Goal: Task Accomplishment & Management: Manage account settings

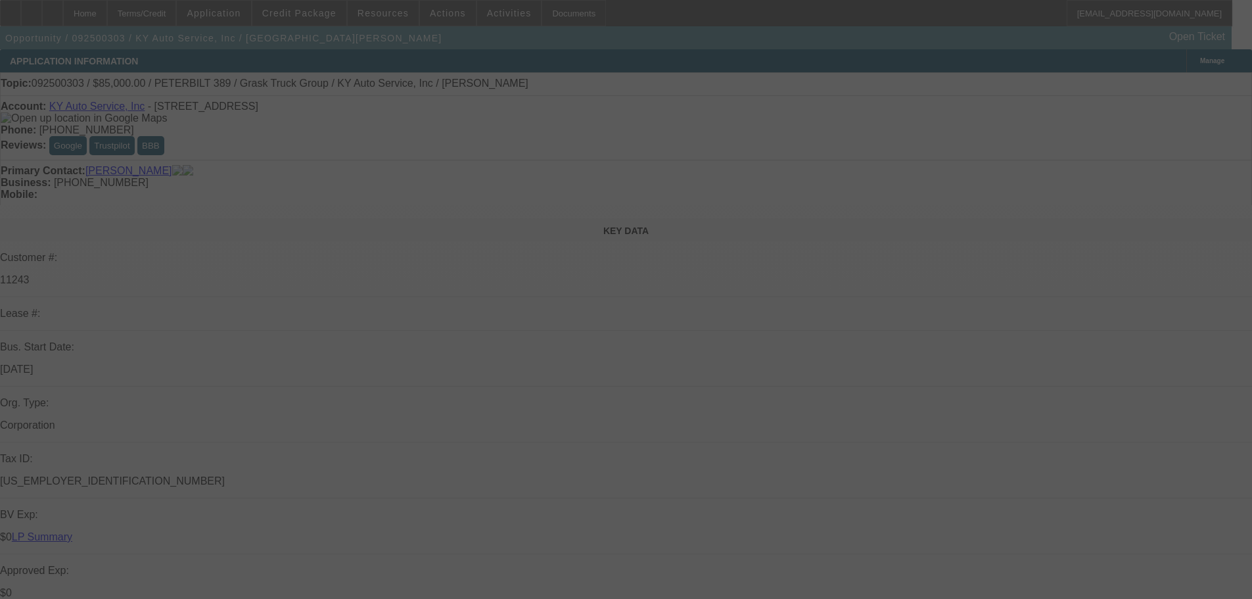
select select "0"
select select "2"
select select "0"
select select "6"
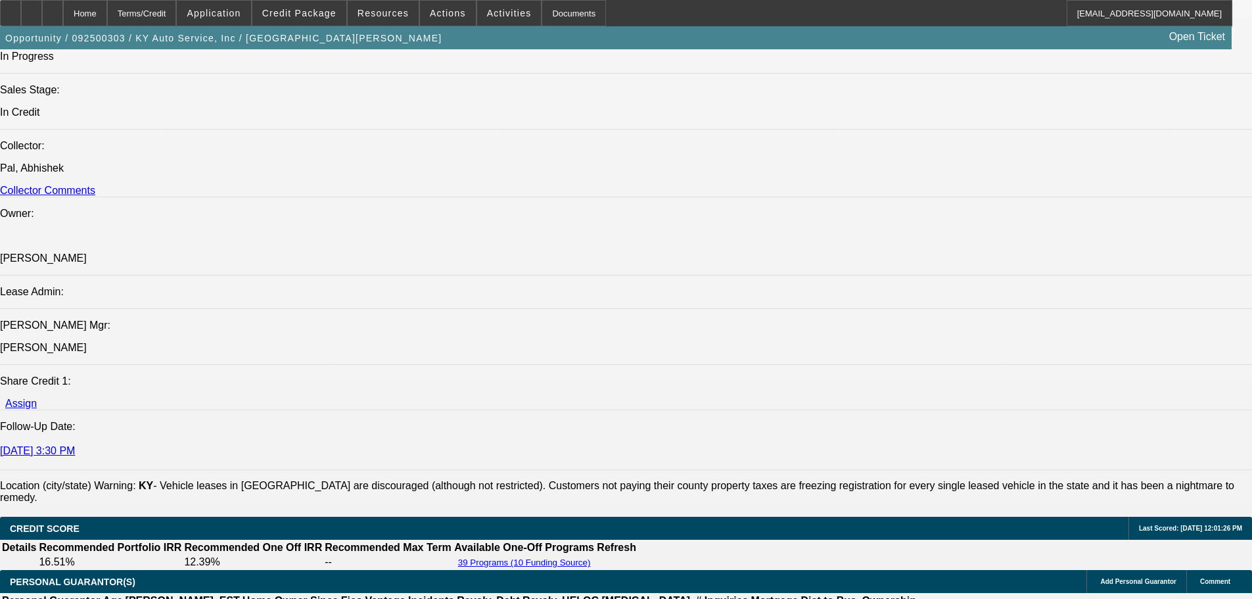
scroll to position [1578, 0]
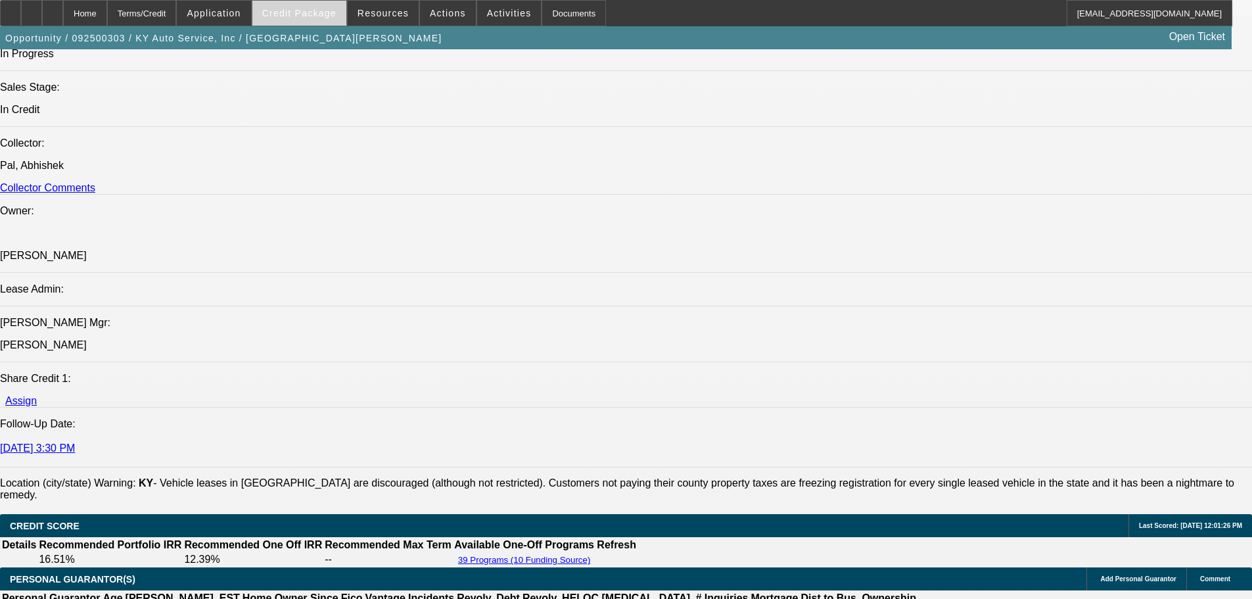
click at [308, 14] on span "Credit Package" at bounding box center [299, 13] width 74 height 11
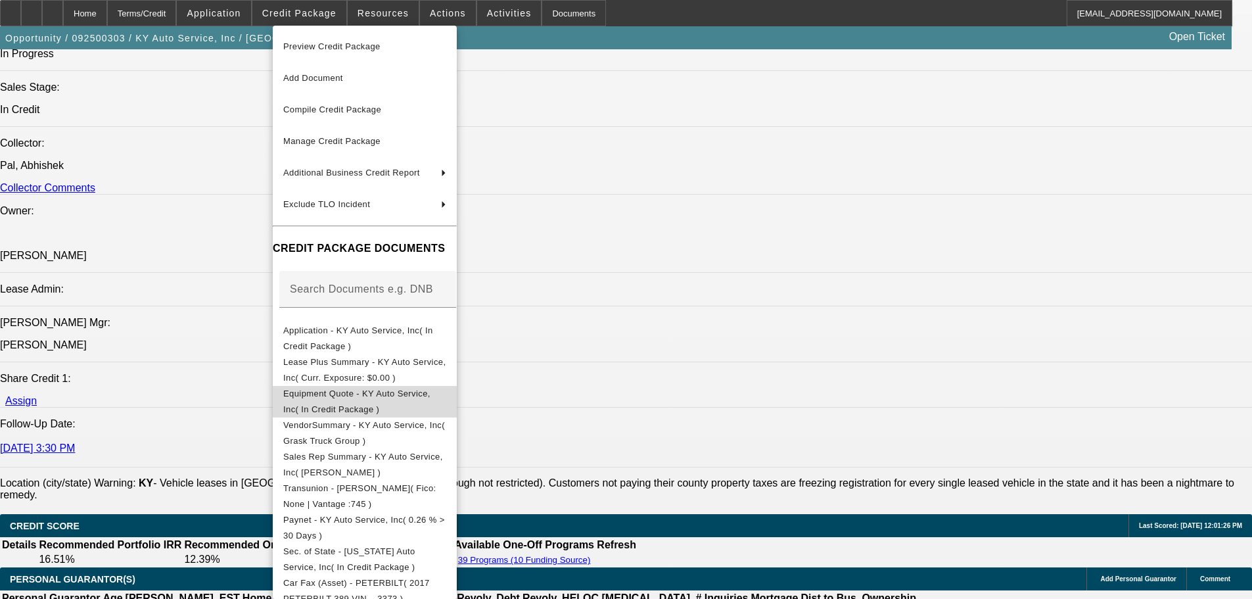
click at [361, 403] on span "Equipment Quote - KY Auto Service, Inc( In Credit Package )" at bounding box center [364, 402] width 163 height 32
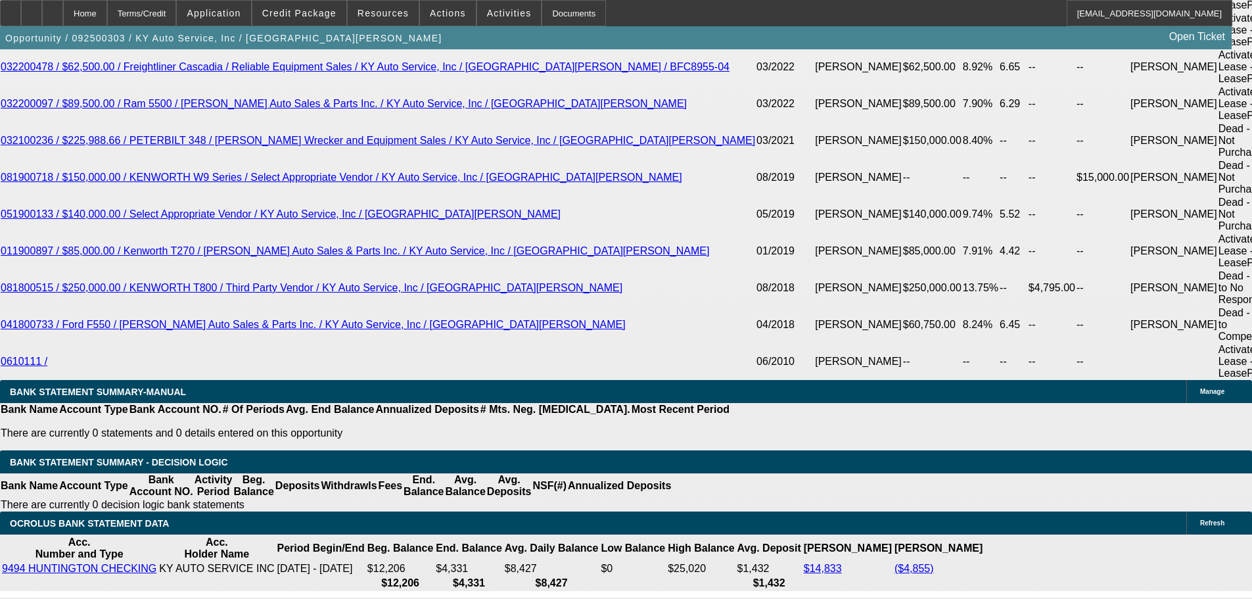
scroll to position [2498, 0]
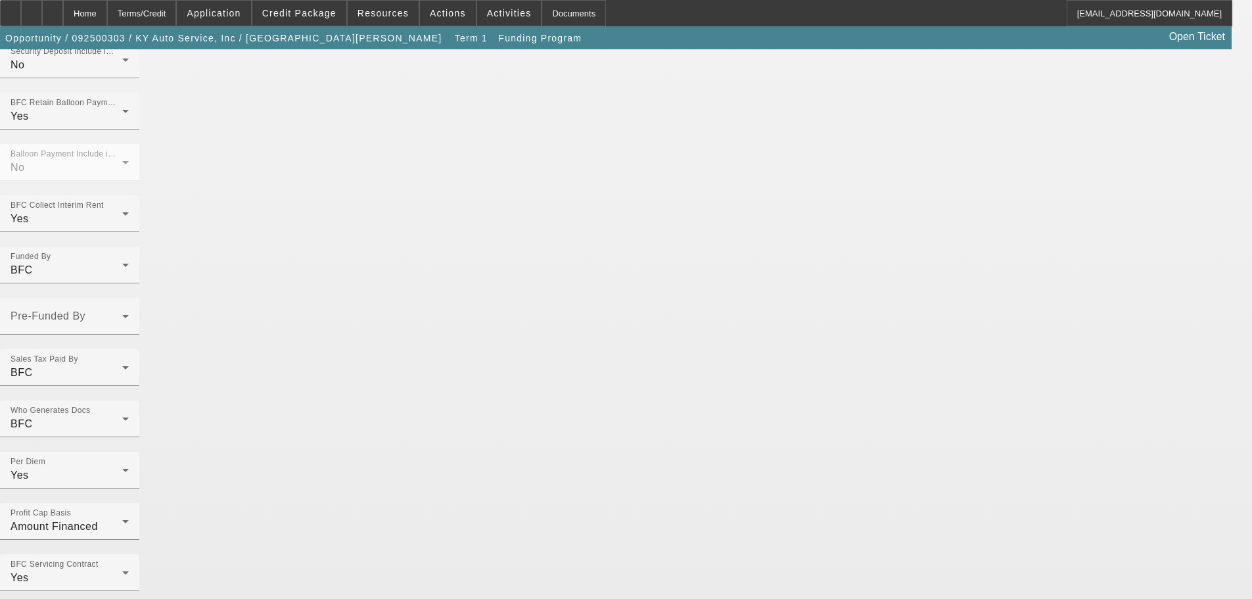
scroll to position [1039, 0]
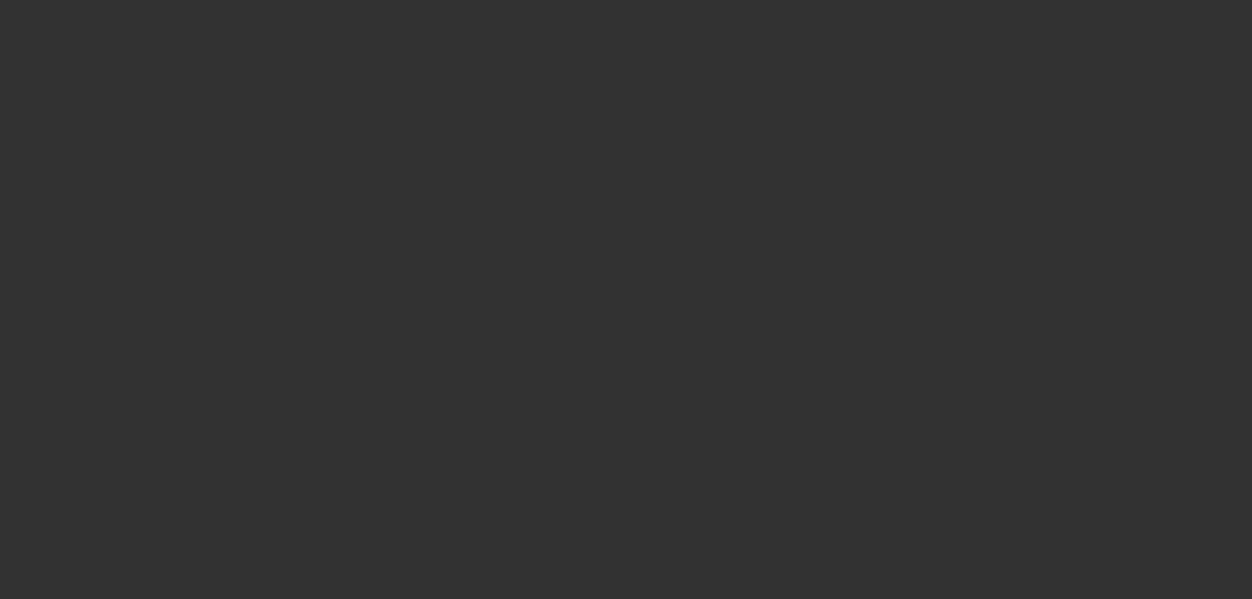
radio input "true"
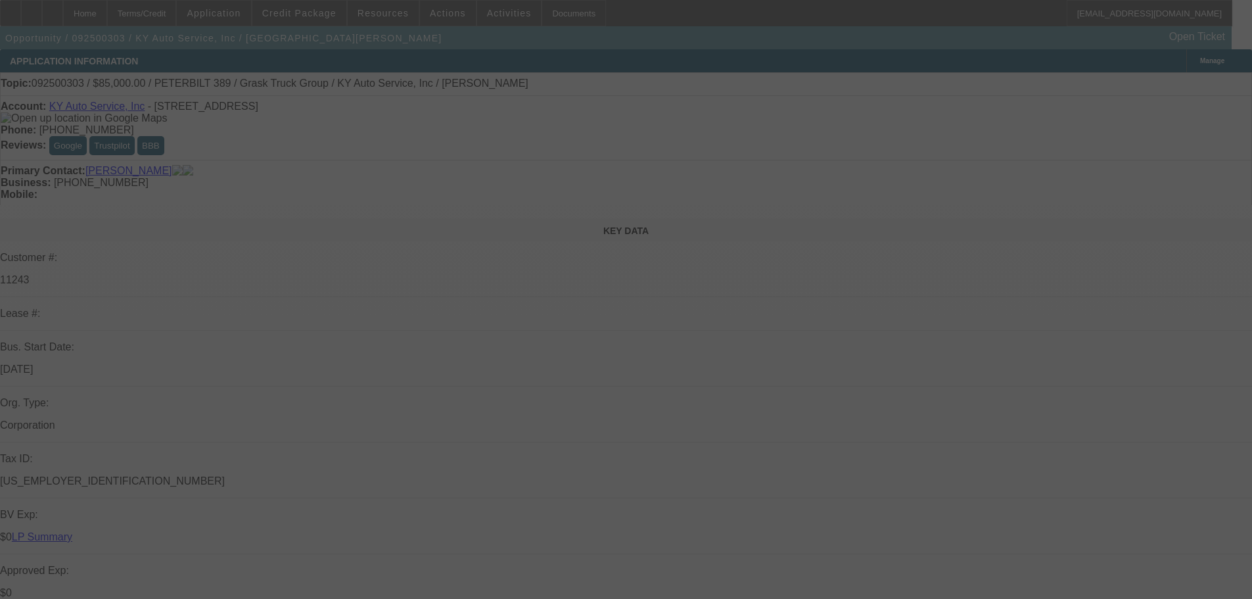
select select "0"
select select "2"
select select "0"
select select "6"
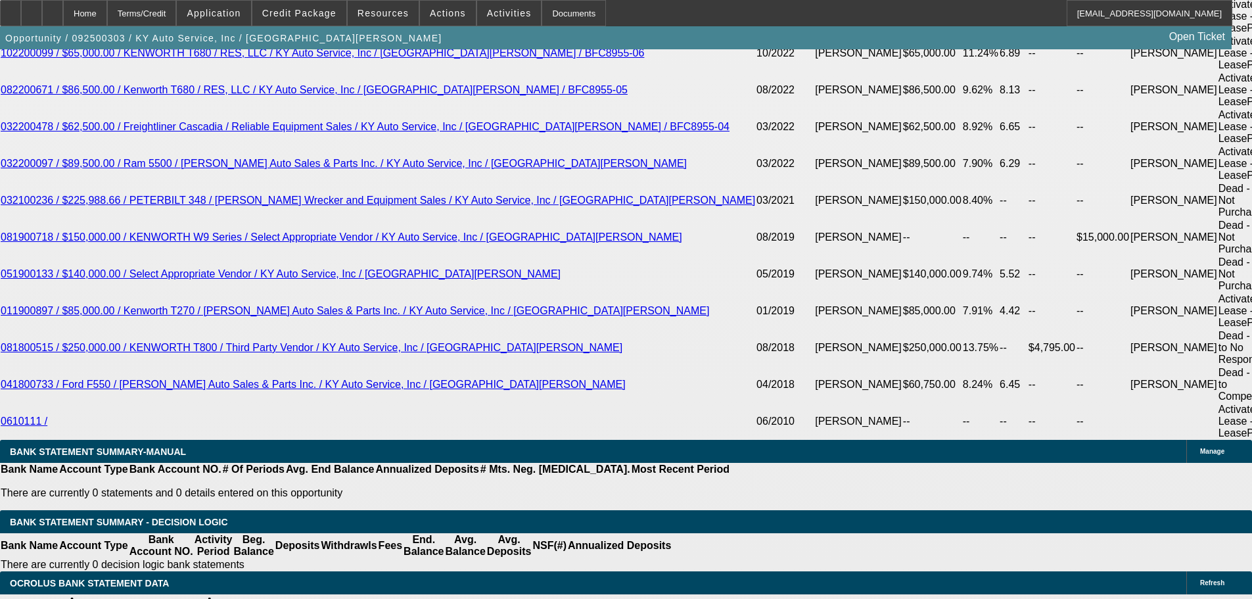
scroll to position [2761, 0]
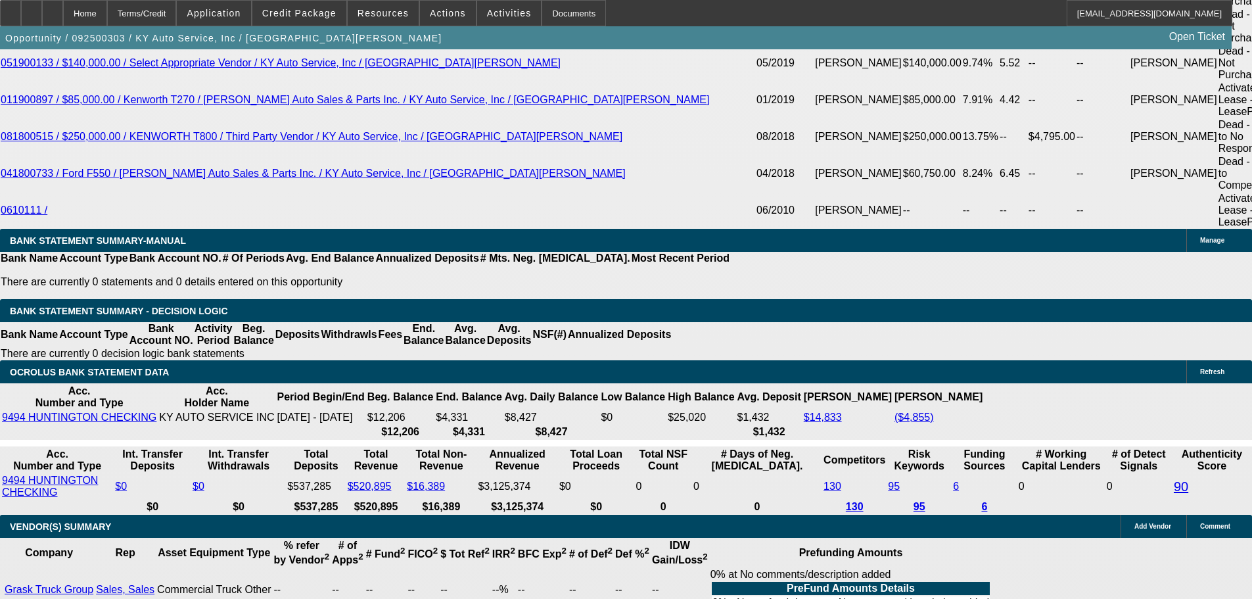
select select "9"
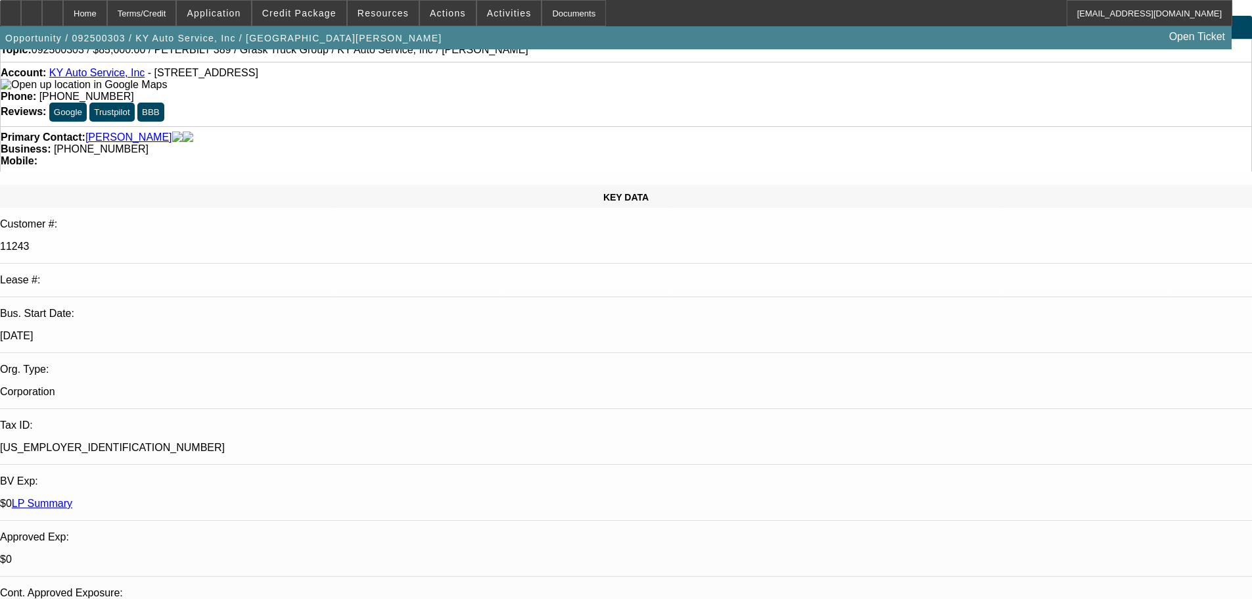
scroll to position [66, 0]
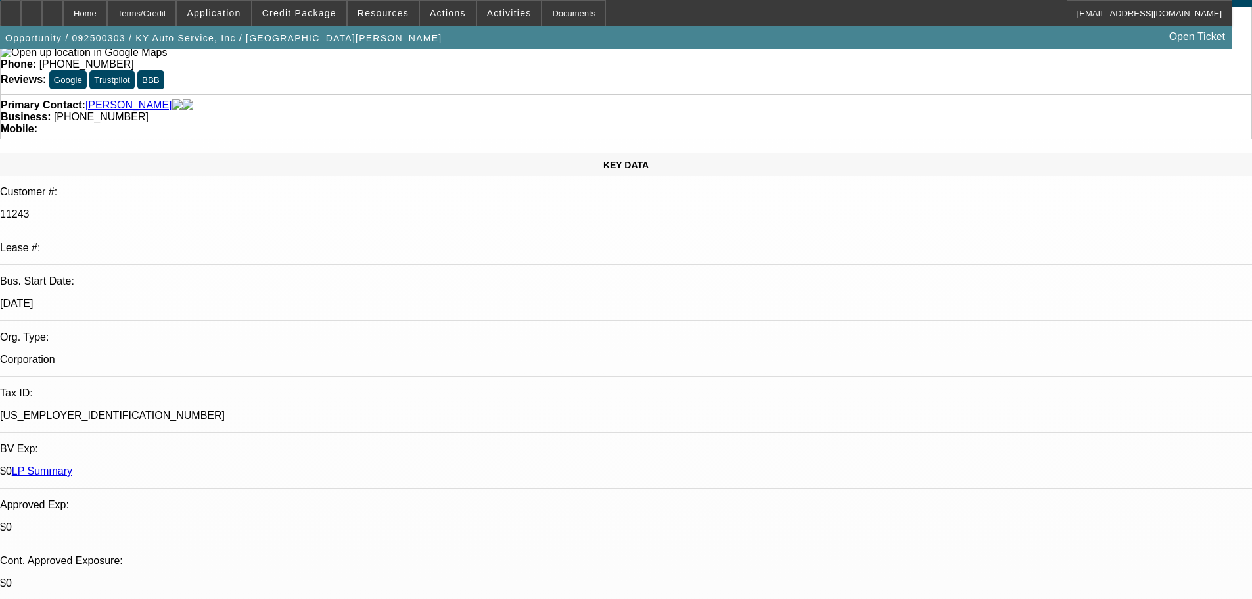
type input "12/14/2025"
type input "546325"
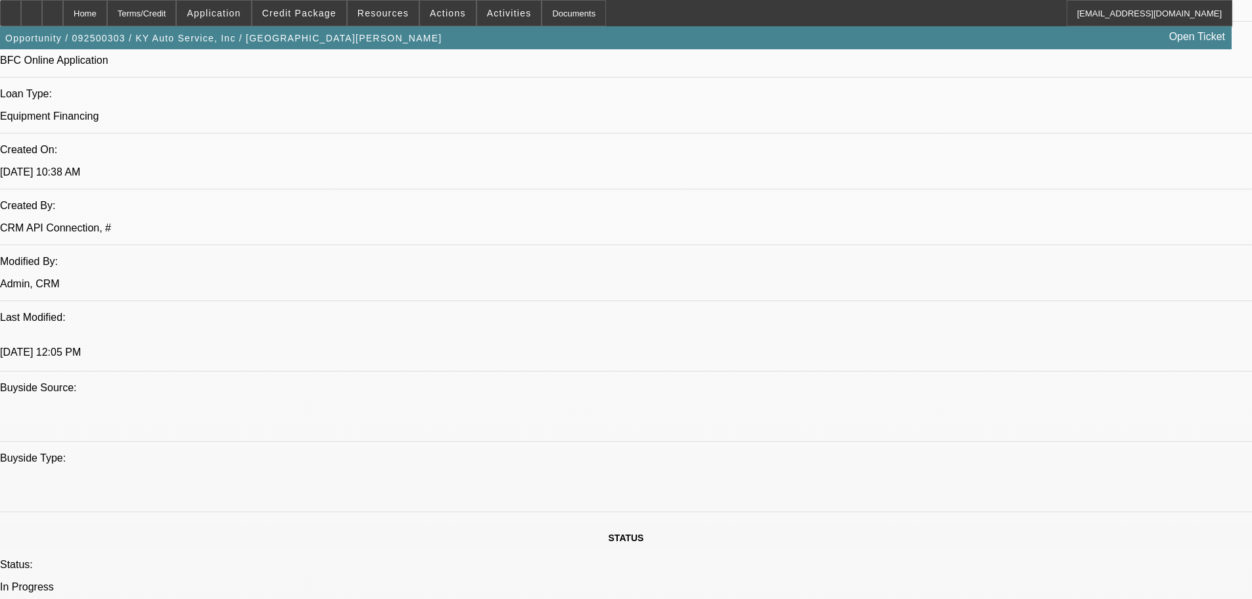
scroll to position [1052, 0]
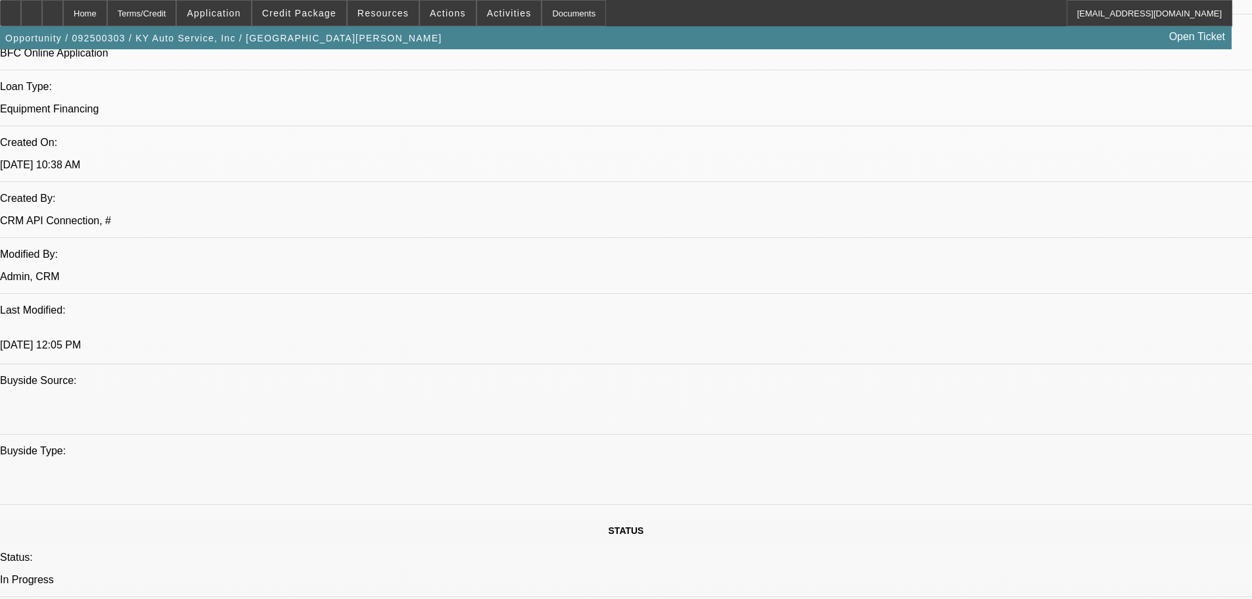
type input "546325"
paste textarea "APPROVED BY CP: “Equipment Description 2017 Peterbilt 389 Truck. Approval Amoun…"
type textarea "APPROVED BY CP: “Equipment Description 2017 Peterbilt 389 Truck. Approval Amoun…"
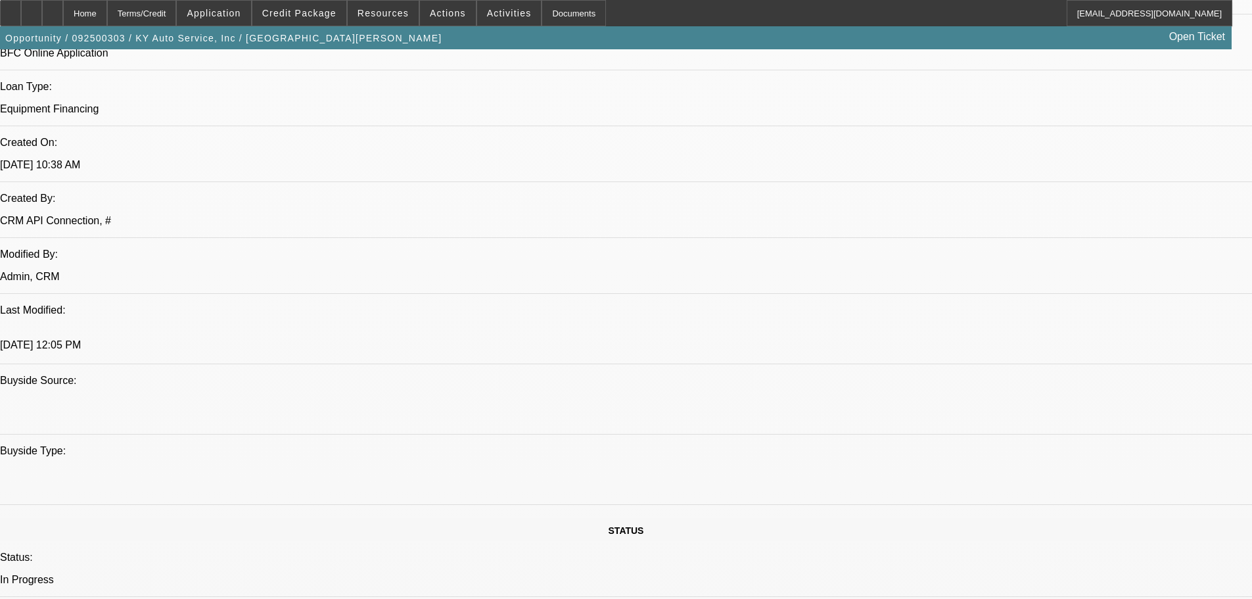
paste textarea "Need proof Credit Card that is 61 days DQ is up to date. ~$36k balance opened 8…"
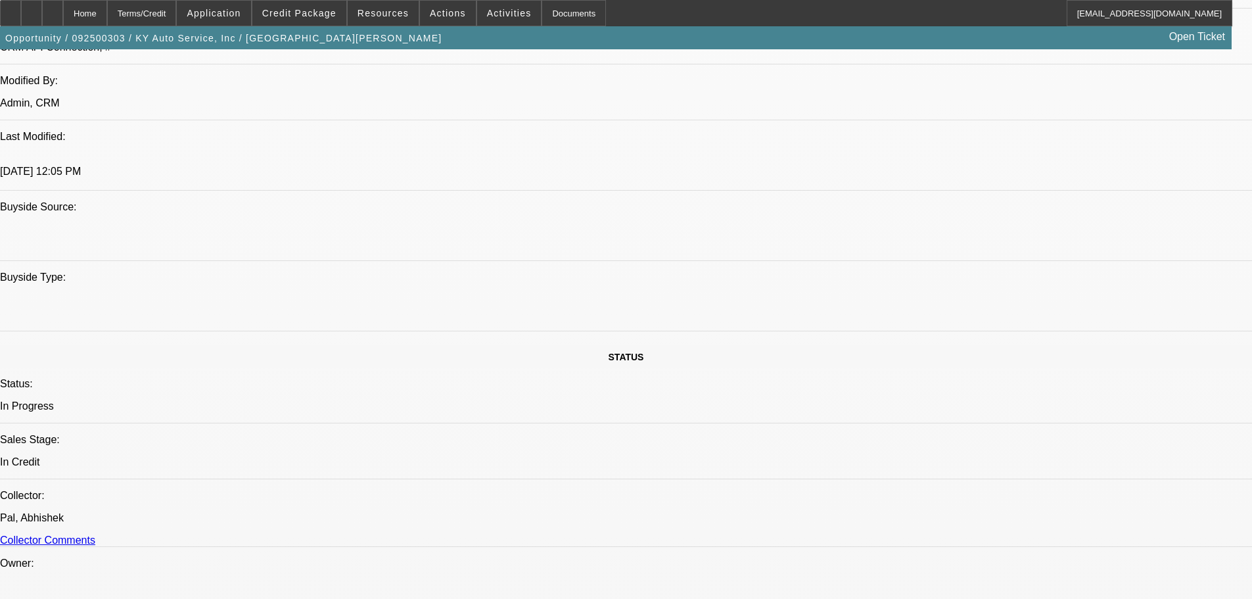
scroll to position [1249, 0]
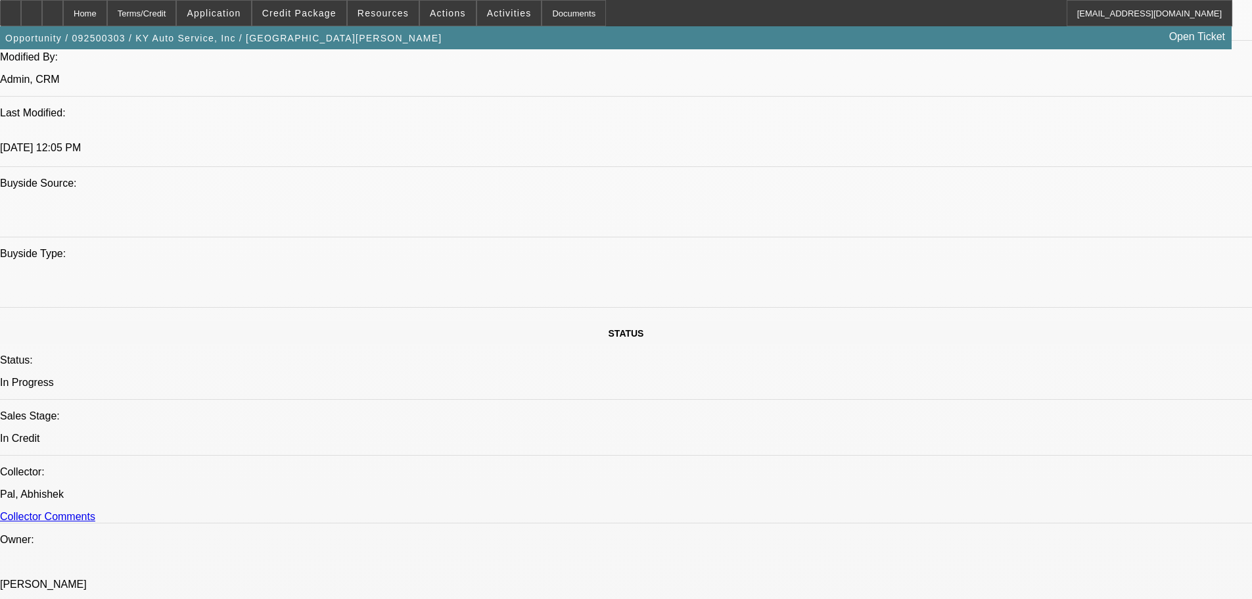
type textarea "Need proof Credit Card that is 61 days DQ is up to date. ~$36k balance opened 8…"
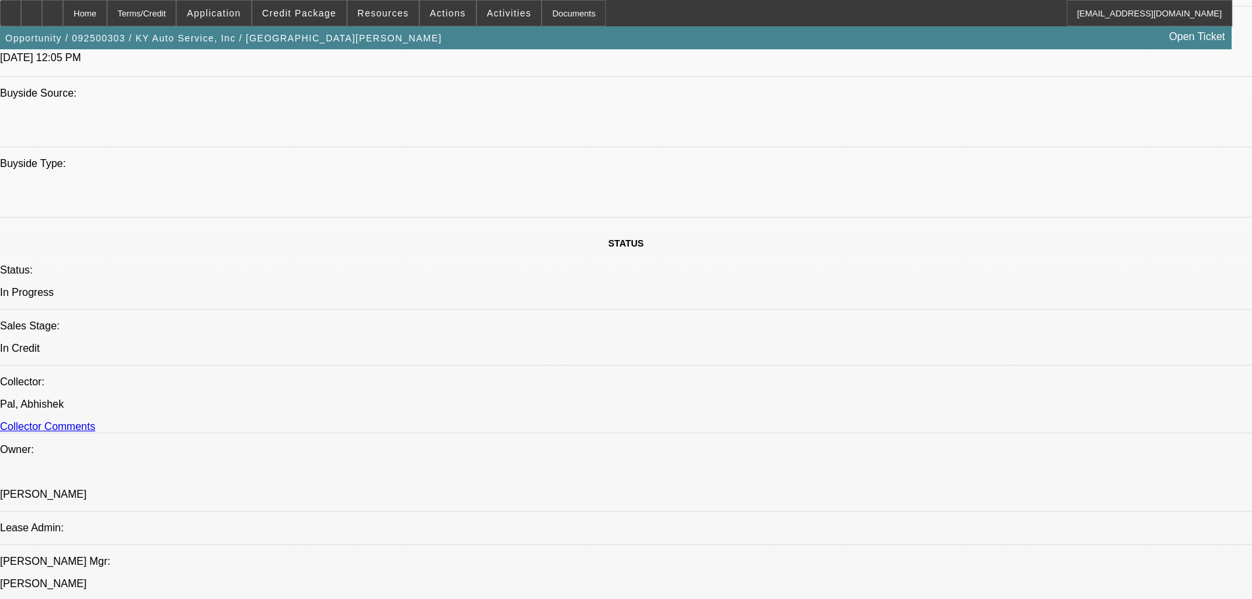
scroll to position [1446, 0]
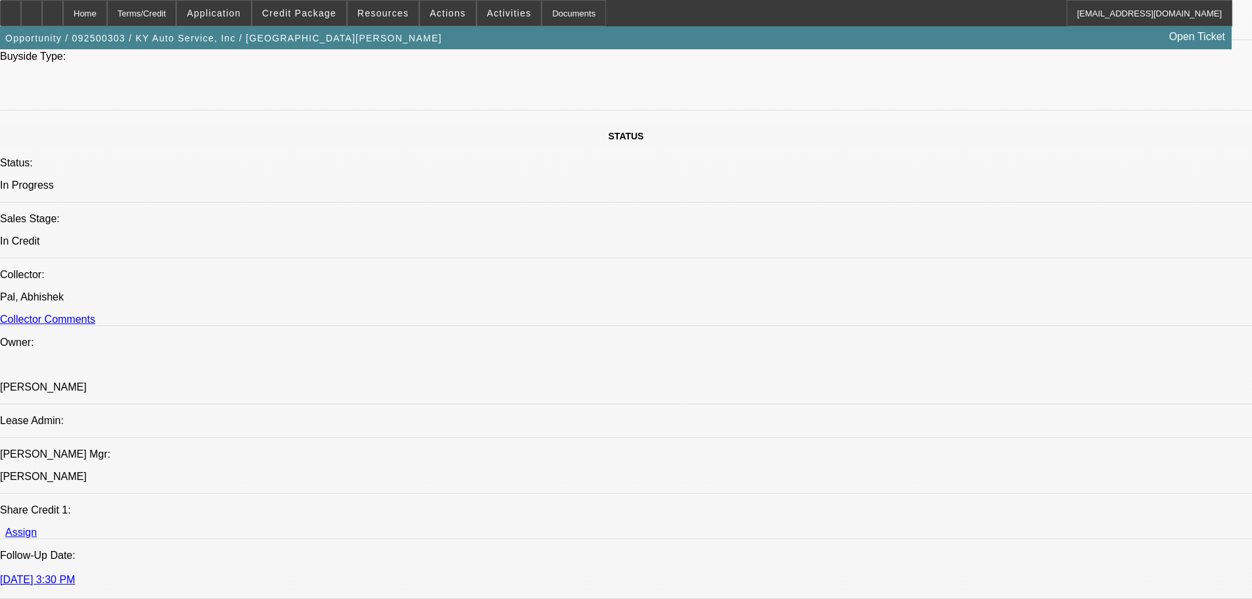
type input "03:28"
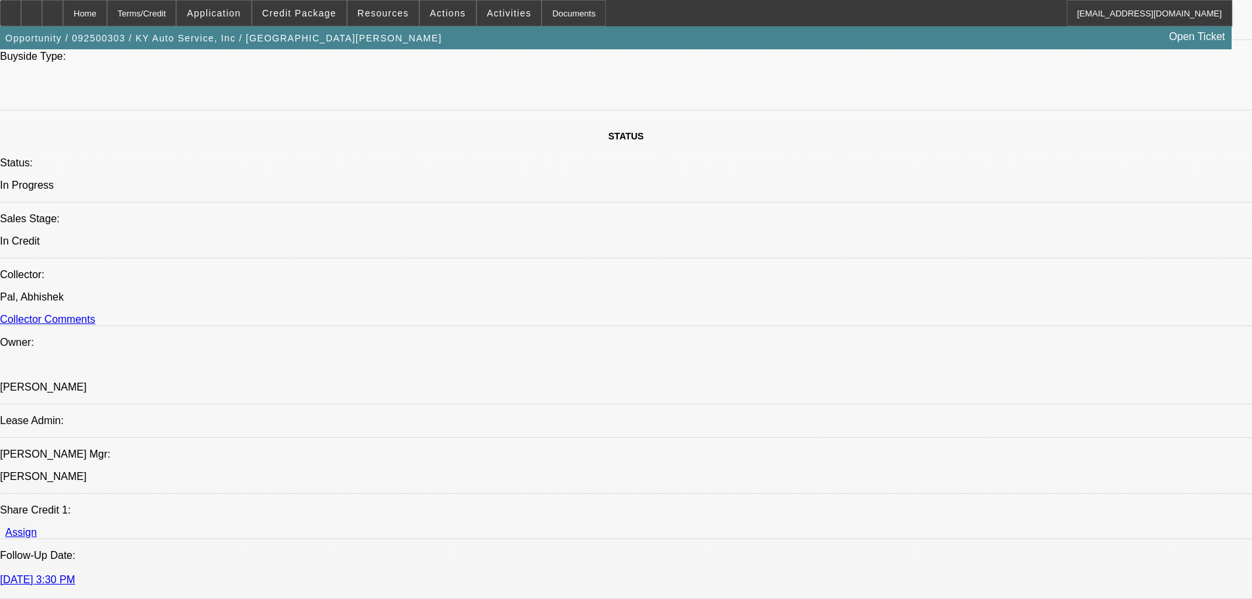
click at [904, 262] on span "15" at bounding box center [910, 261] width 24 height 24
type input "9/15/2025"
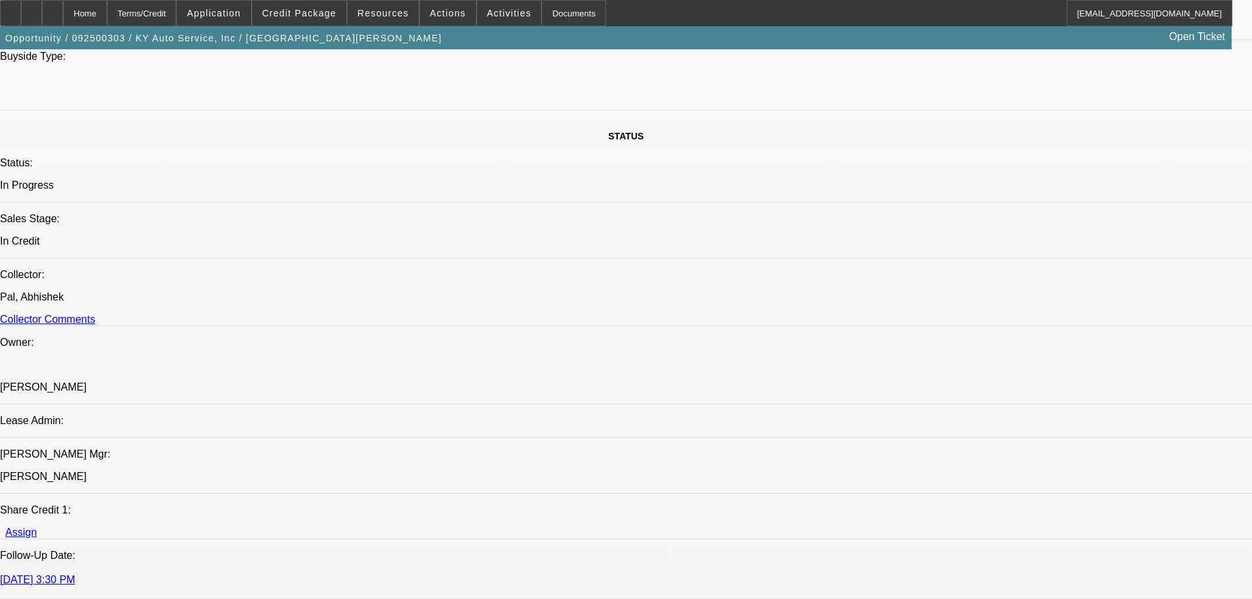
type input "12:06"
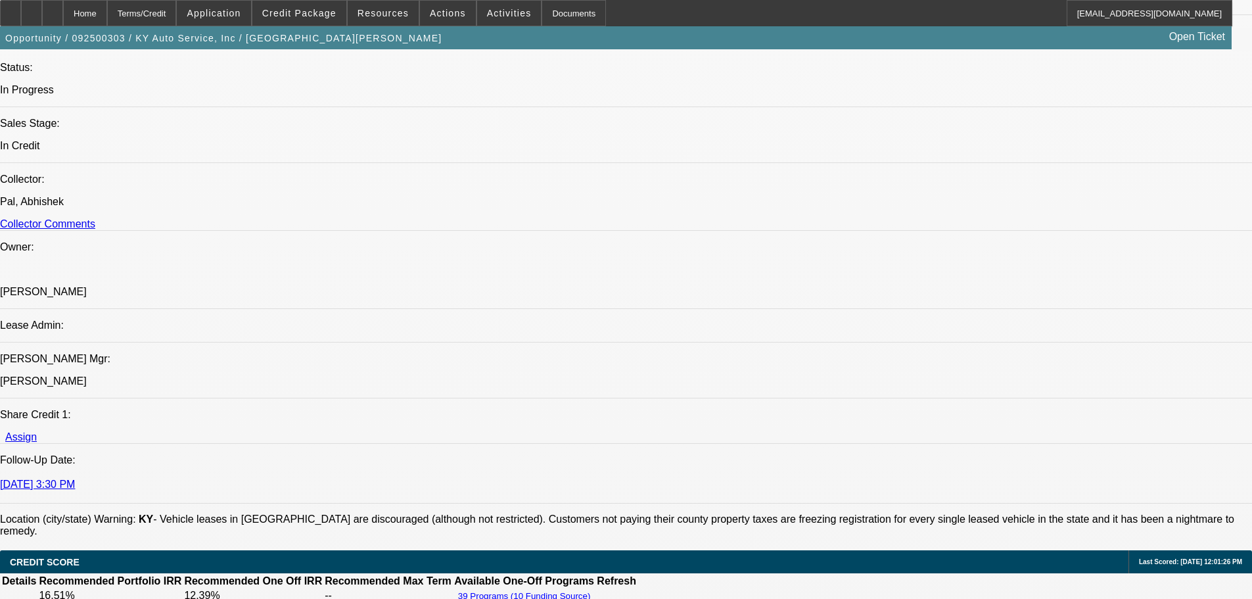
scroll to position [1644, 0]
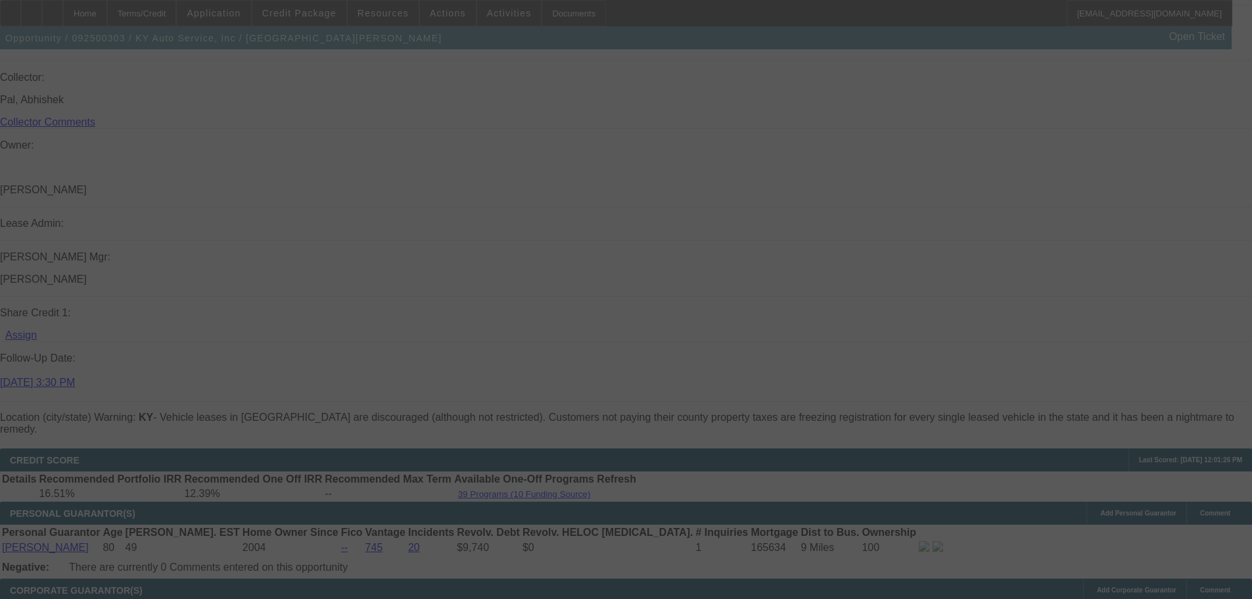
scroll to position [0, 0]
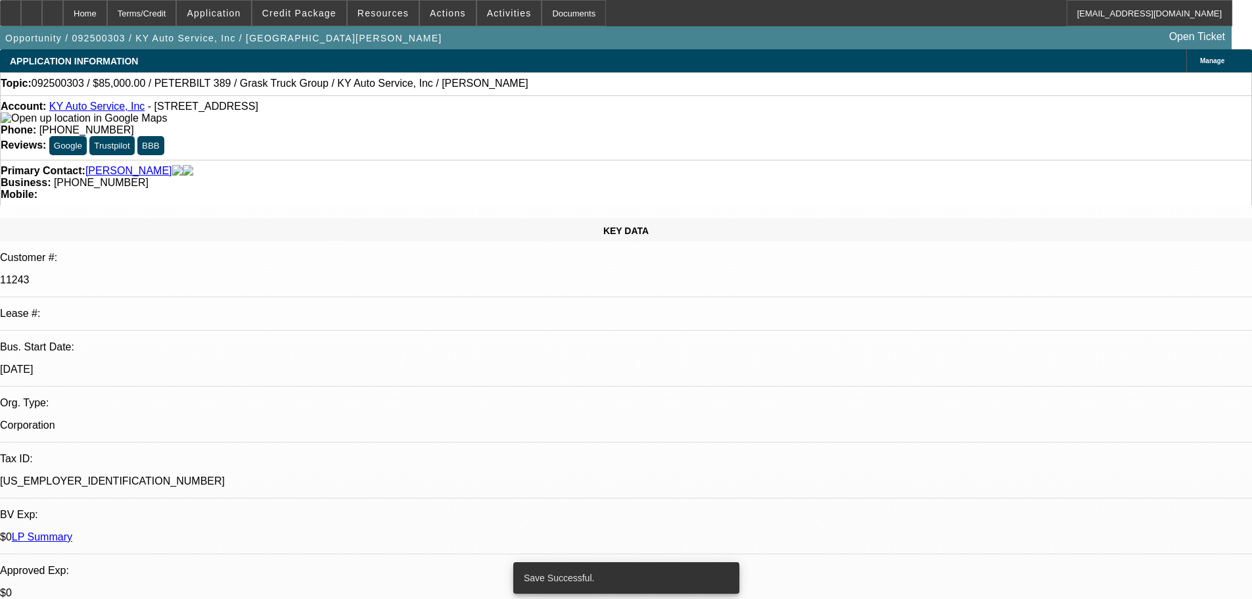
select select "0"
select select "2"
select select "0"
select select "6"
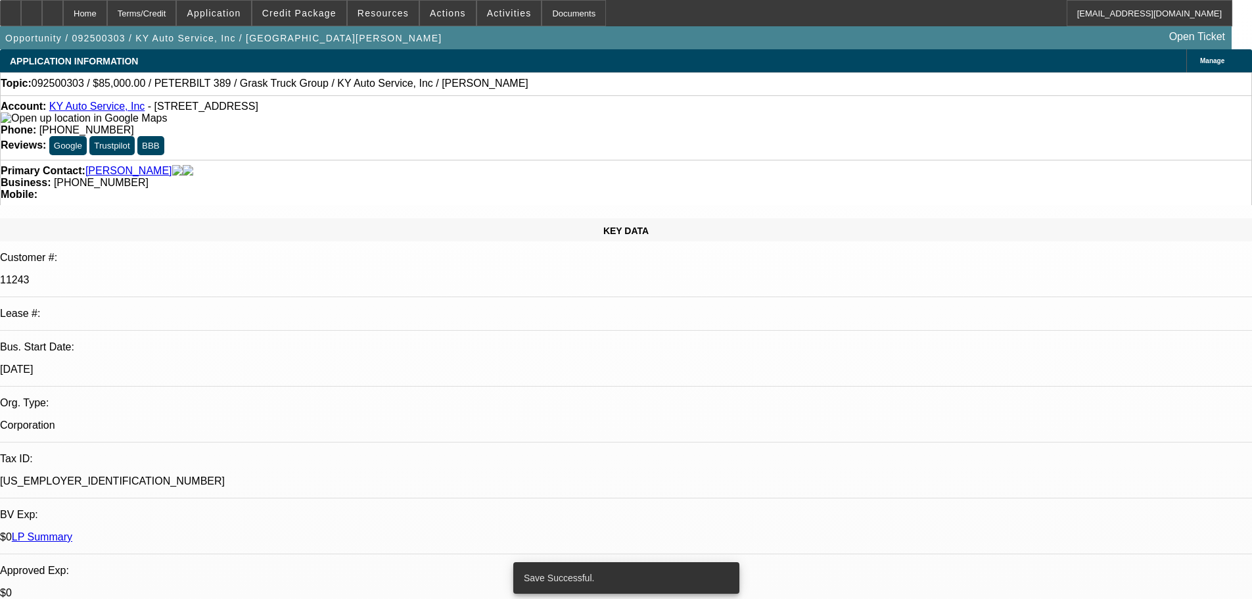
select select "0"
select select "2"
select select "0"
select select "6"
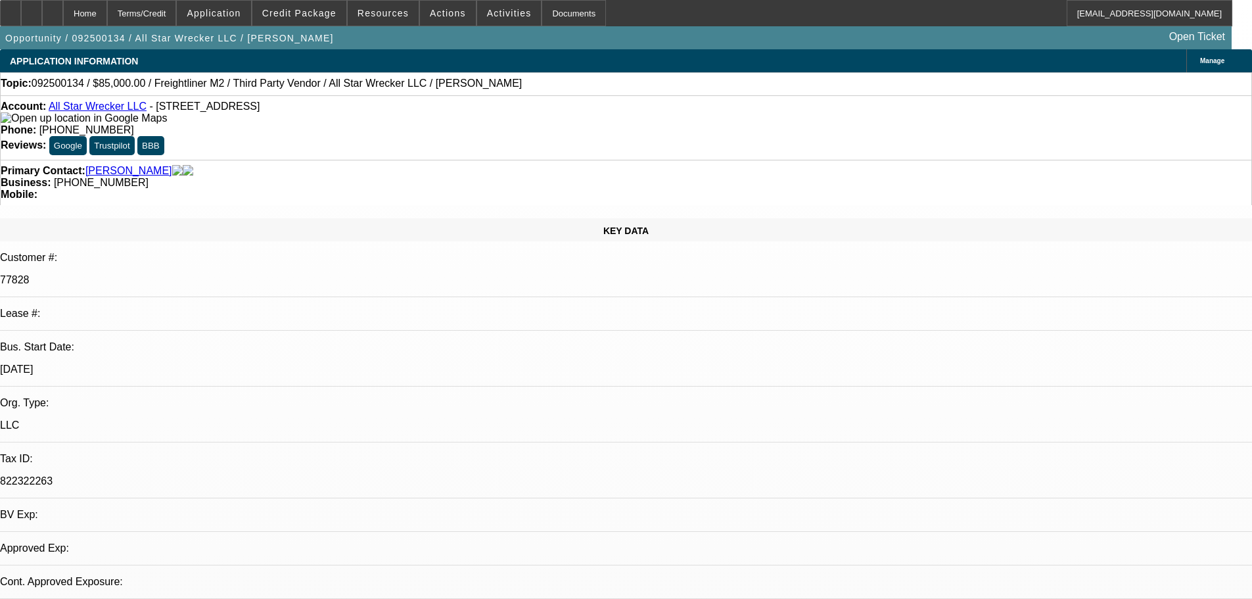
select select "0"
select select "6"
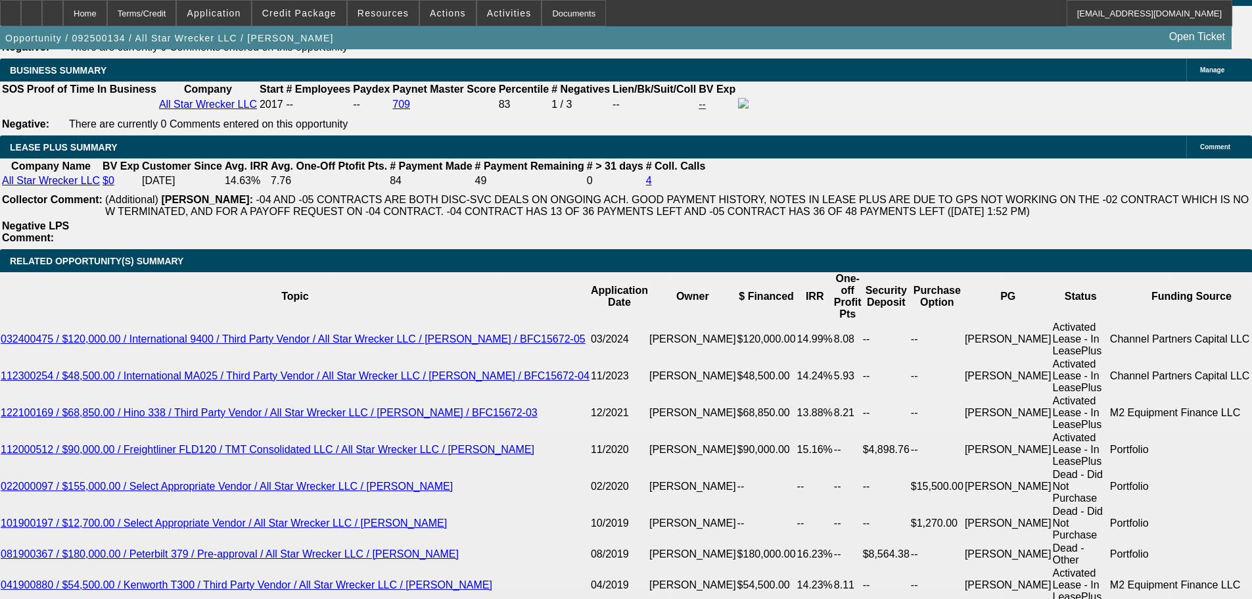
scroll to position [2345, 0]
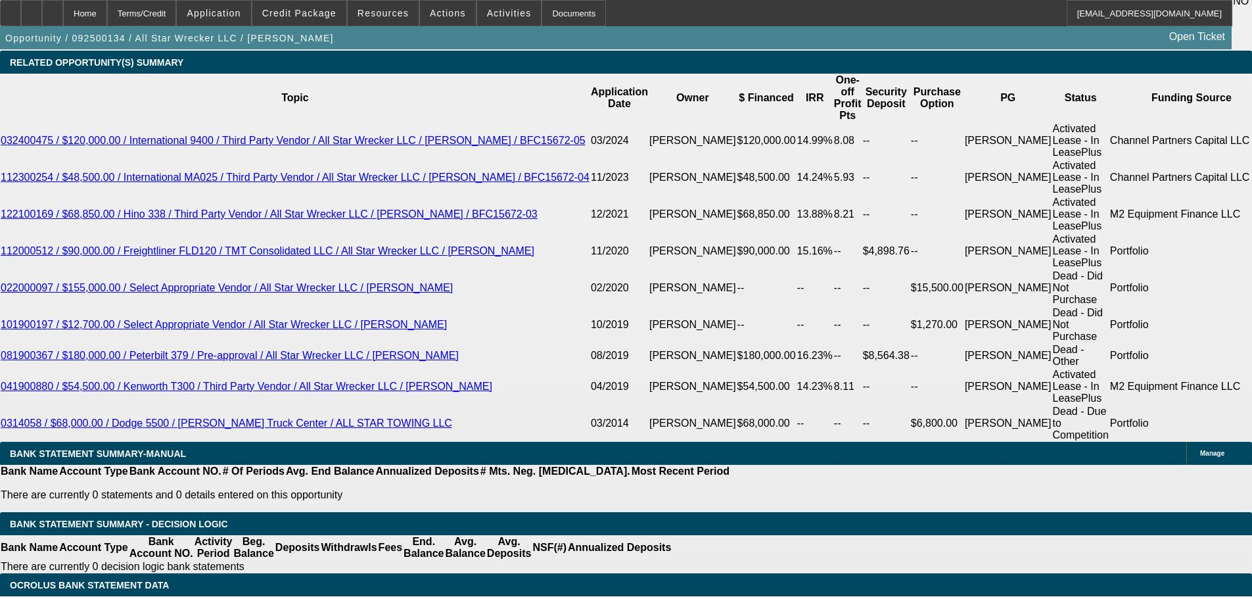
select select "4"
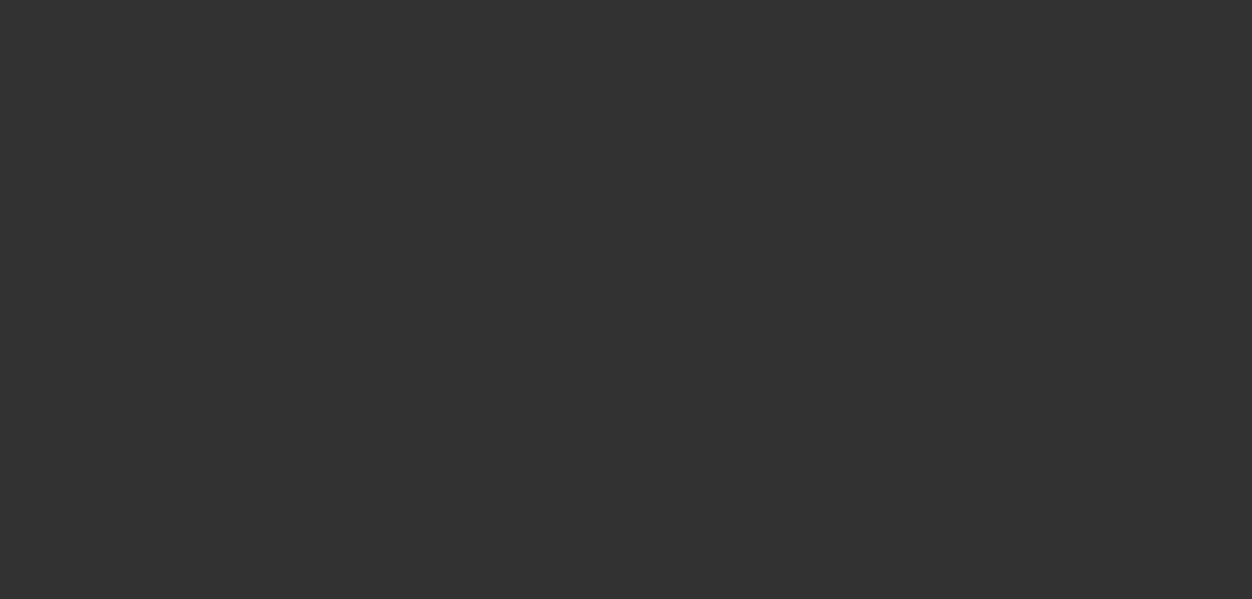
scroll to position [0, 0]
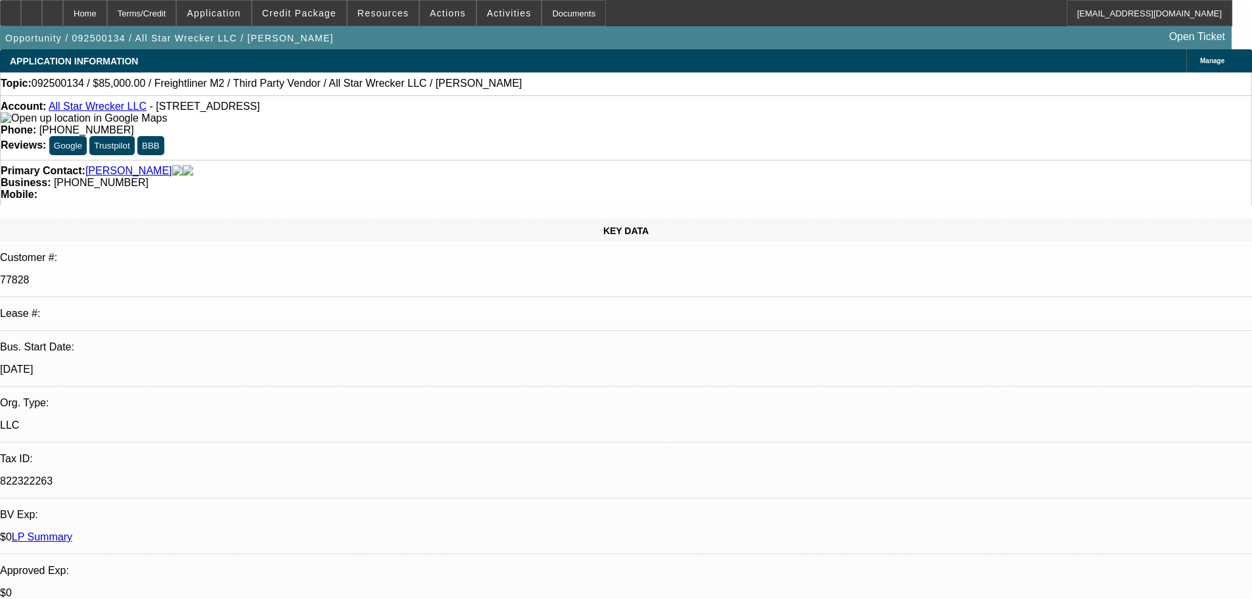
paste textarea "Unfortunately, this application for All Star Wrecker LLC is not eligible for a …"
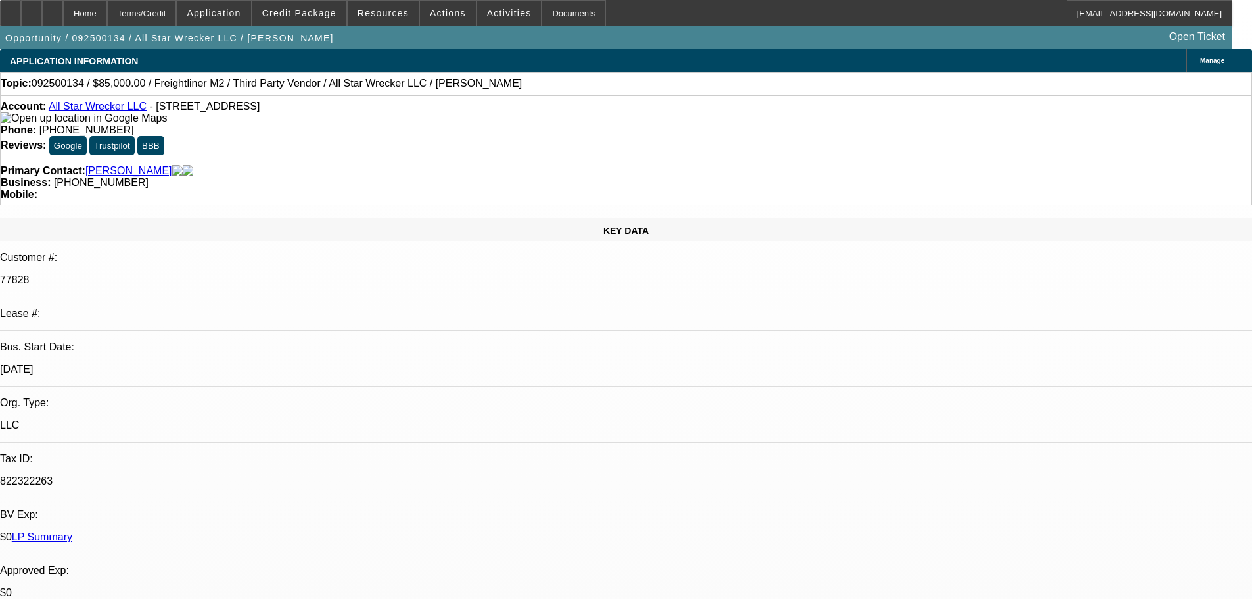
scroll to position [0, 0]
type textarea "DECLINED BY CP; "Unfortunately, this application for All Star Wrecker LLC is no…"
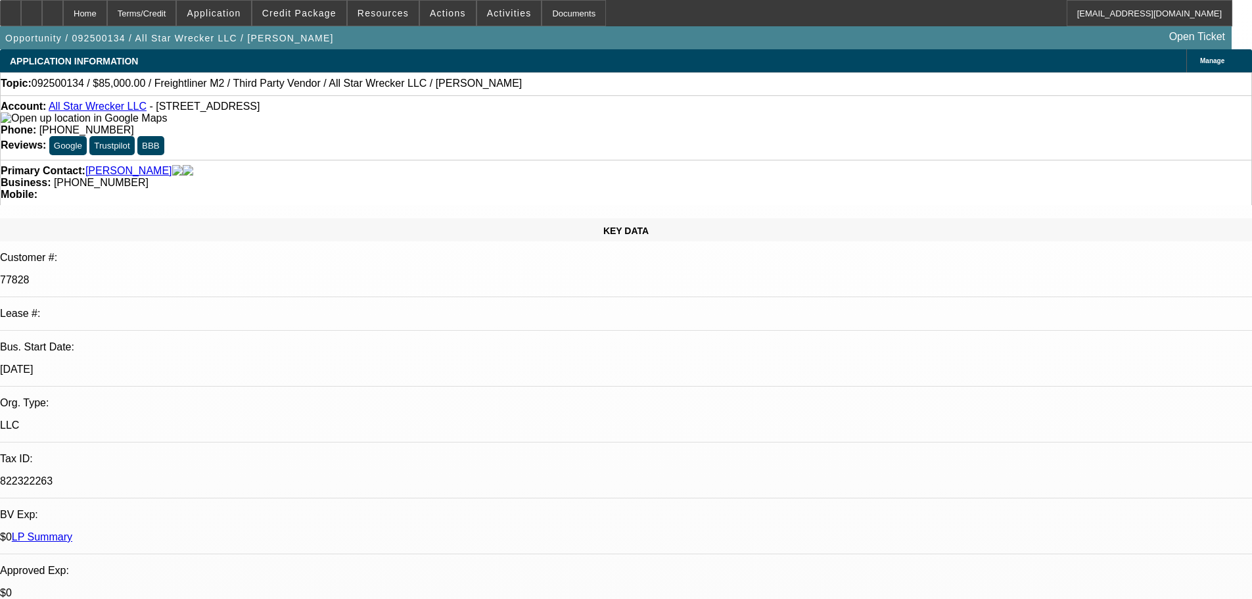
type input "02:44"
click at [911, 268] on span "15" at bounding box center [910, 267] width 24 height 24
type input "9/15/2025"
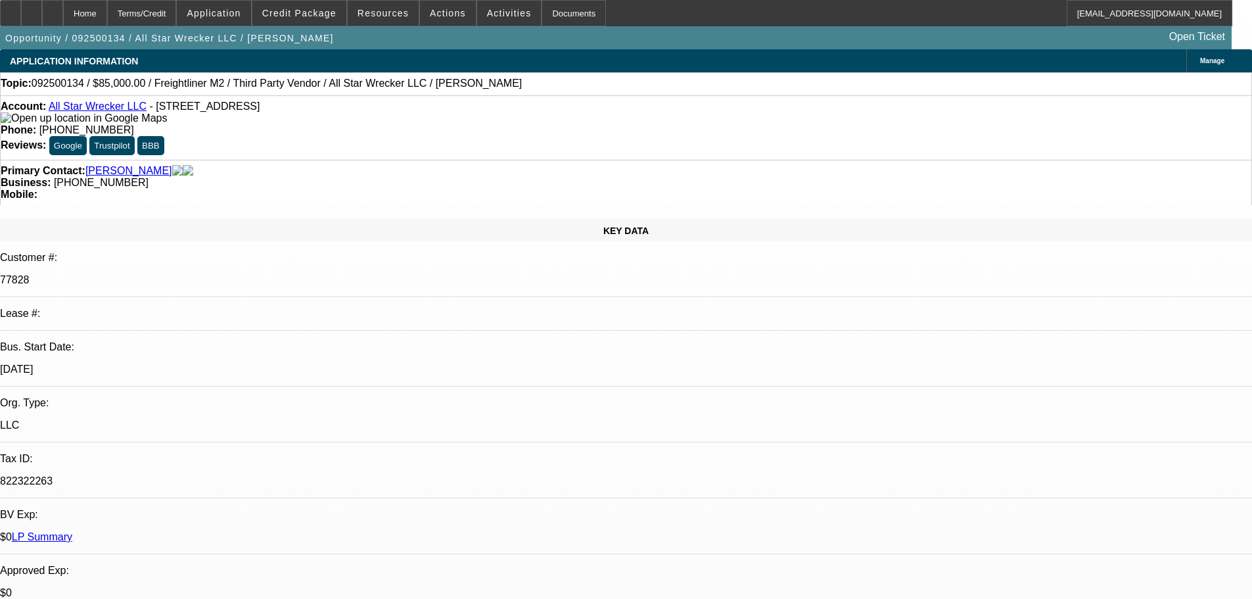
type input "10:38"
drag, startPoint x: 1161, startPoint y: 516, endPoint x: 1259, endPoint y: 553, distance: 104.6
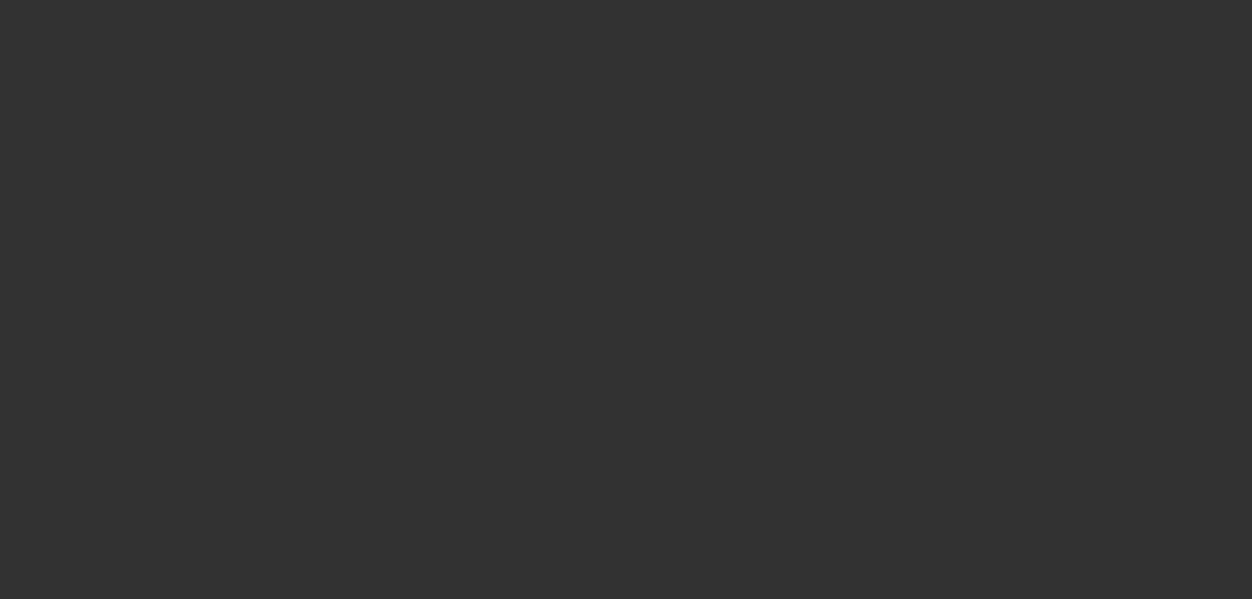
select select "0"
select select "6"
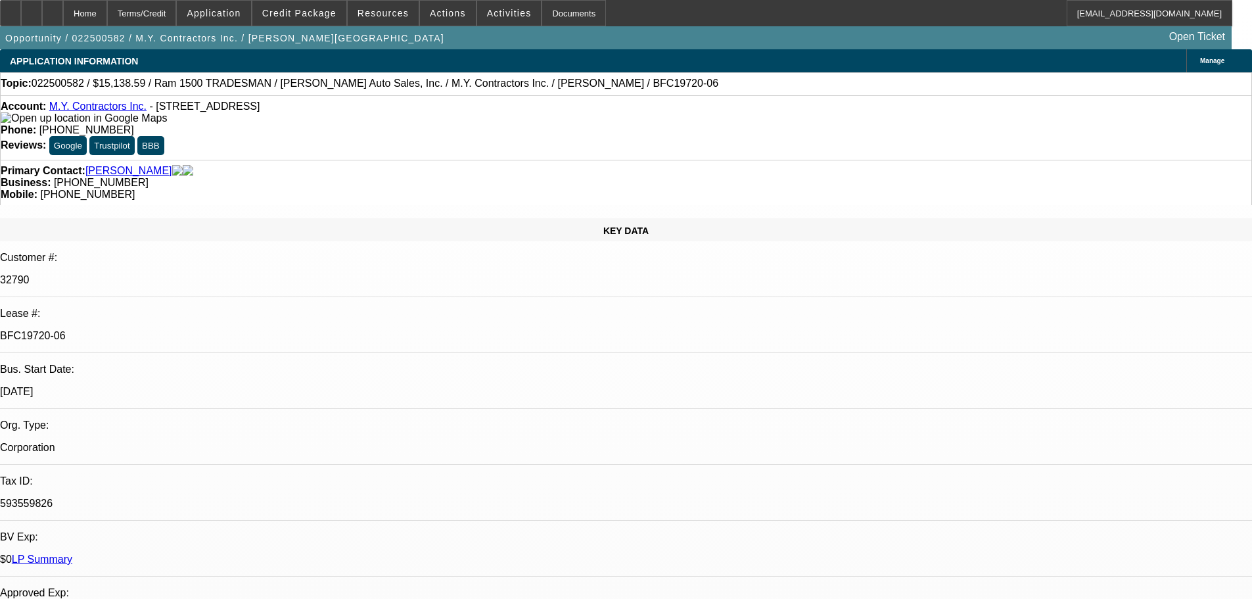
select select "0"
select select "6"
select select "0"
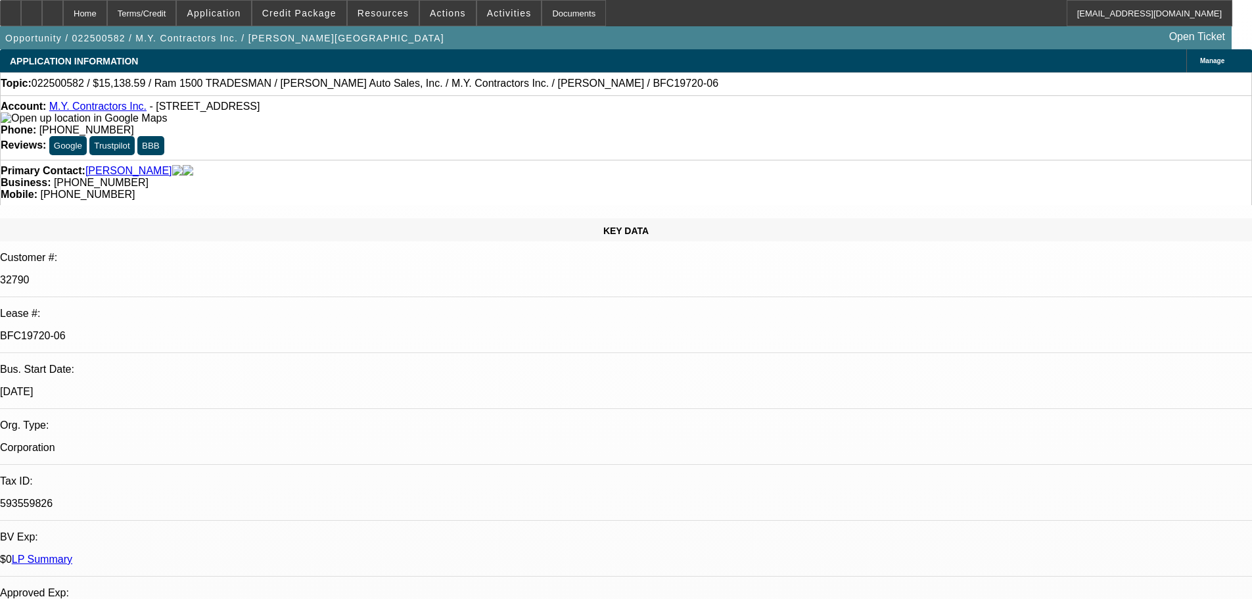
select select "0"
select select "6"
select select "0"
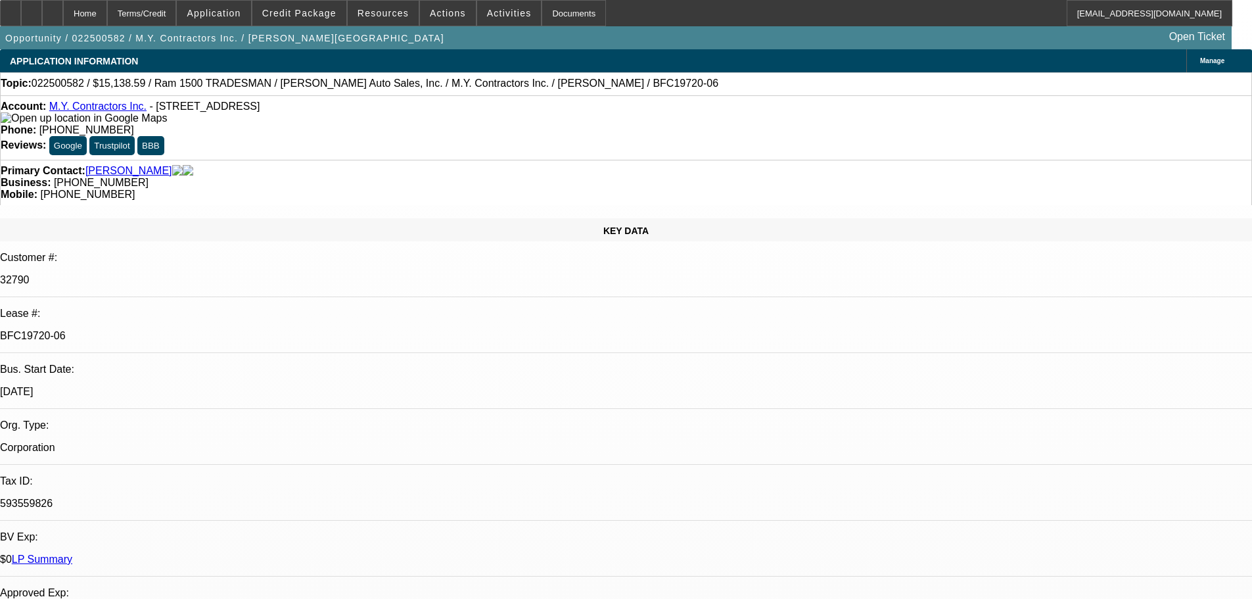
select select "0"
select select "6"
select select "0"
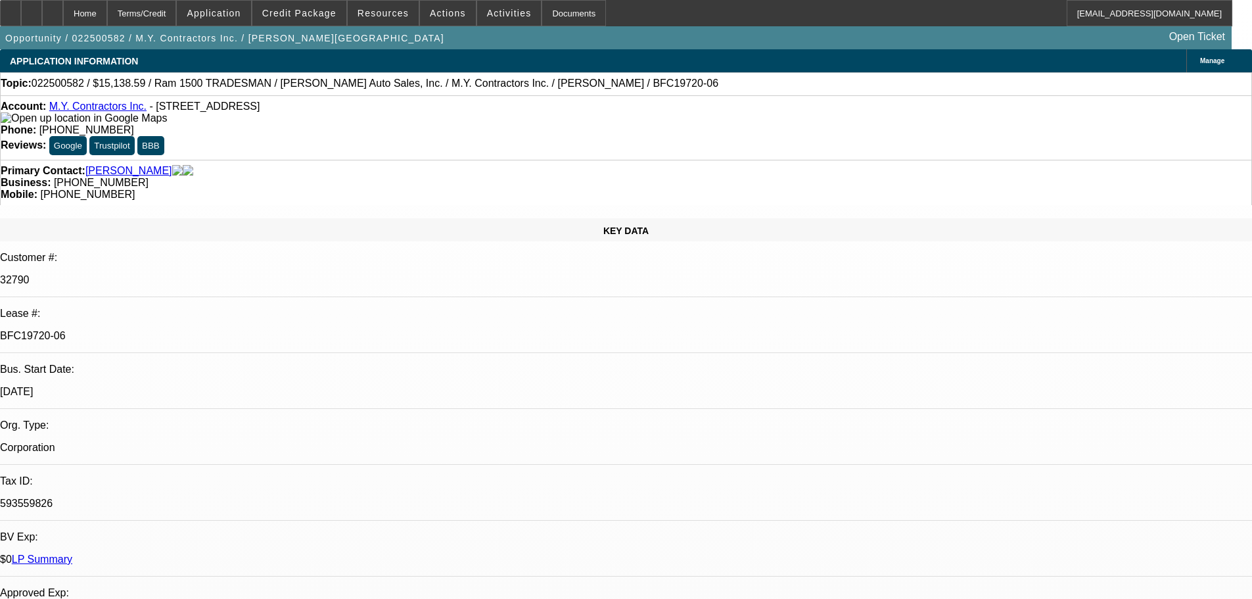
select select "6"
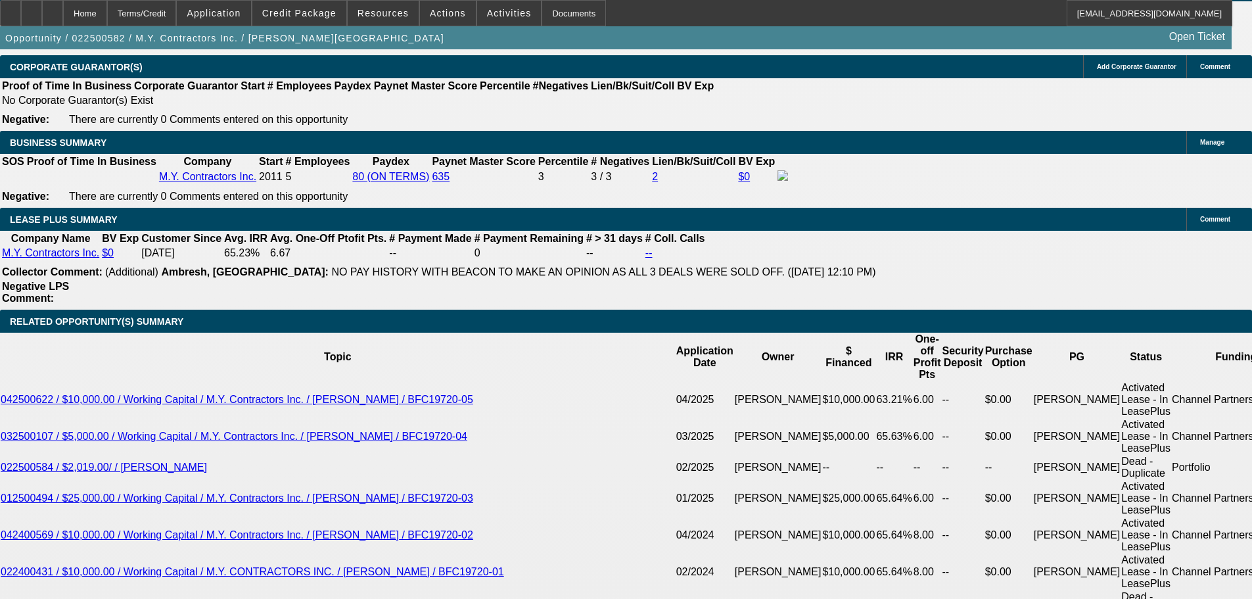
scroll to position [2170, 0]
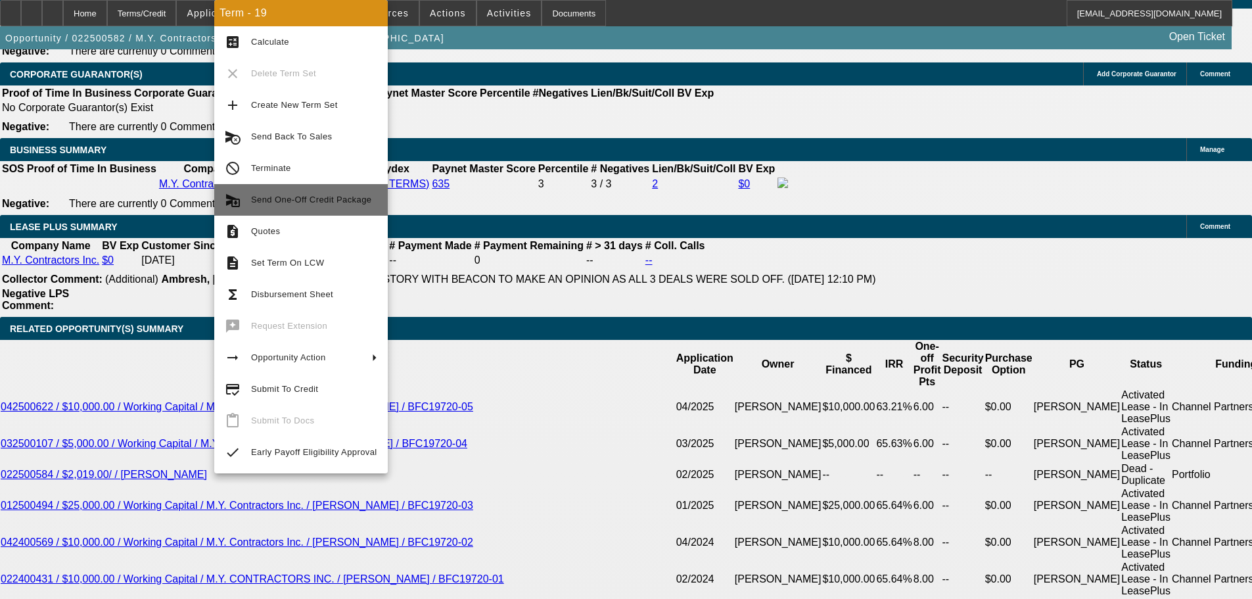
click at [306, 199] on span "Send One-Off Credit Package" at bounding box center [311, 200] width 120 height 10
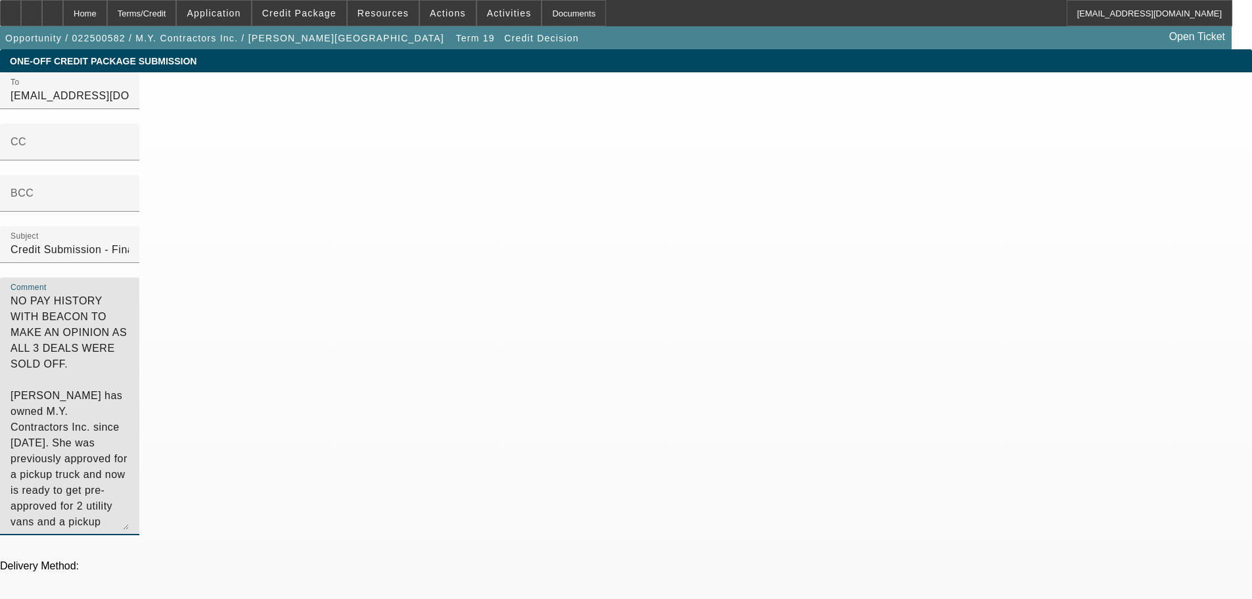
drag, startPoint x: 694, startPoint y: 214, endPoint x: 618, endPoint y: 72, distance: 160.6
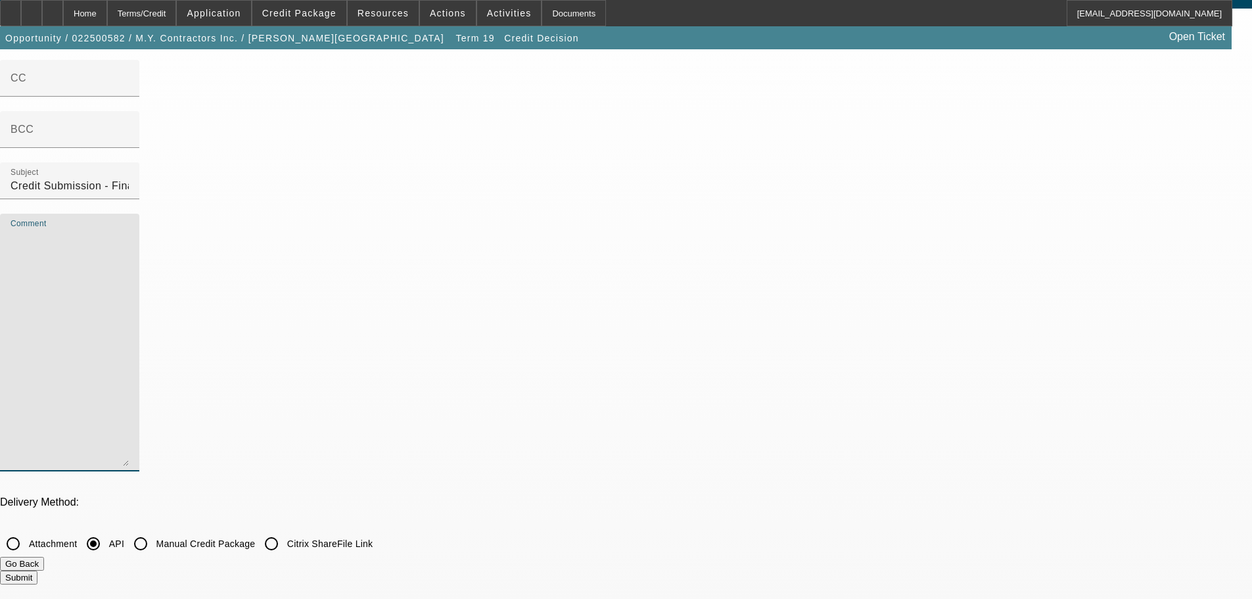
scroll to position [197, 0]
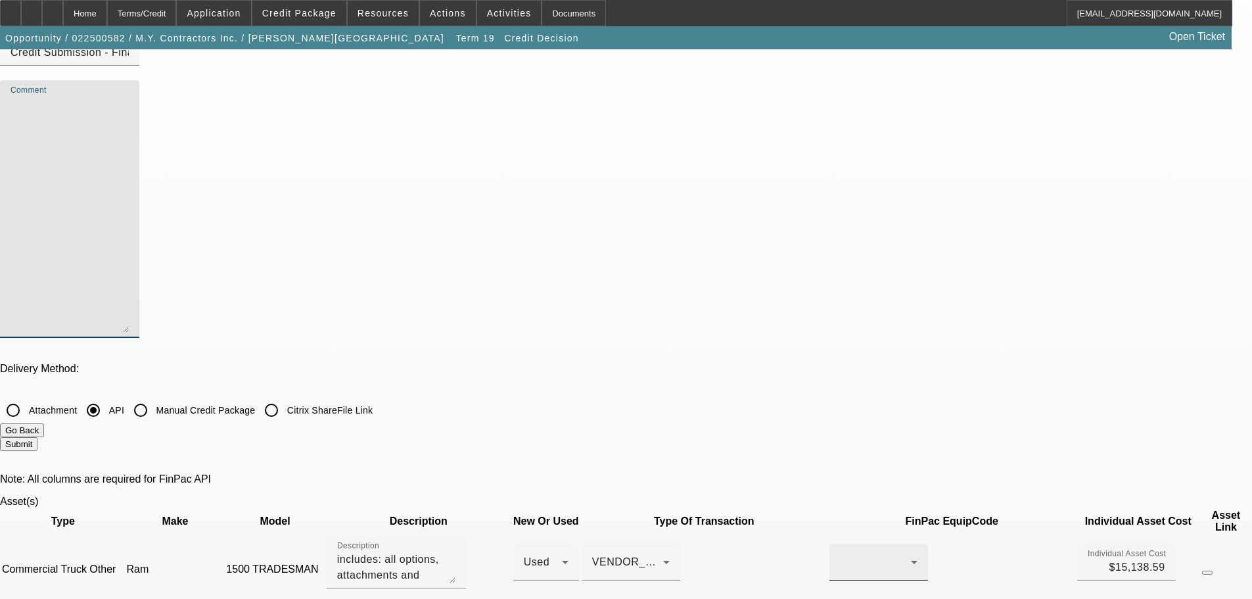
click at [840, 544] on div at bounding box center [879, 562] width 78 height 37
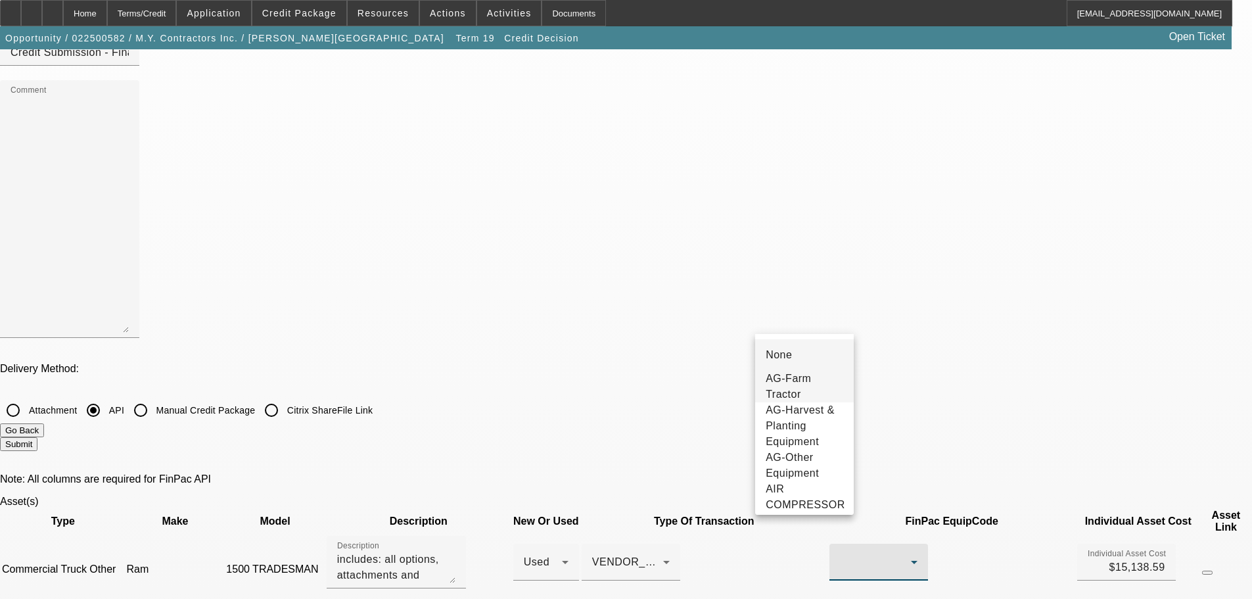
click at [813, 392] on span "AG-Farm Tractor" at bounding box center [805, 387] width 78 height 32
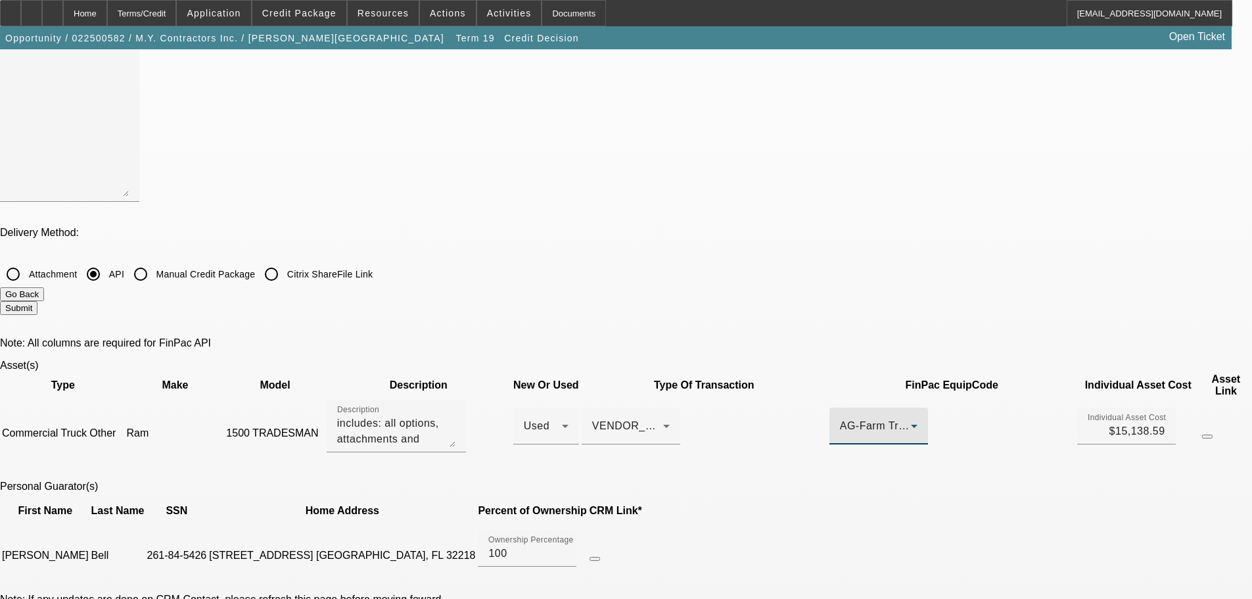
scroll to position [526, 0]
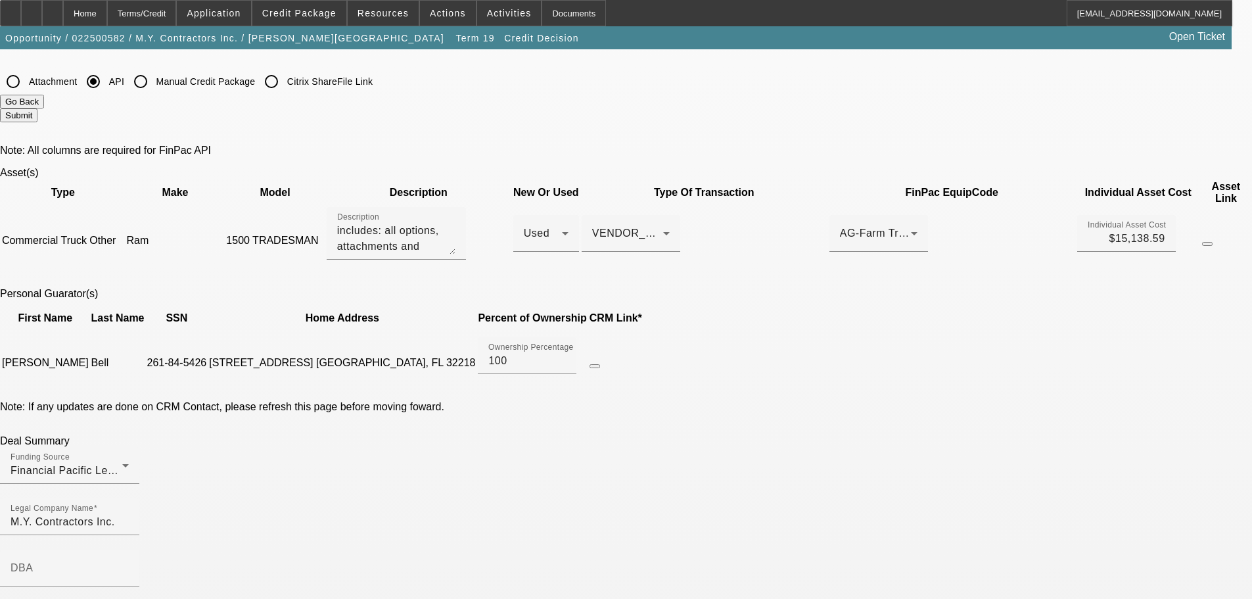
checkbox input "true"
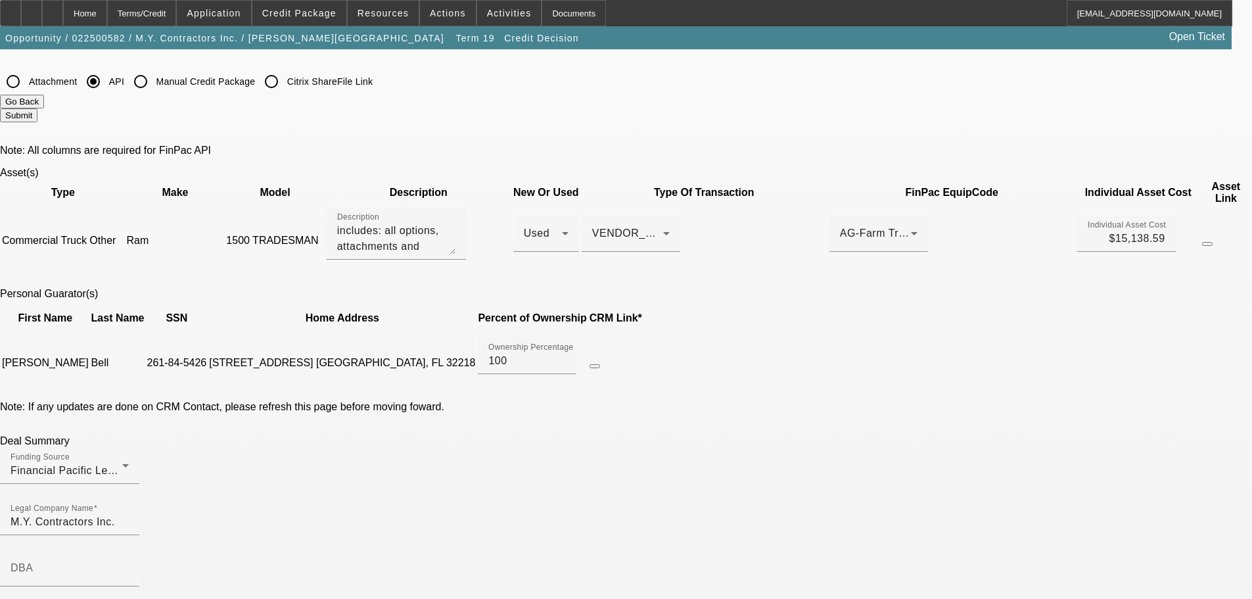
checkbox input "true"
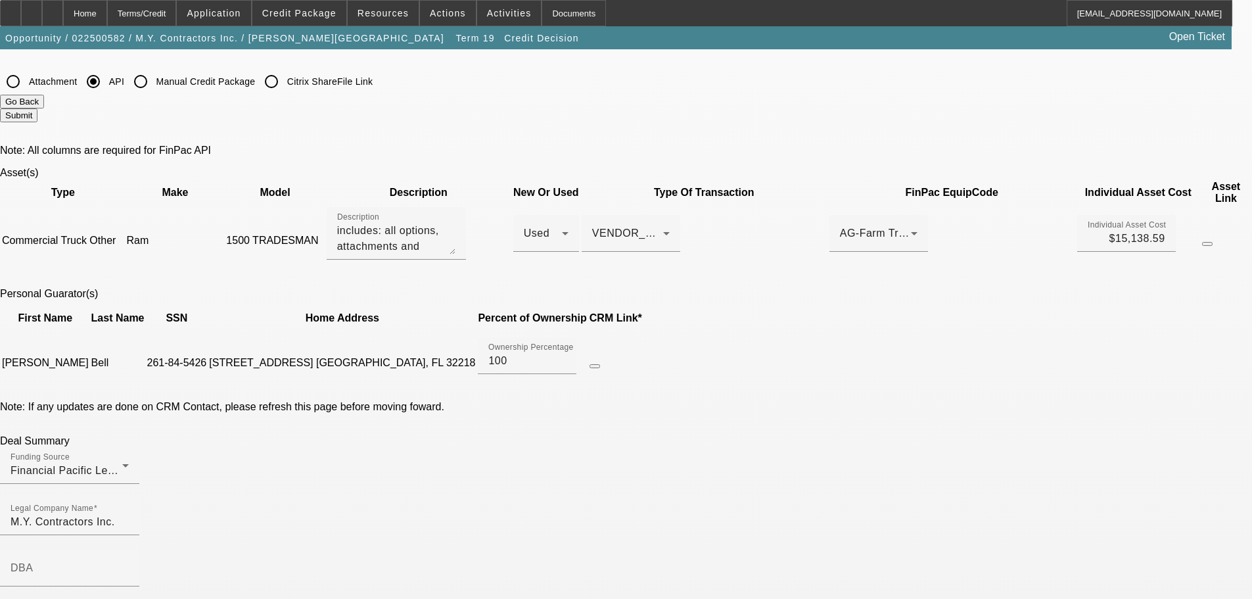
checkbox input "true"
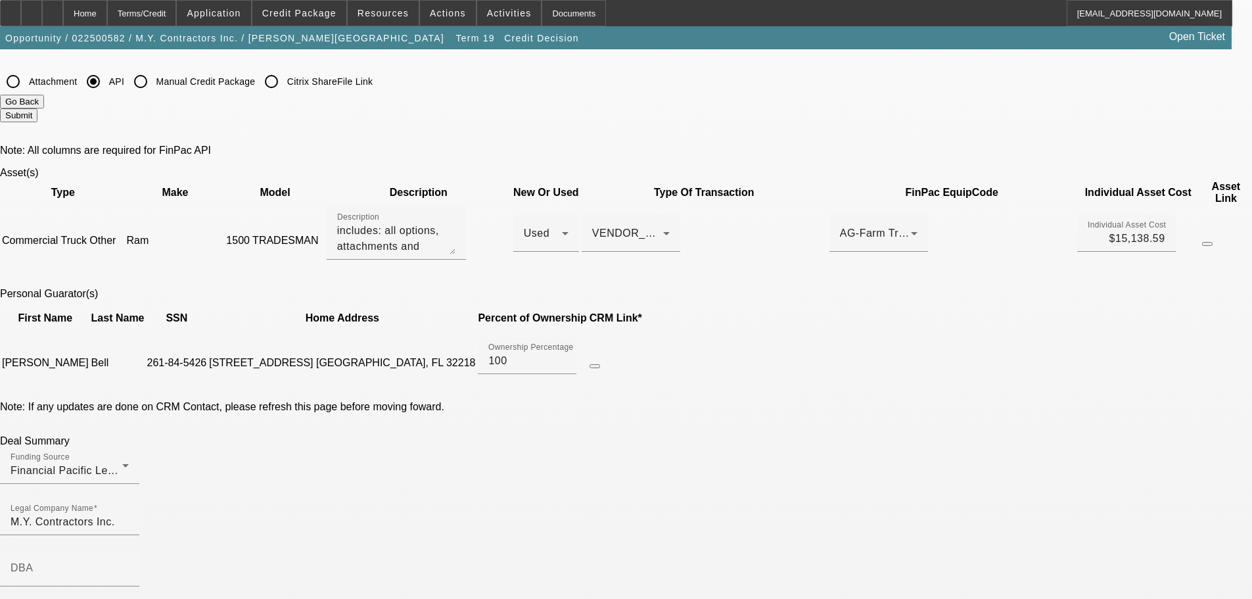
checkbox input "false"
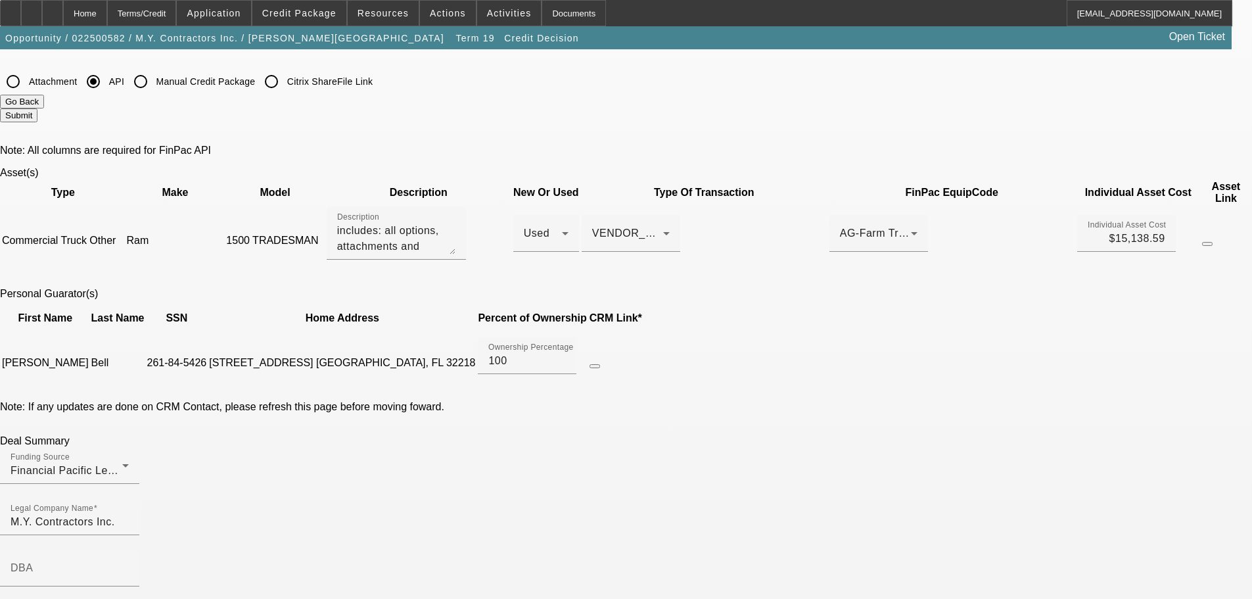
checkbox input "false"
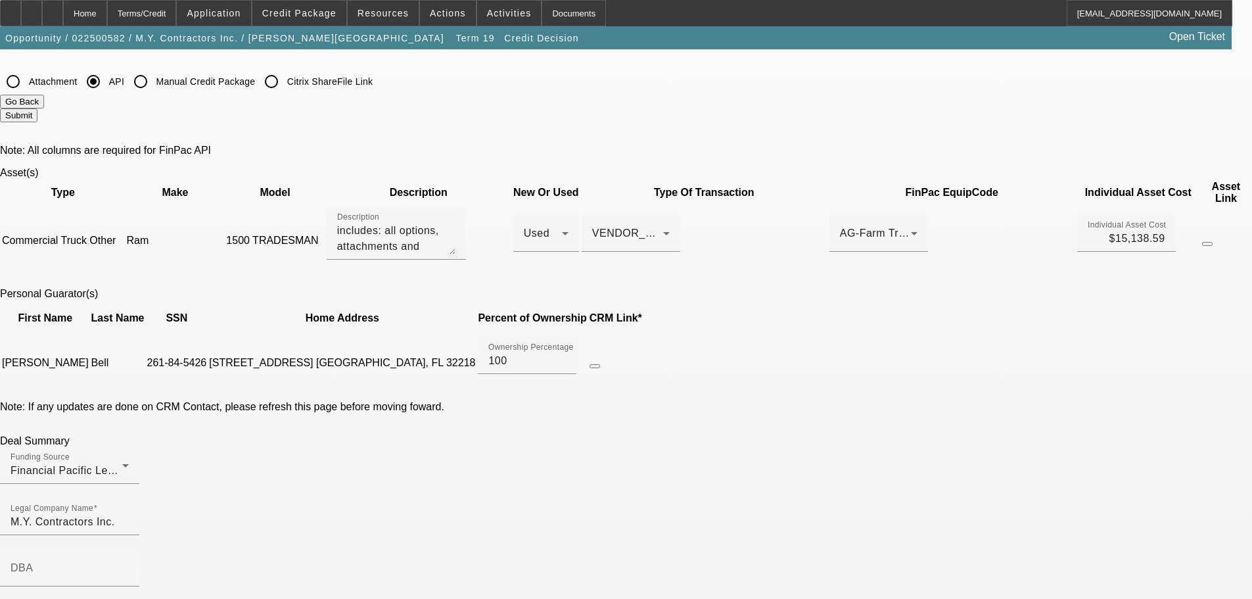
checkbox input "false"
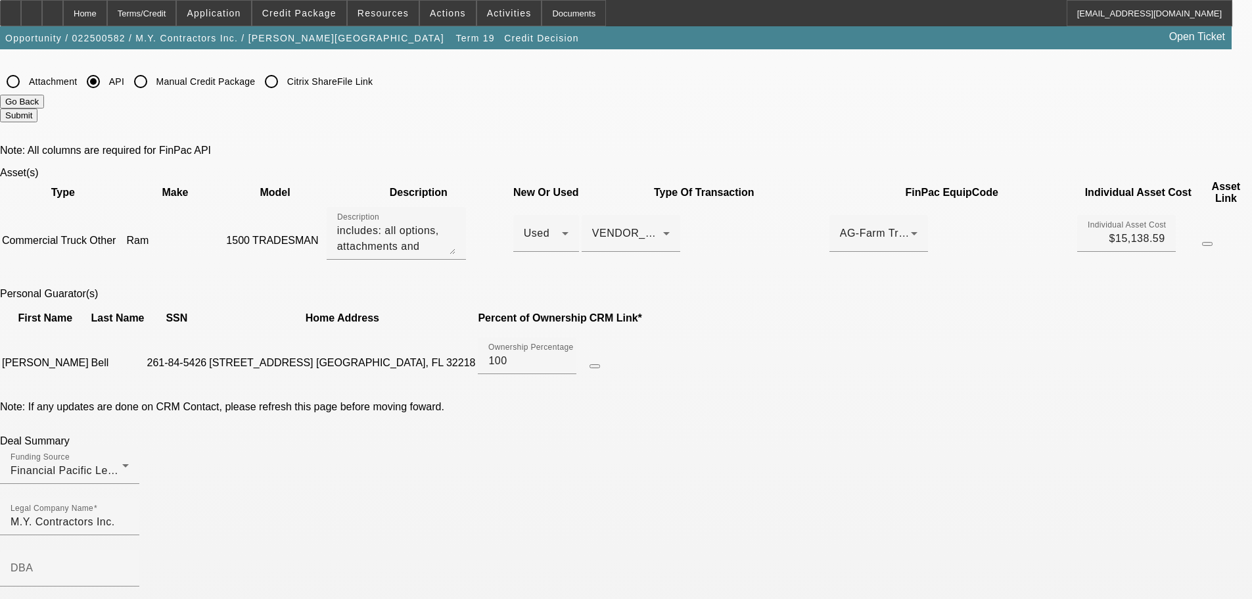
checkbox input "false"
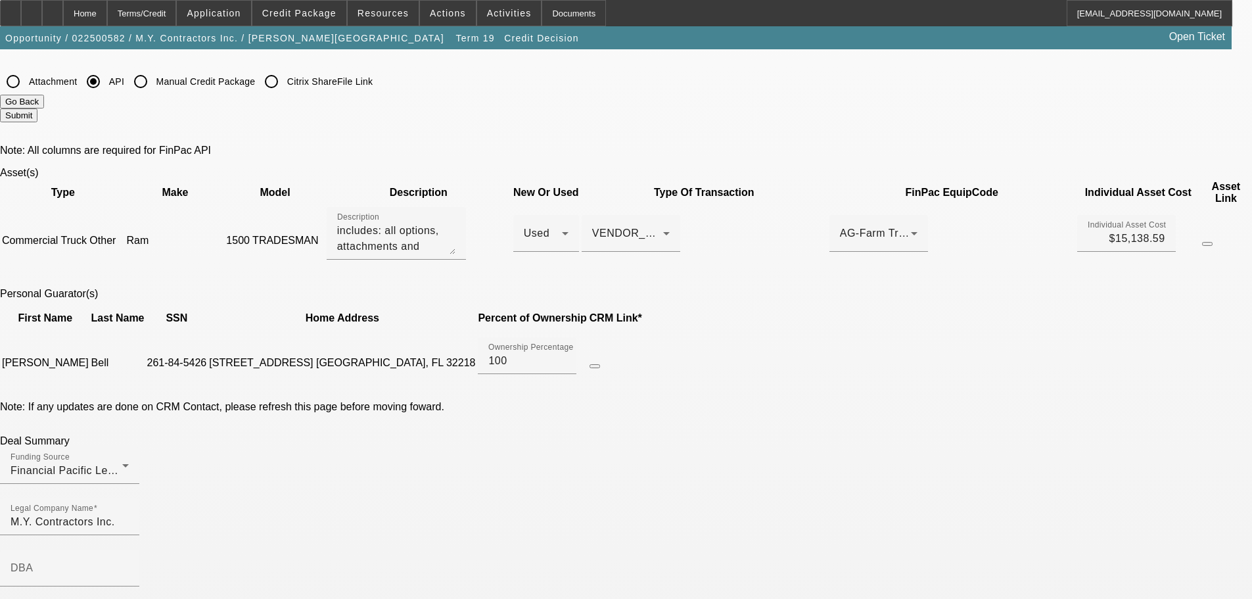
checkbox input "false"
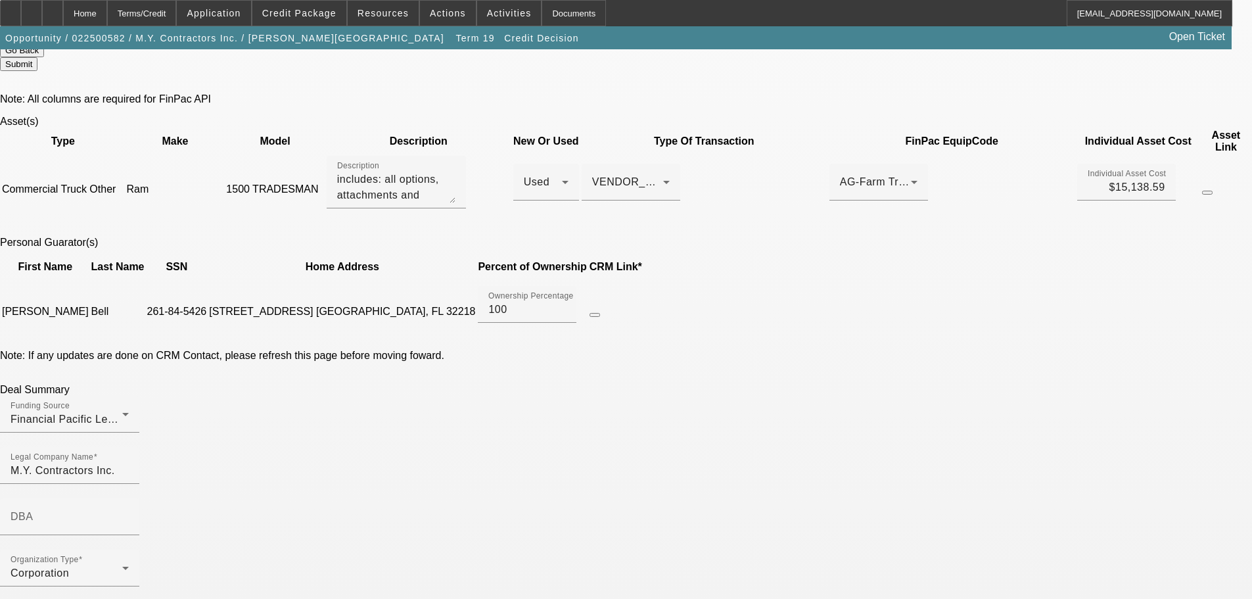
scroll to position [657, 0]
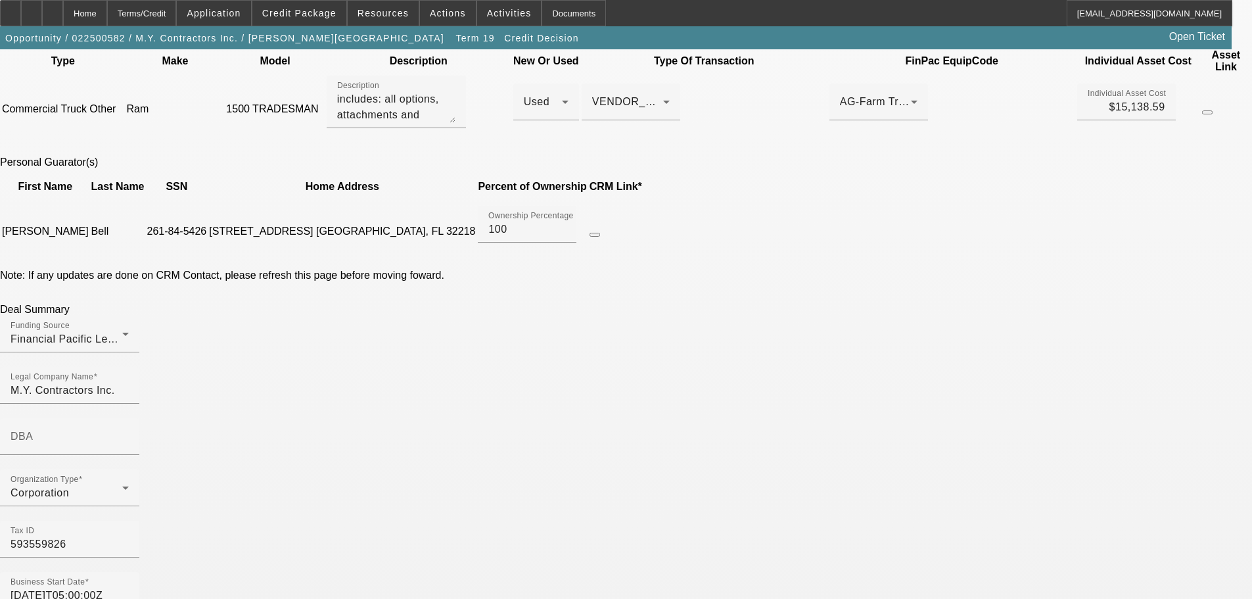
drag, startPoint x: 527, startPoint y: 176, endPoint x: 538, endPoint y: 180, distance: 11.9
checkbox input "true"
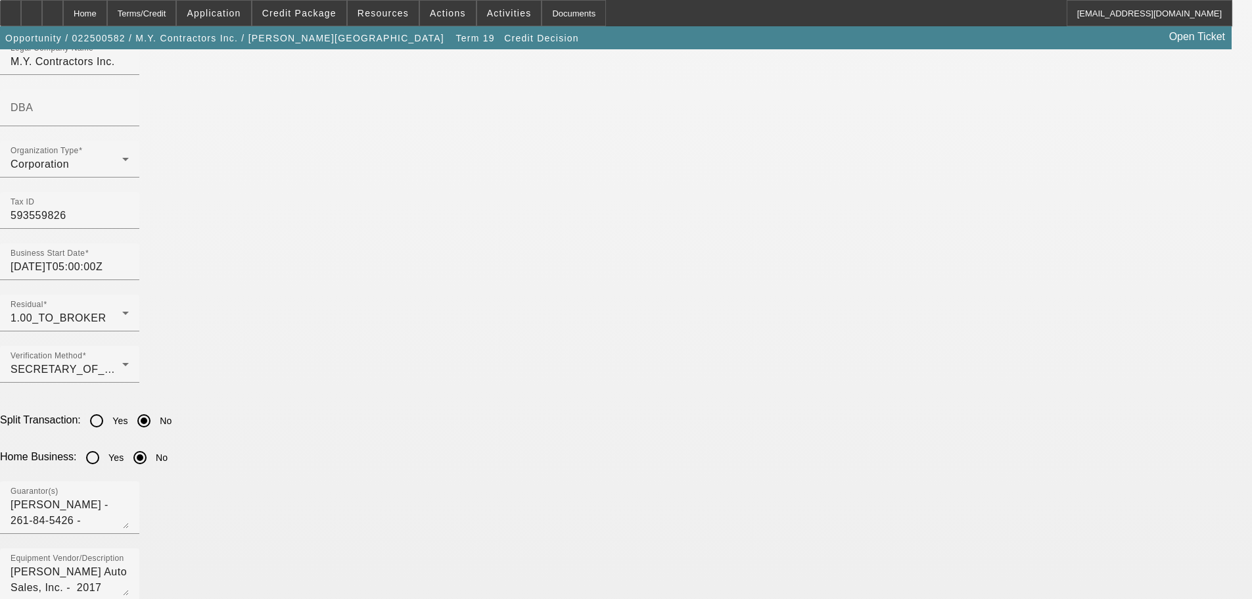
scroll to position [855, 0]
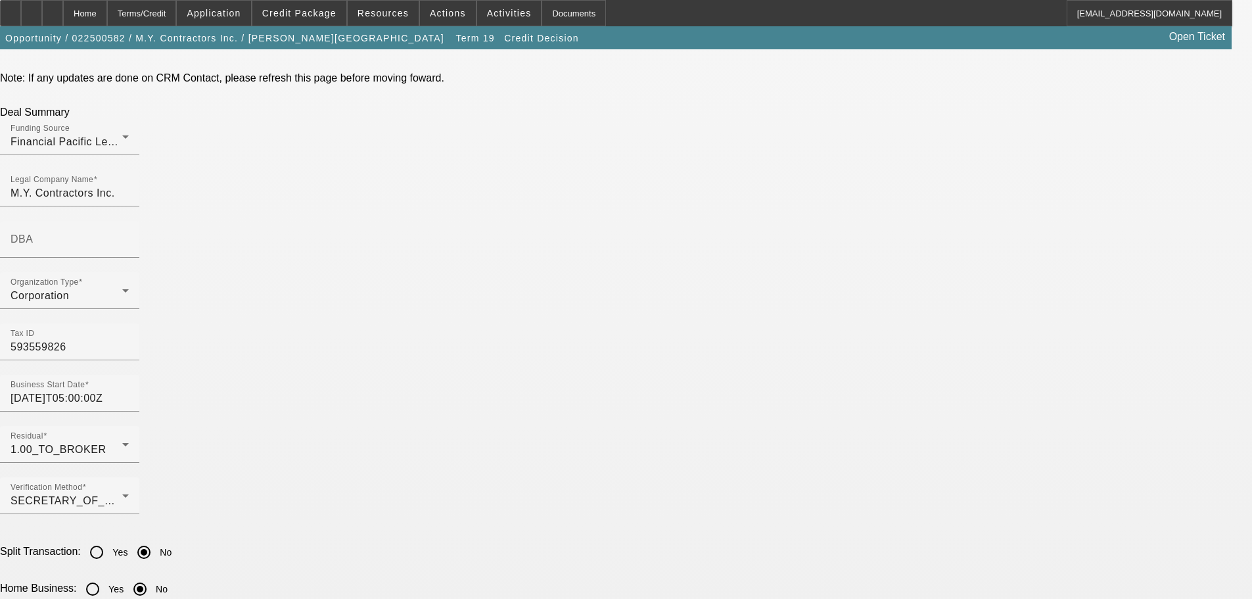
checkbox input "true"
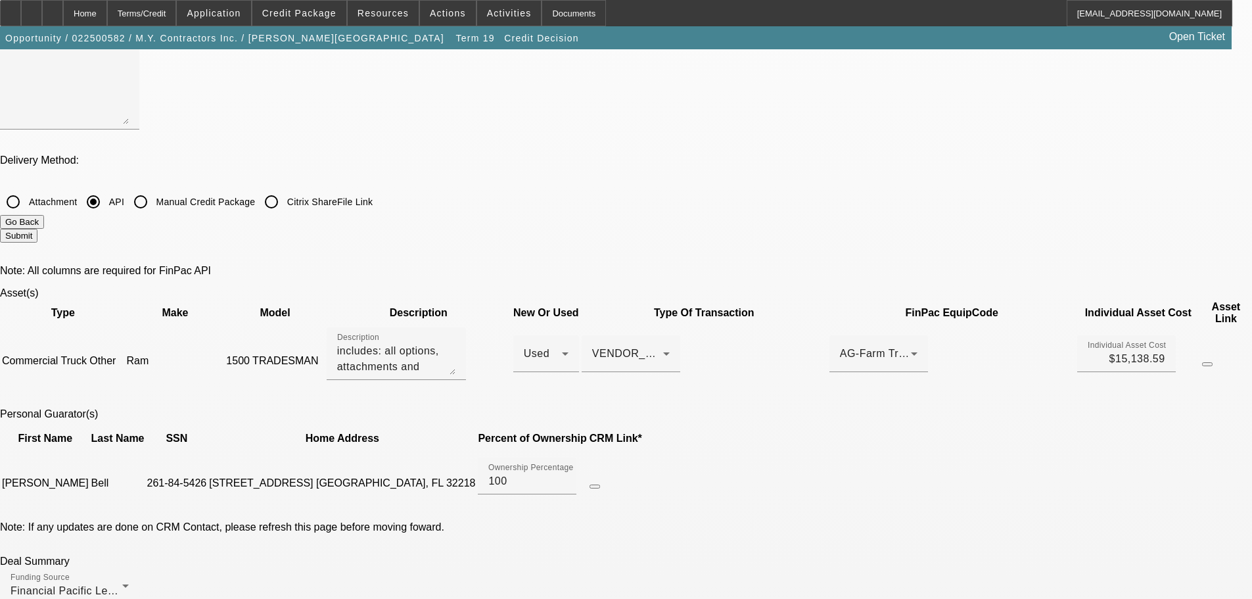
scroll to position [394, 0]
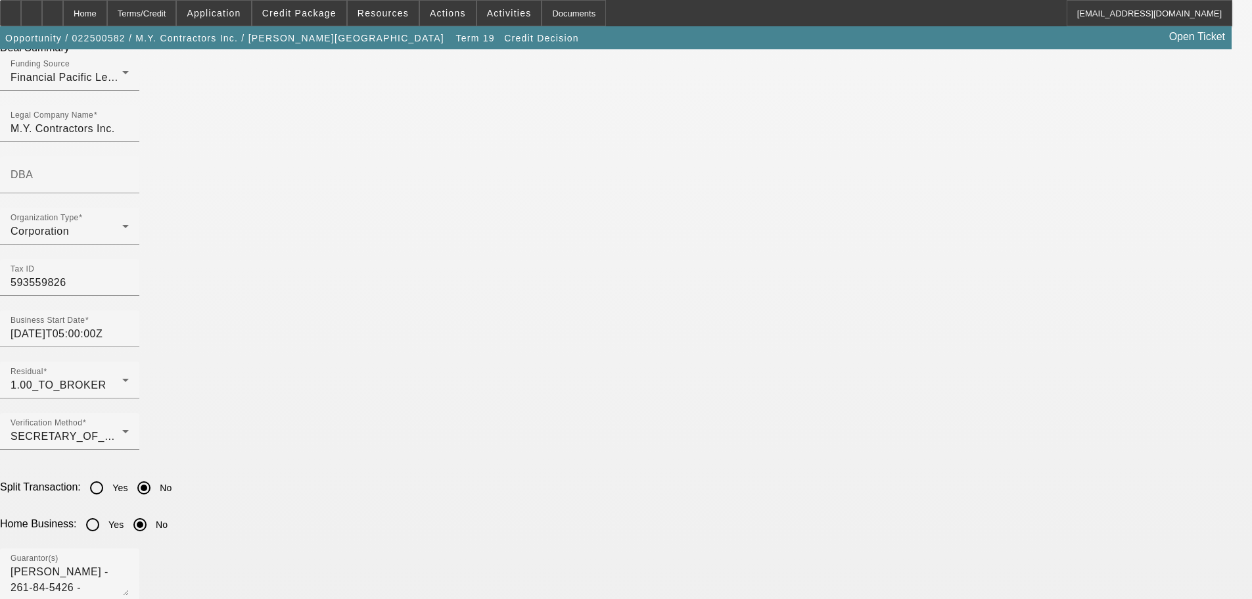
scroll to position [920, 0]
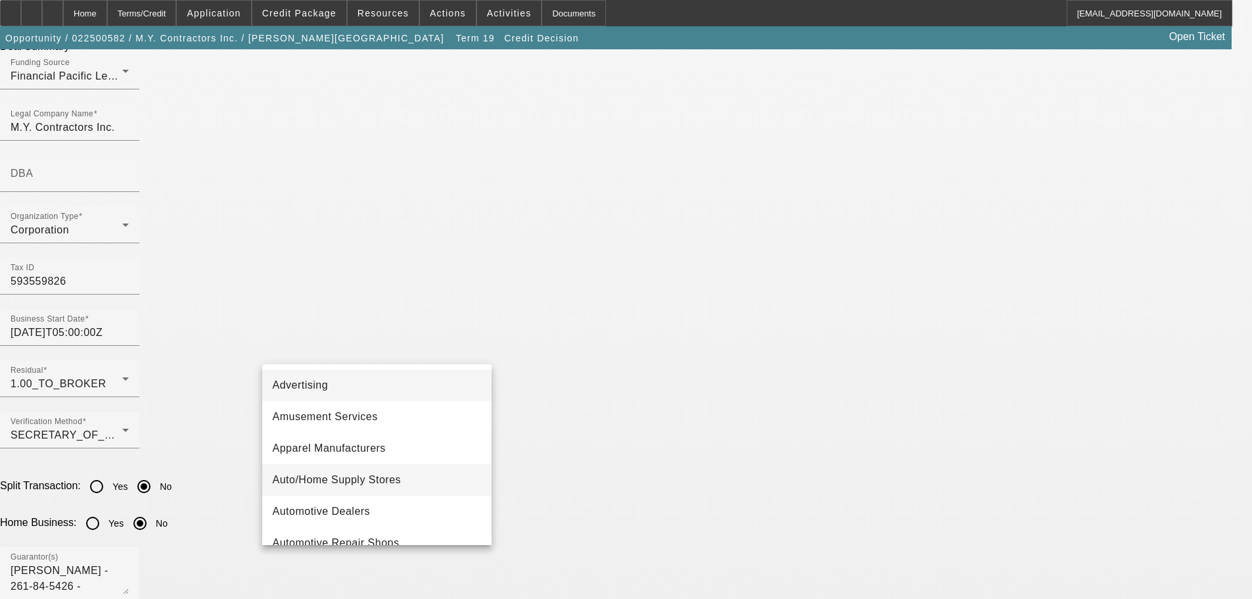
click at [339, 477] on span "Auto/Home Supply Stores" at bounding box center [337, 480] width 129 height 16
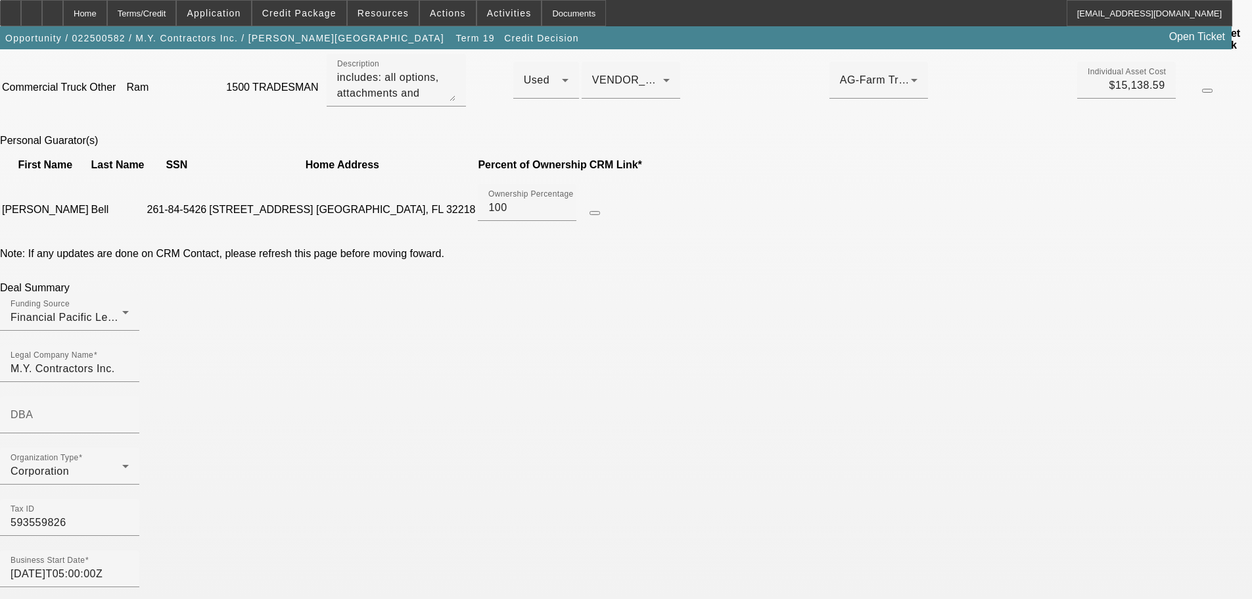
scroll to position [394, 0]
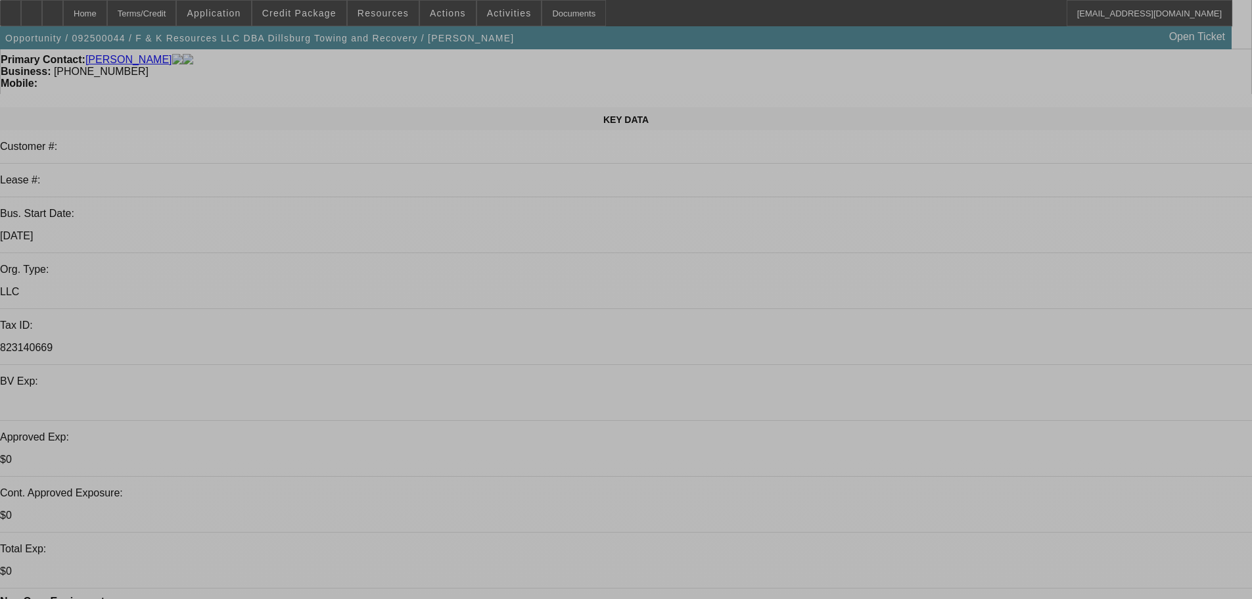
select select "0"
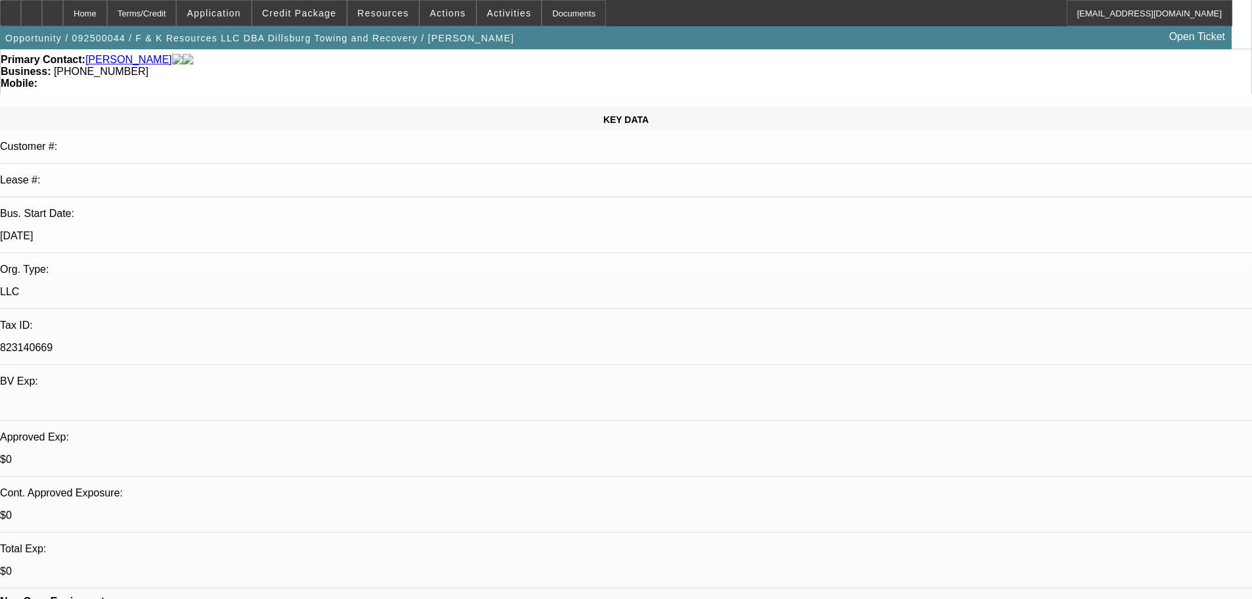
select select "0"
select select "6"
select select "0"
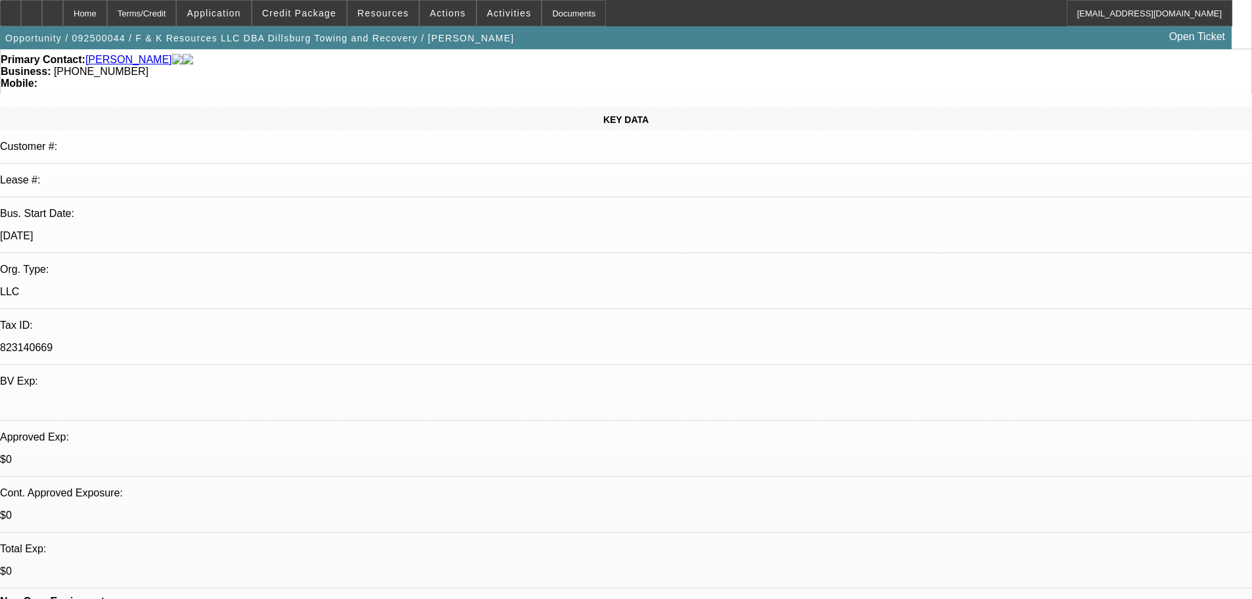
select select "0"
select select "6"
select select "0"
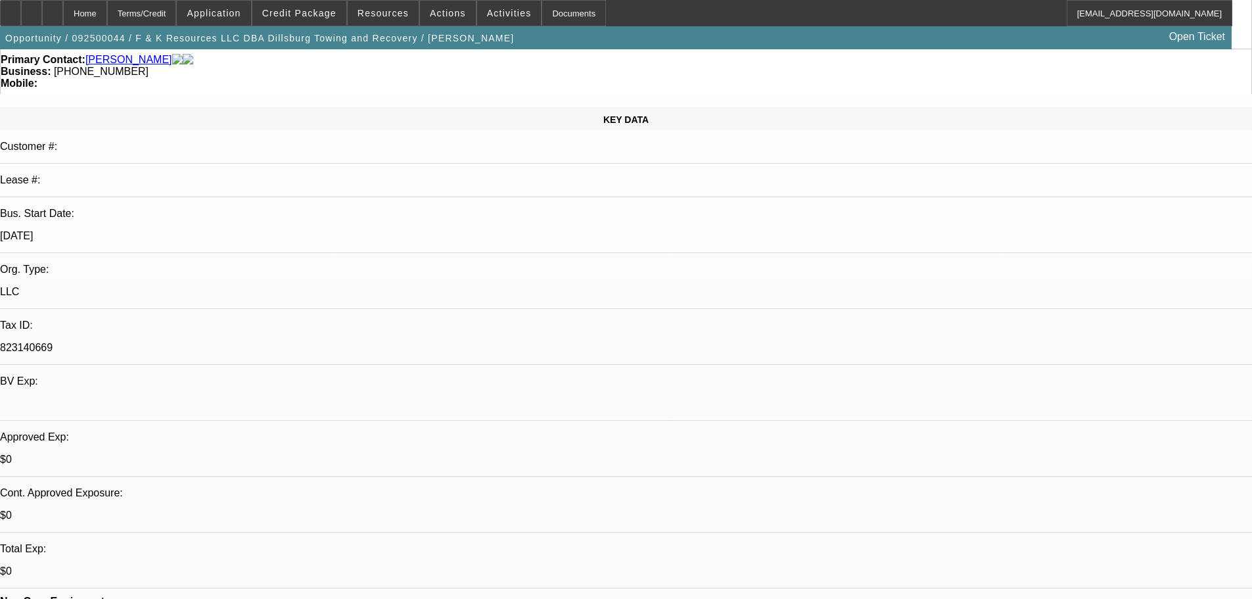
select select "6"
select select "0"
select select "6"
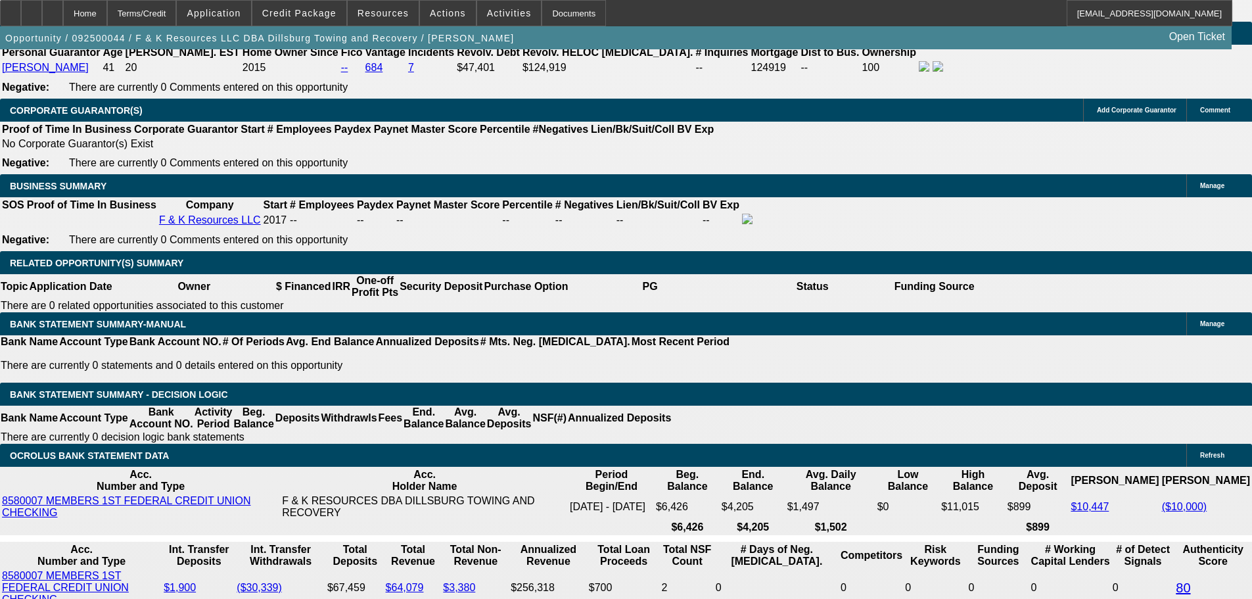
scroll to position [2006, 0]
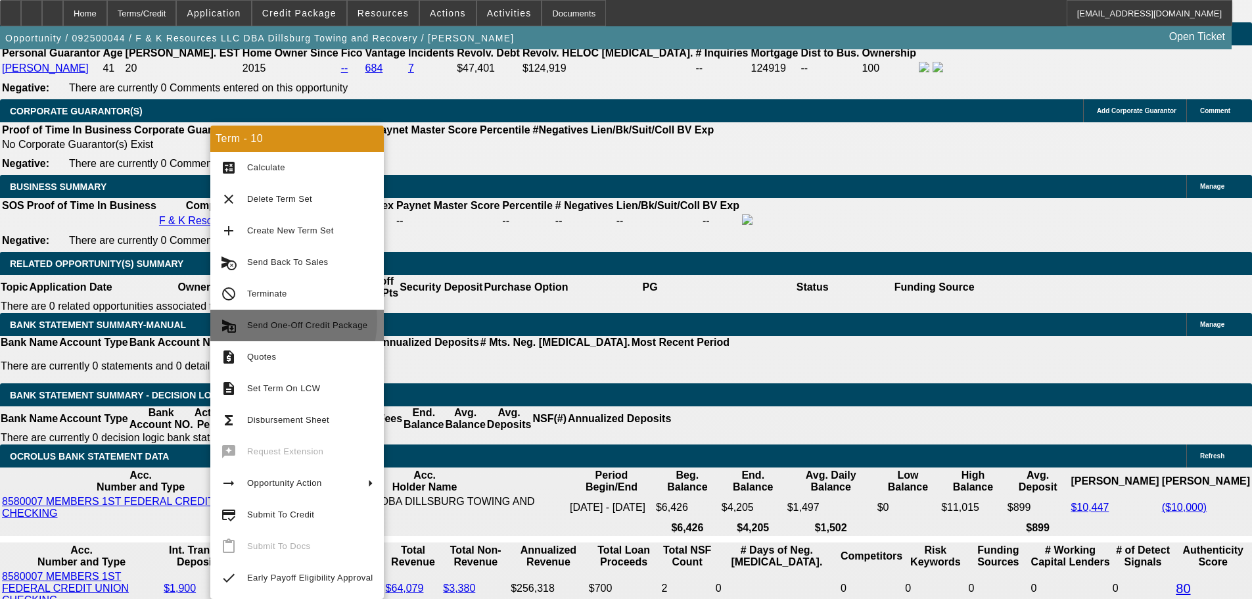
click at [283, 321] on span "Send One-Off Credit Package" at bounding box center [307, 325] width 120 height 10
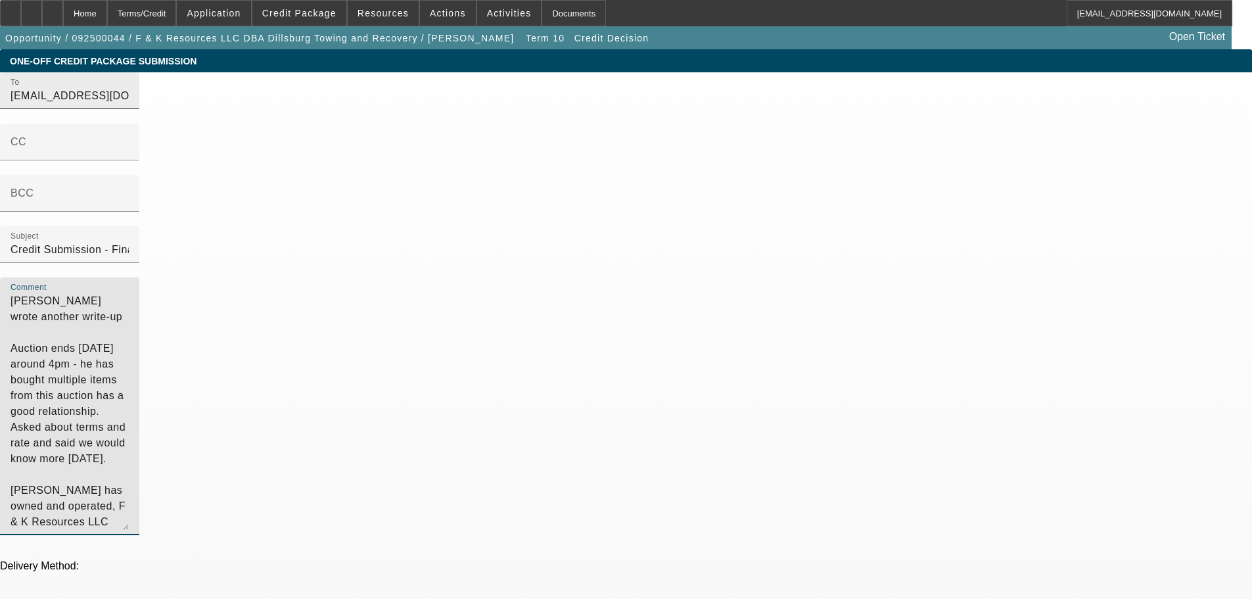
drag, startPoint x: 723, startPoint y: 311, endPoint x: 580, endPoint y: 89, distance: 264.1
click at [580, 89] on div "To syndications@beaconfunding.com CC BCC Subject Credit Submission - Financial …" at bounding box center [626, 310] width 1252 height 477
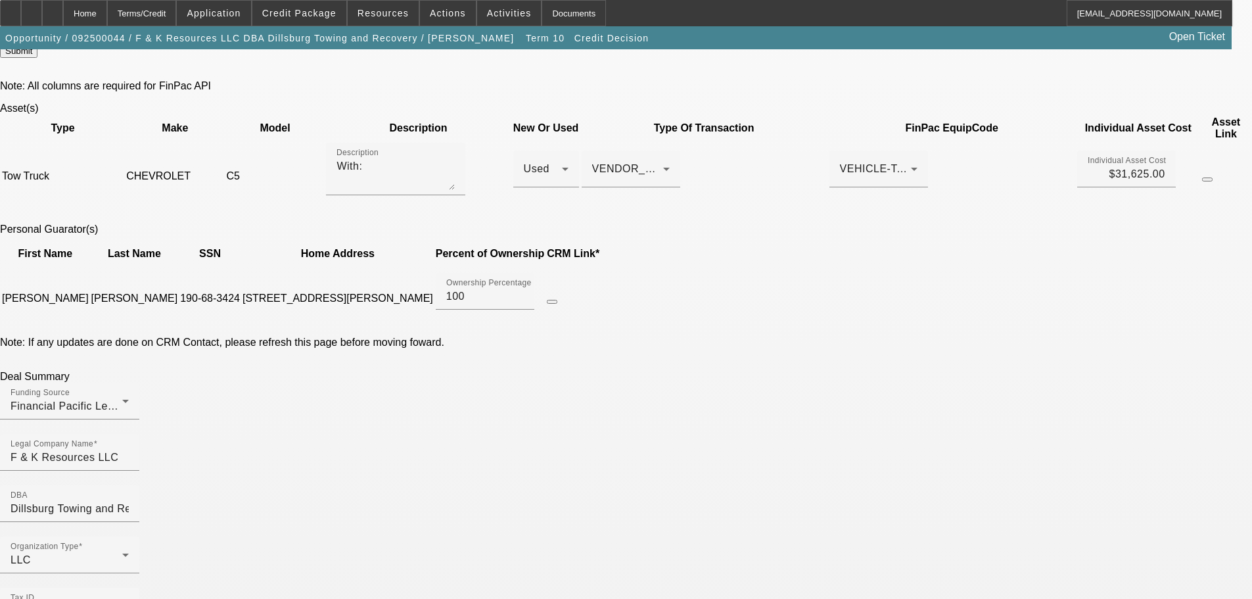
scroll to position [526, 0]
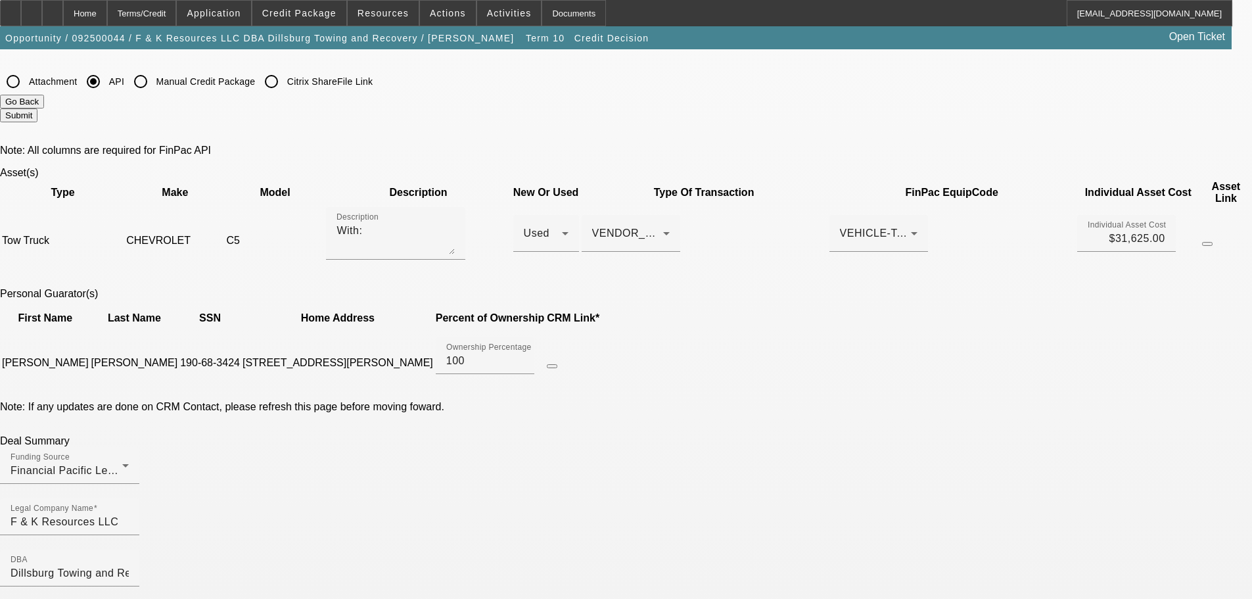
checkbox input "true"
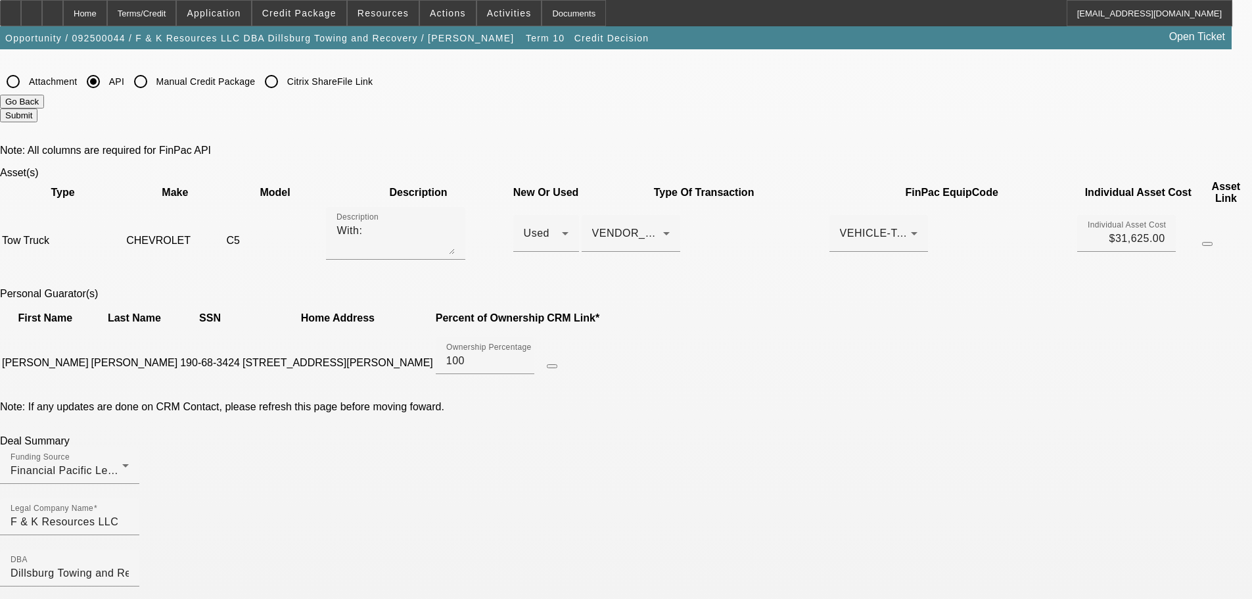
checkbox input "true"
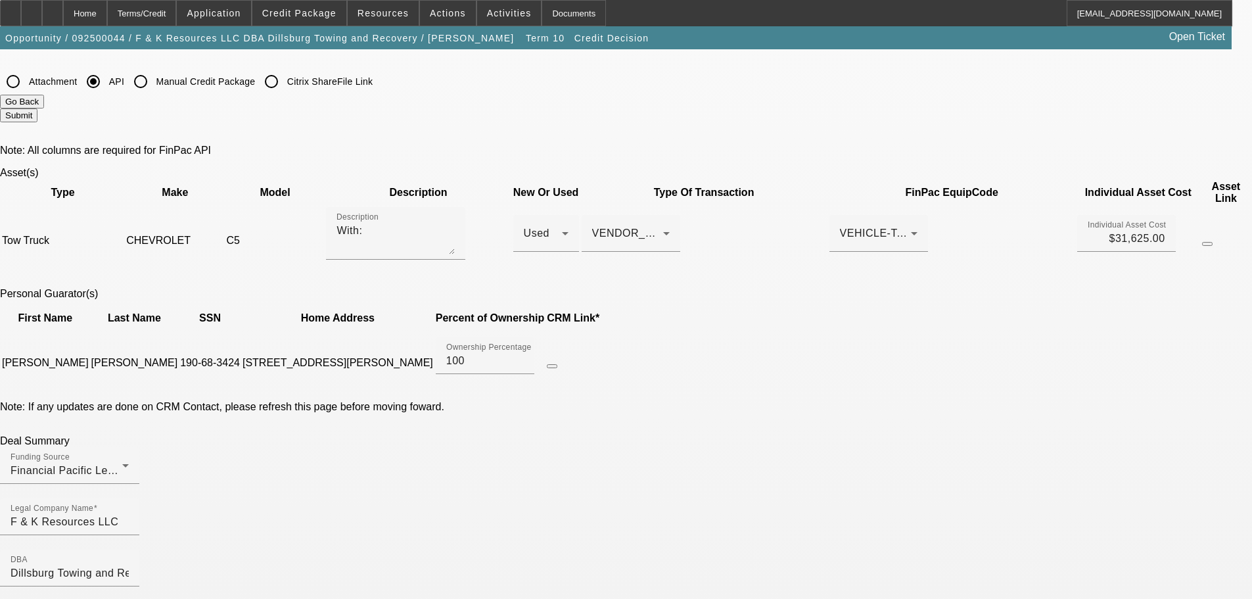
checkbox input "true"
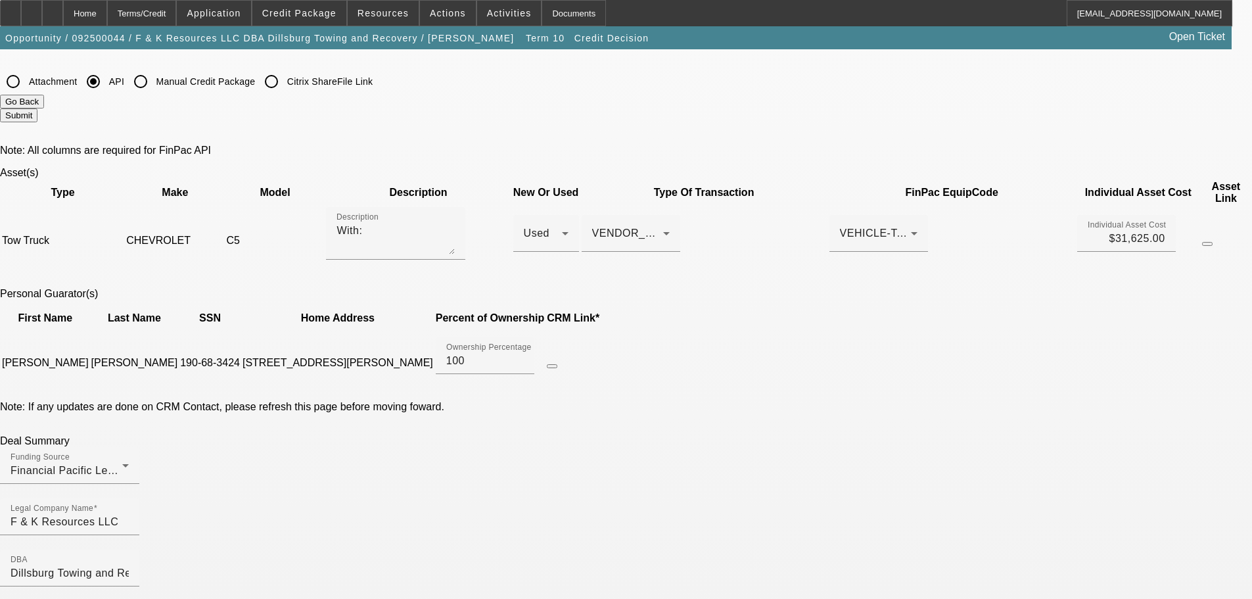
checkbox input "false"
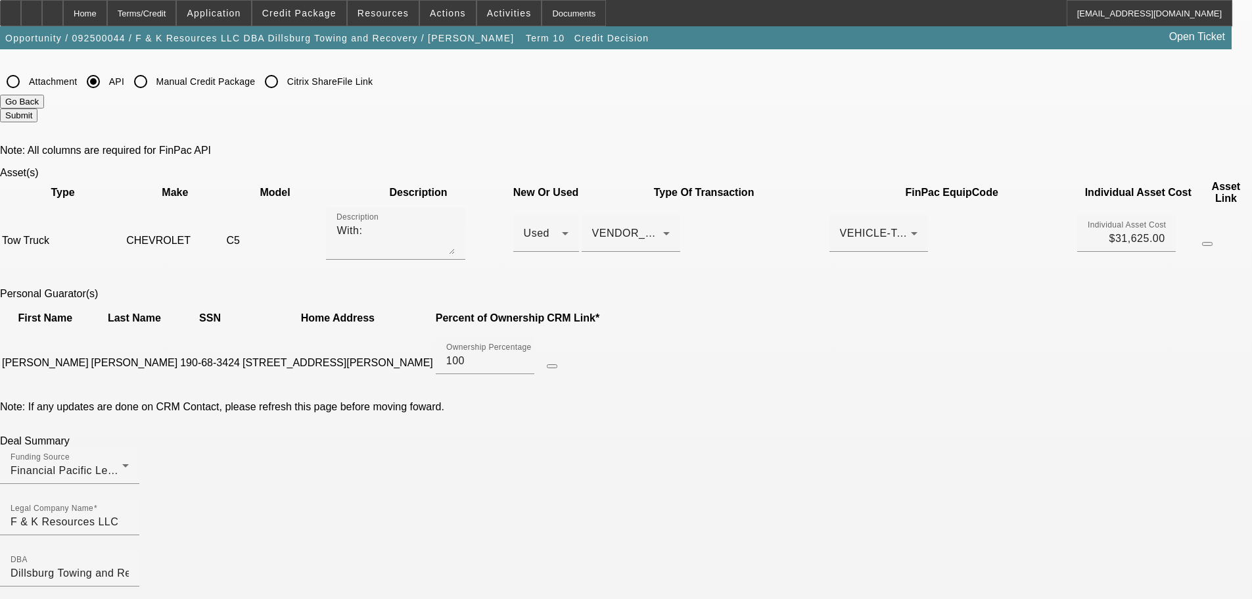
checkbox input "false"
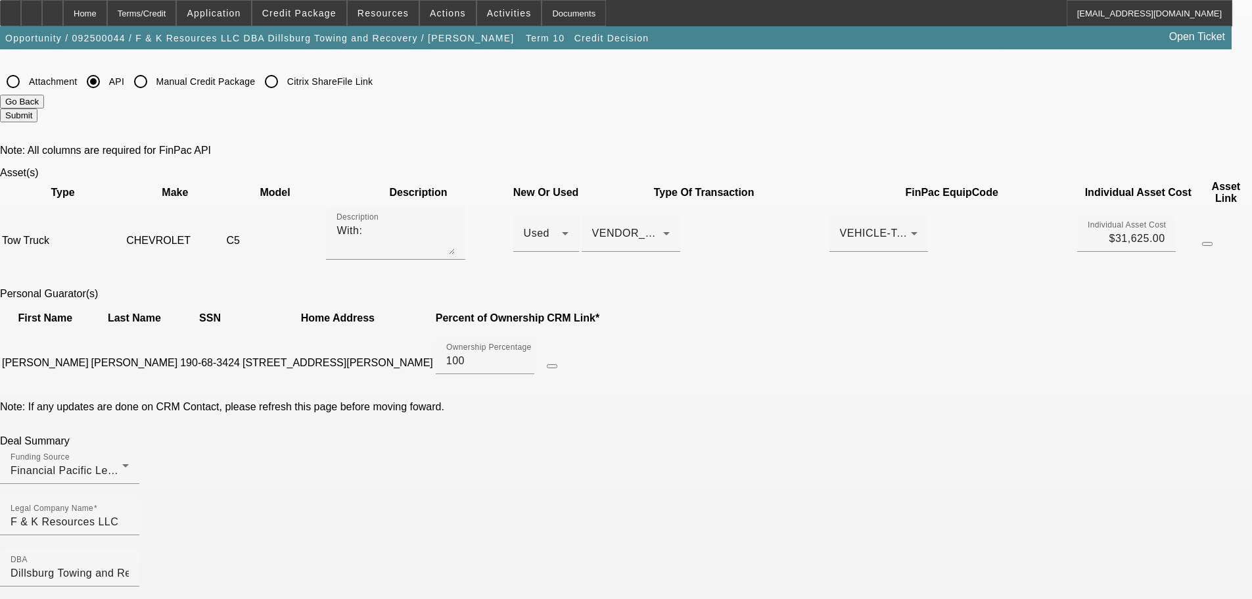
checkbox input "false"
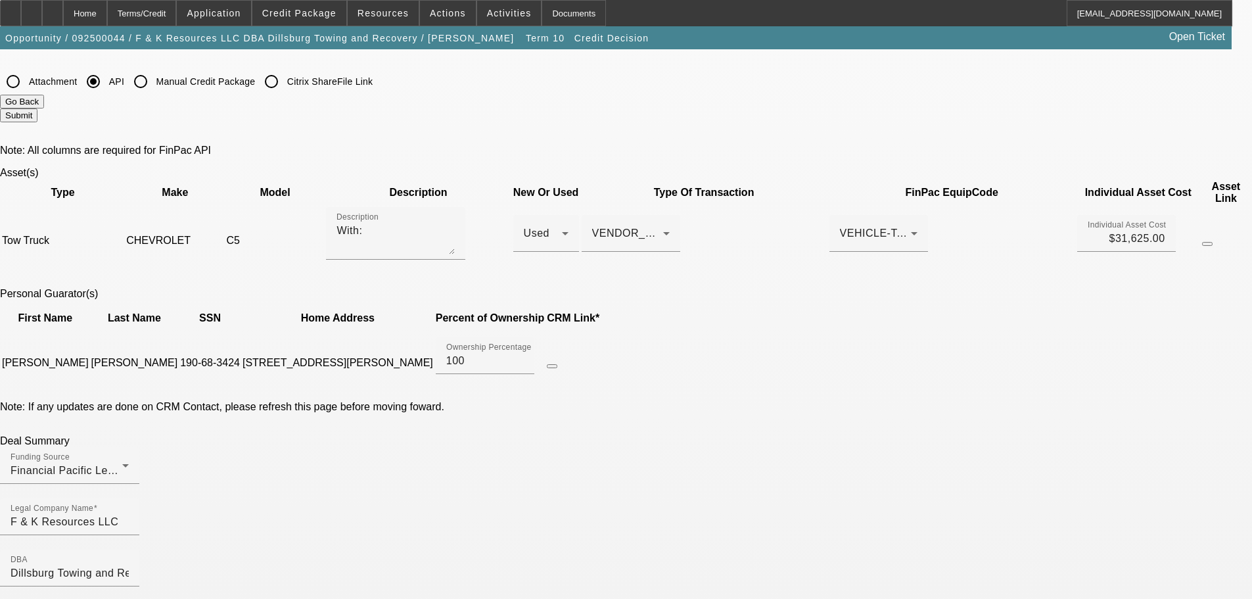
checkbox input "false"
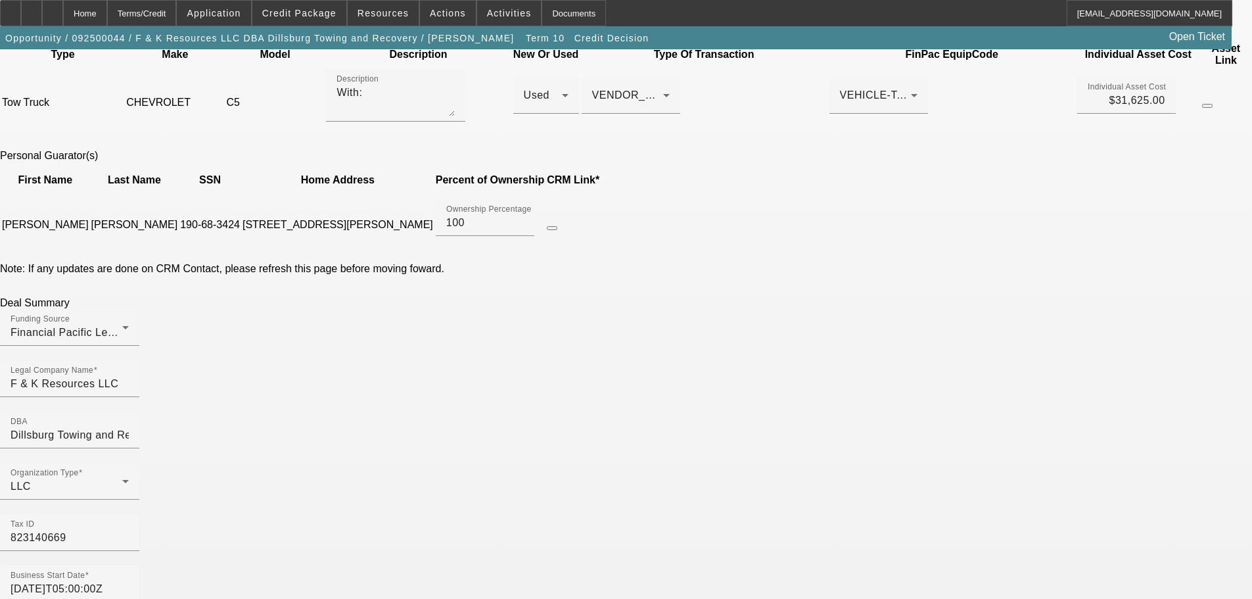
scroll to position [789, 0]
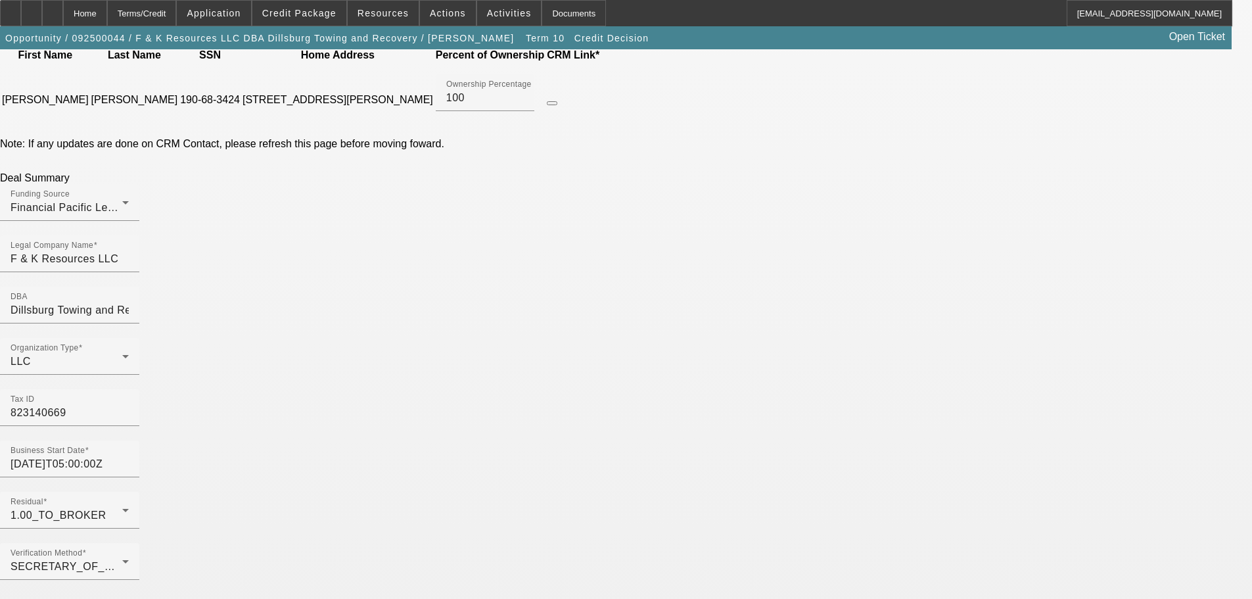
checkbox input "true"
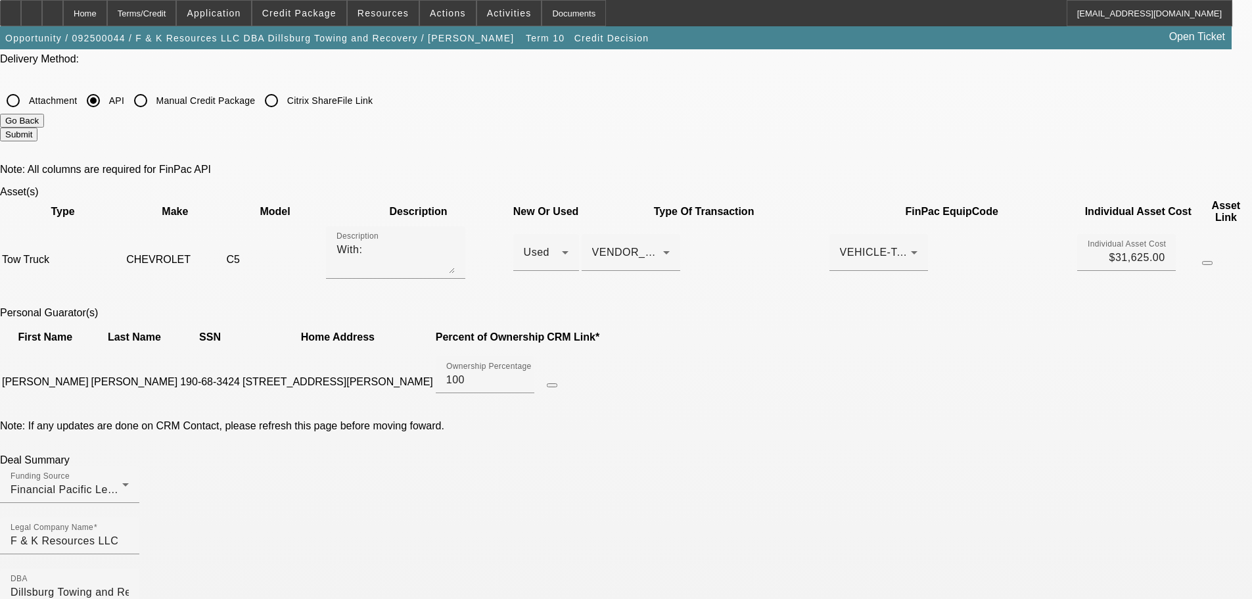
scroll to position [460, 0]
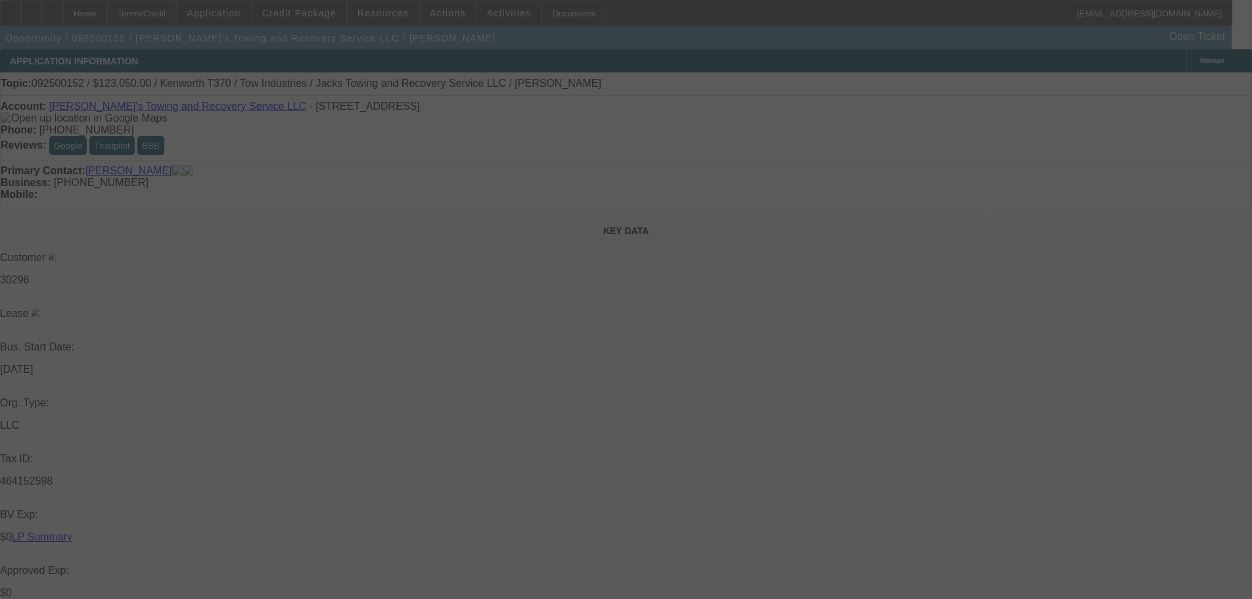
select select "0"
select select "3"
select select "0"
select select "6"
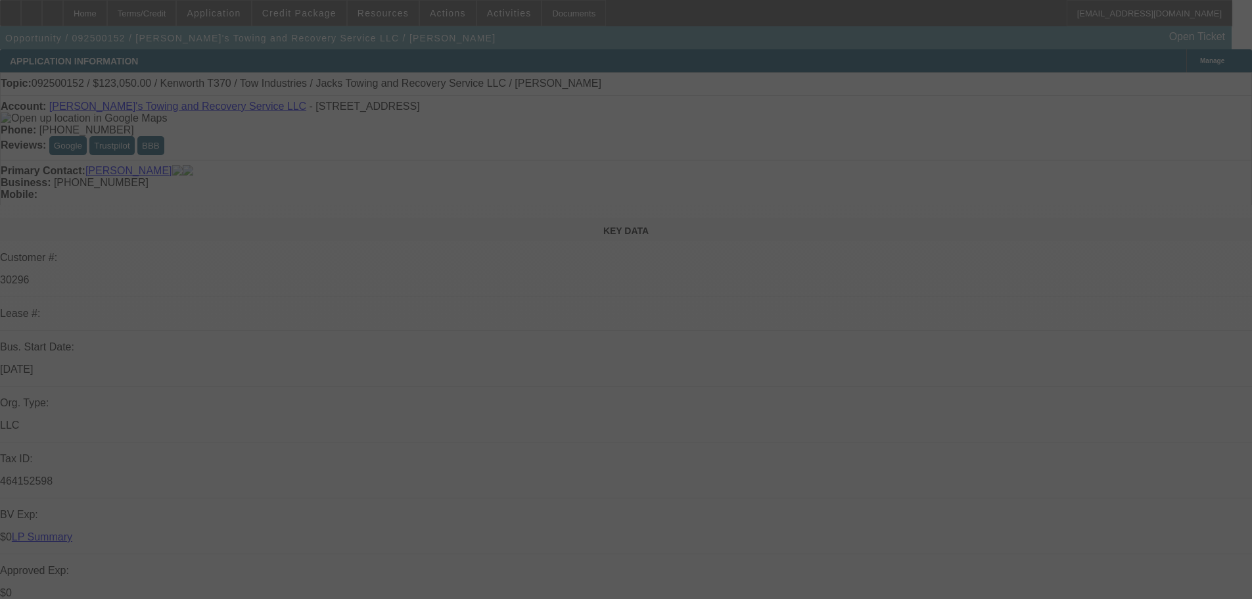
select select "0"
select select "3"
select select "0"
select select "6"
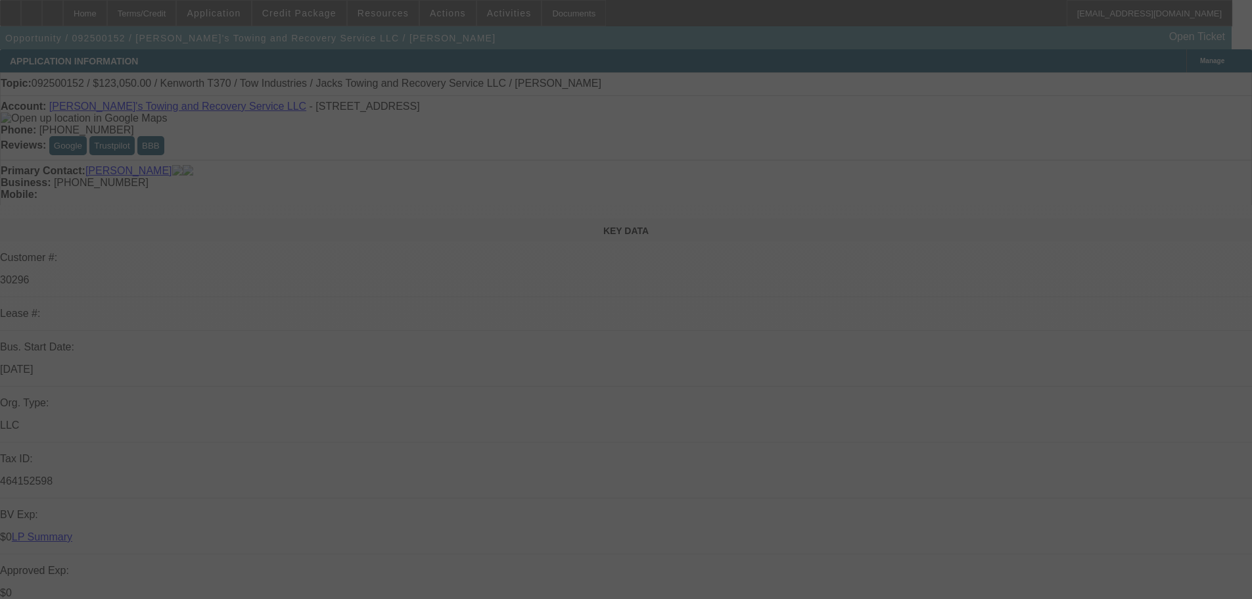
select select "0"
select select "3"
select select "0"
select select "6"
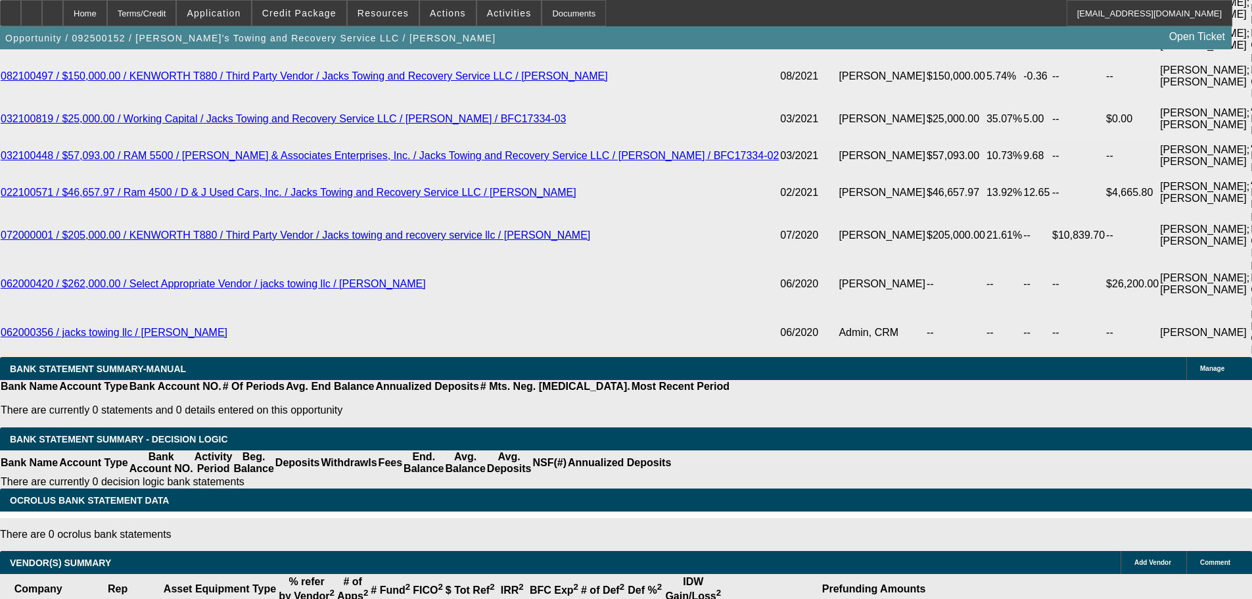
scroll to position [3091, 0]
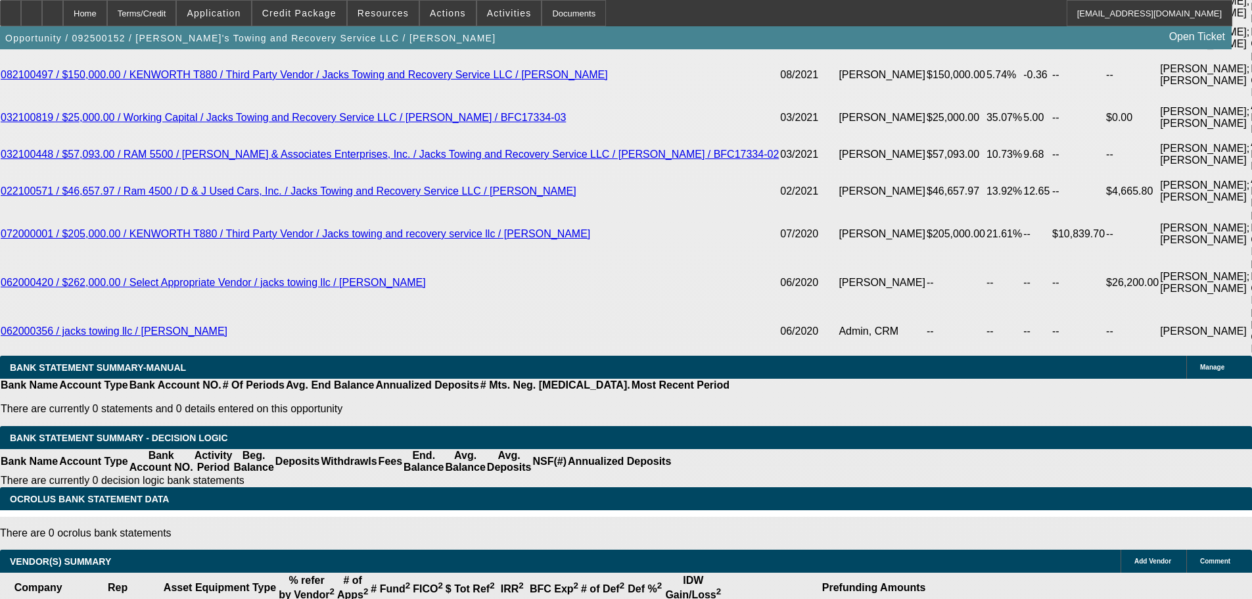
drag, startPoint x: 668, startPoint y: 530, endPoint x: 57, endPoint y: 548, distance: 611.0
click at [321, 14] on span "Credit Package" at bounding box center [299, 13] width 74 height 11
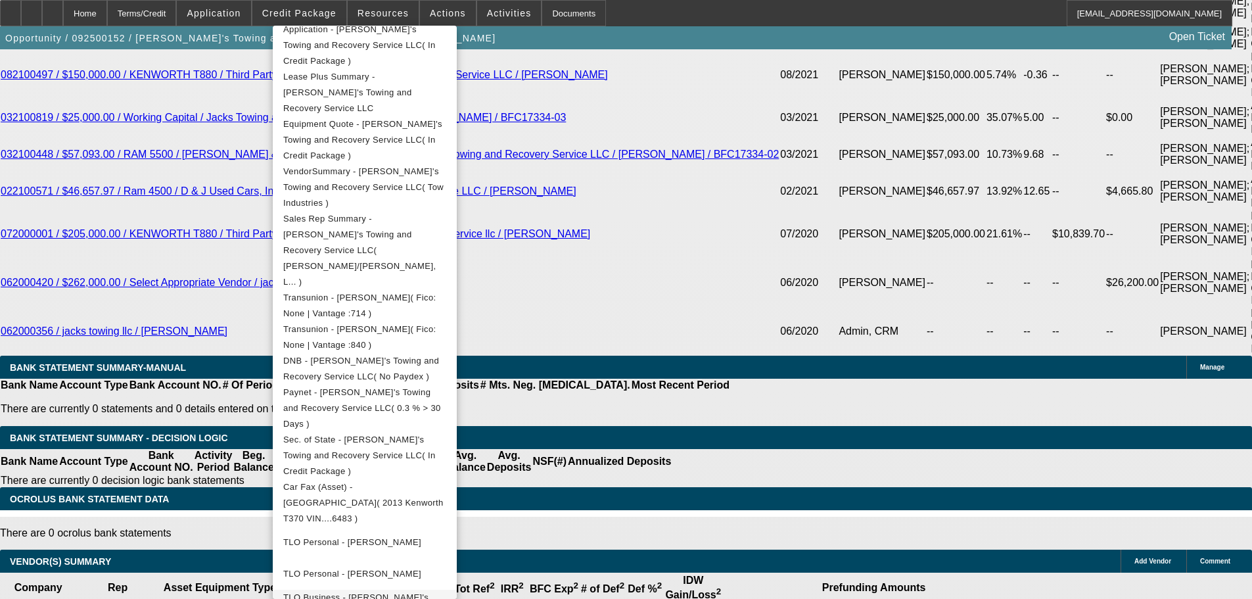
scroll to position [278, 0]
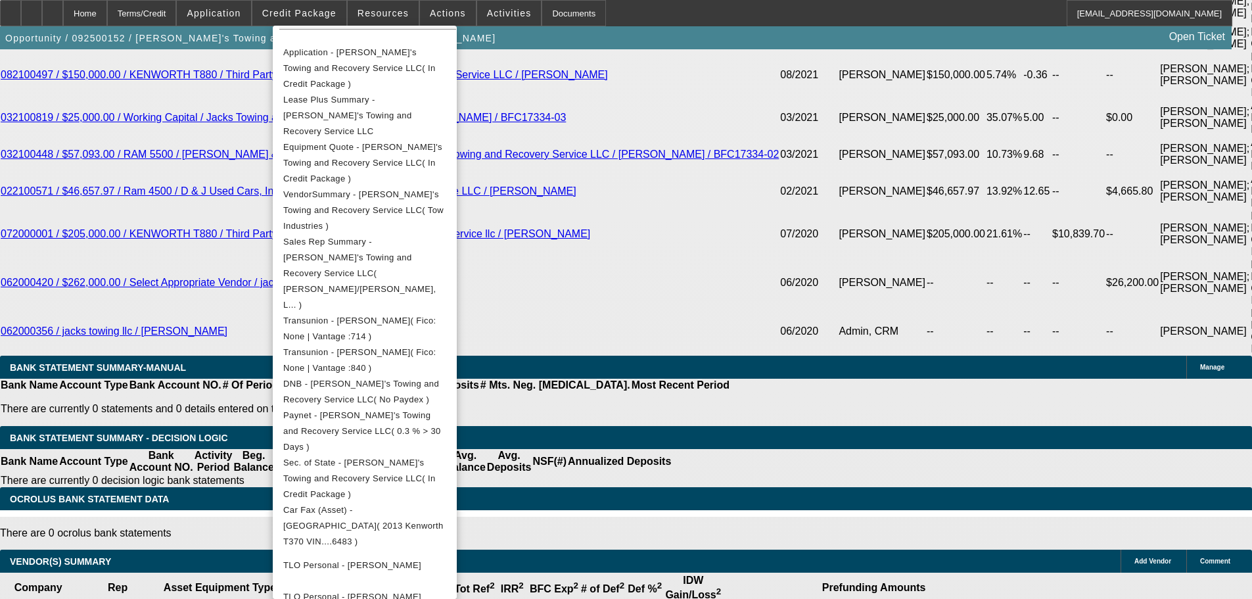
click at [61, 325] on div at bounding box center [626, 299] width 1252 height 599
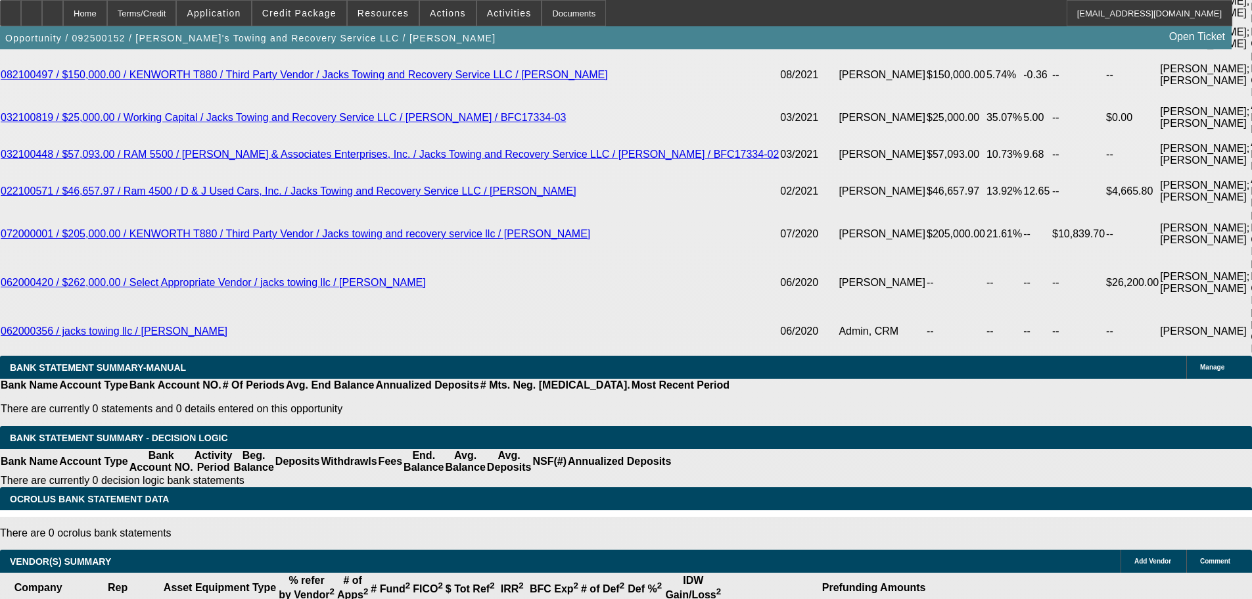
select select "6"
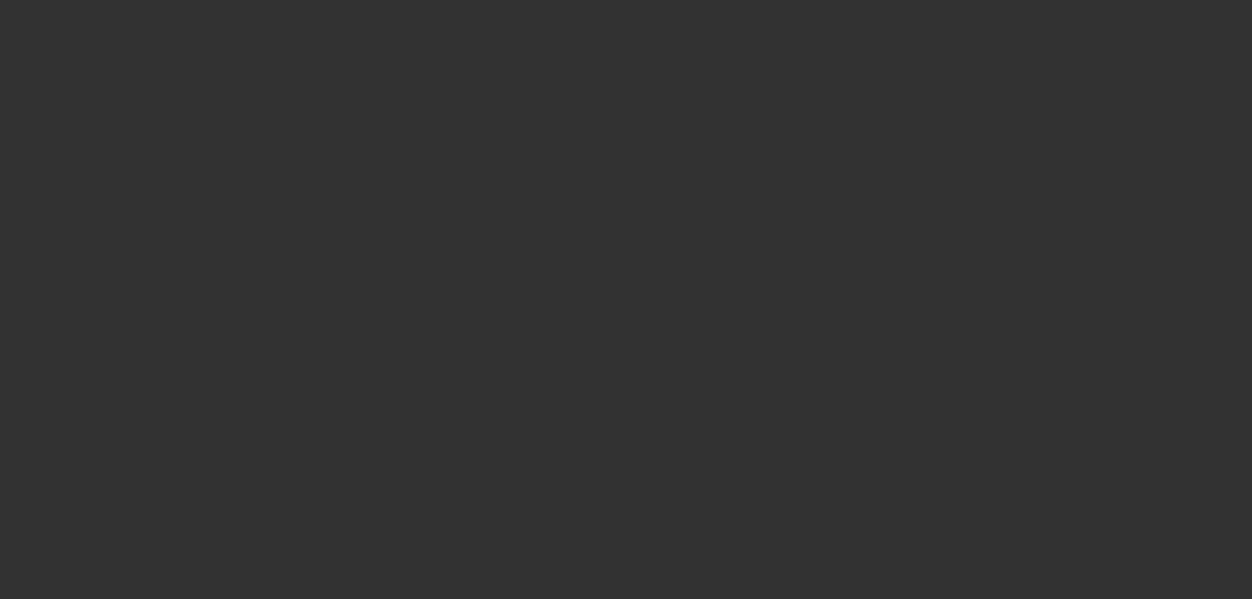
scroll to position [0, 0]
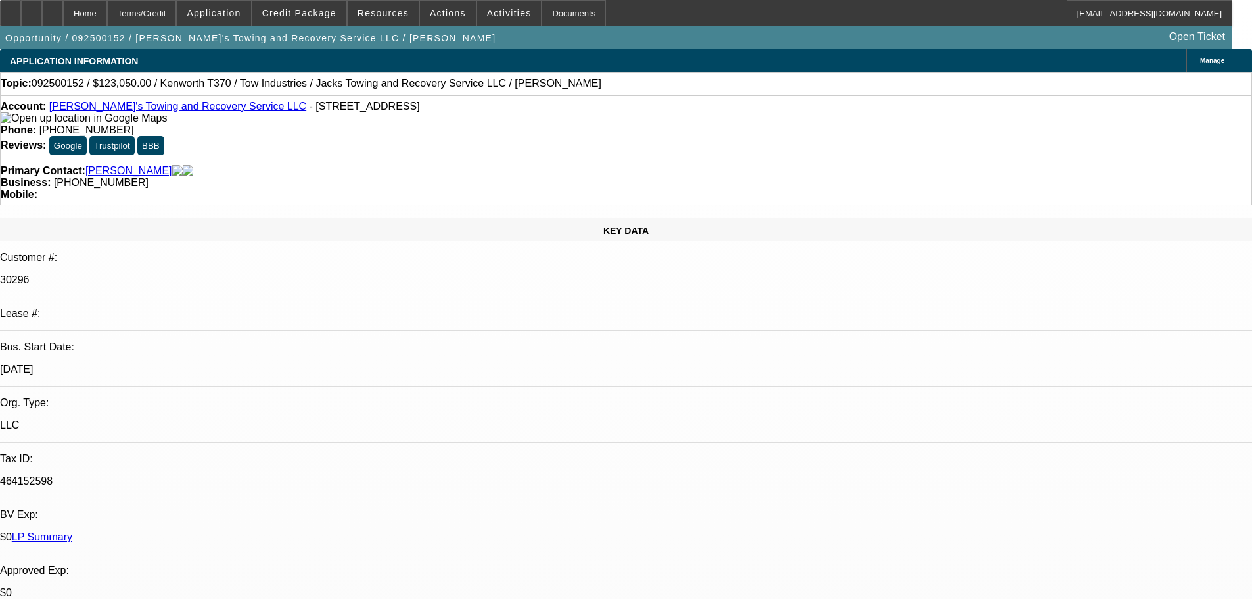
paste textarea "The term has been updated to 60 months per comment received. The asset has been…"
type textarea "UPDATED CONDITION NEEDED FROM FINPAC: "The term has been updated to 60 months p…"
click at [304, 18] on span "Credit Package" at bounding box center [299, 13] width 74 height 11
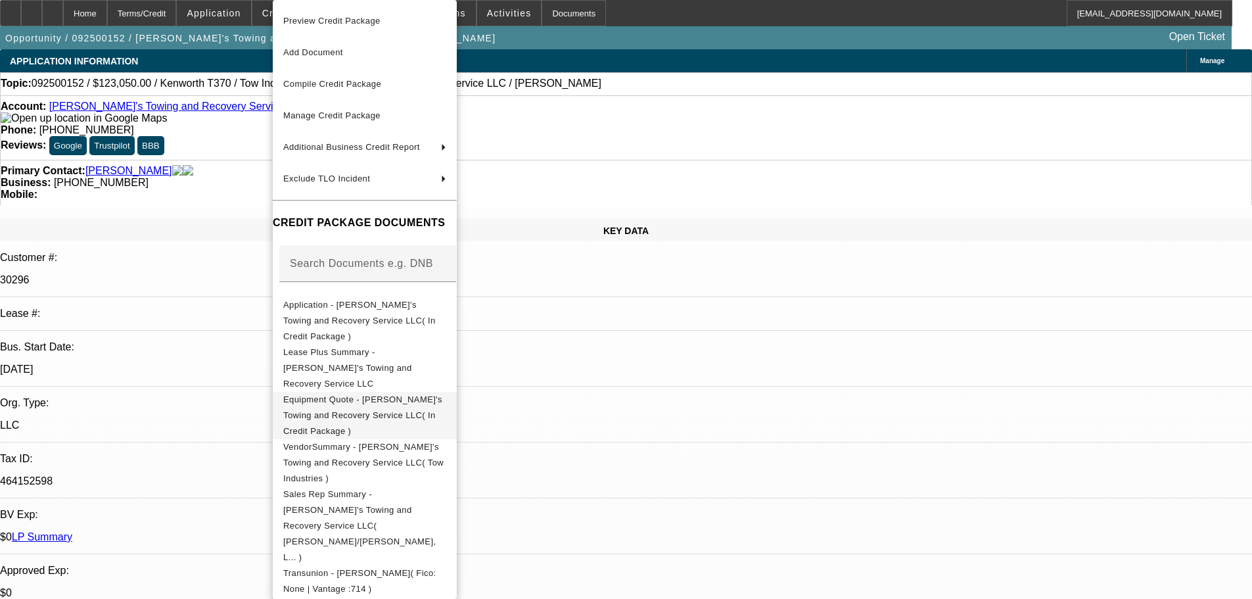
click at [318, 394] on span "Equipment Quote - Jack's Towing and Recovery Service LLC( In Credit Package )" at bounding box center [362, 414] width 159 height 41
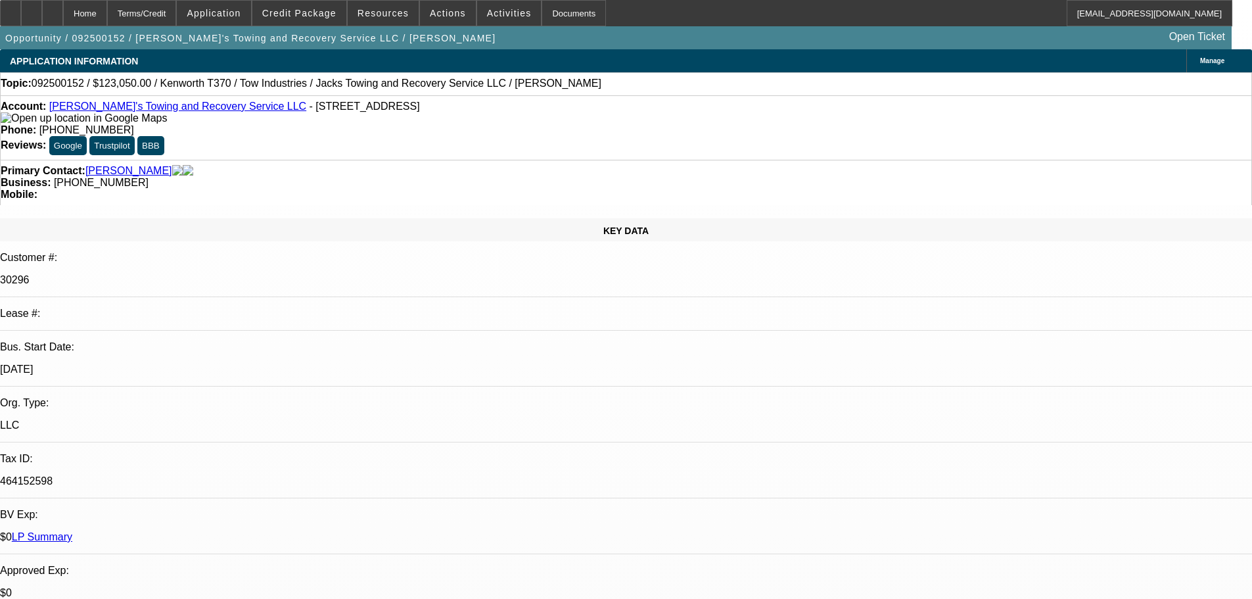
checkbox input "true"
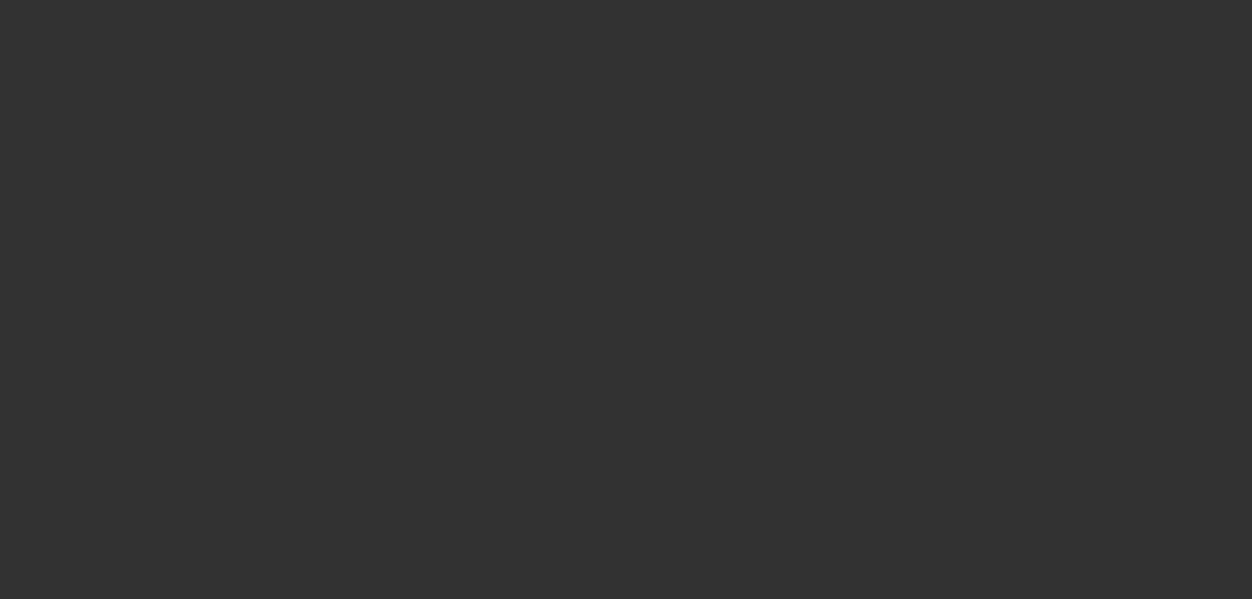
select select "0"
select select "3"
select select "0"
select select "6"
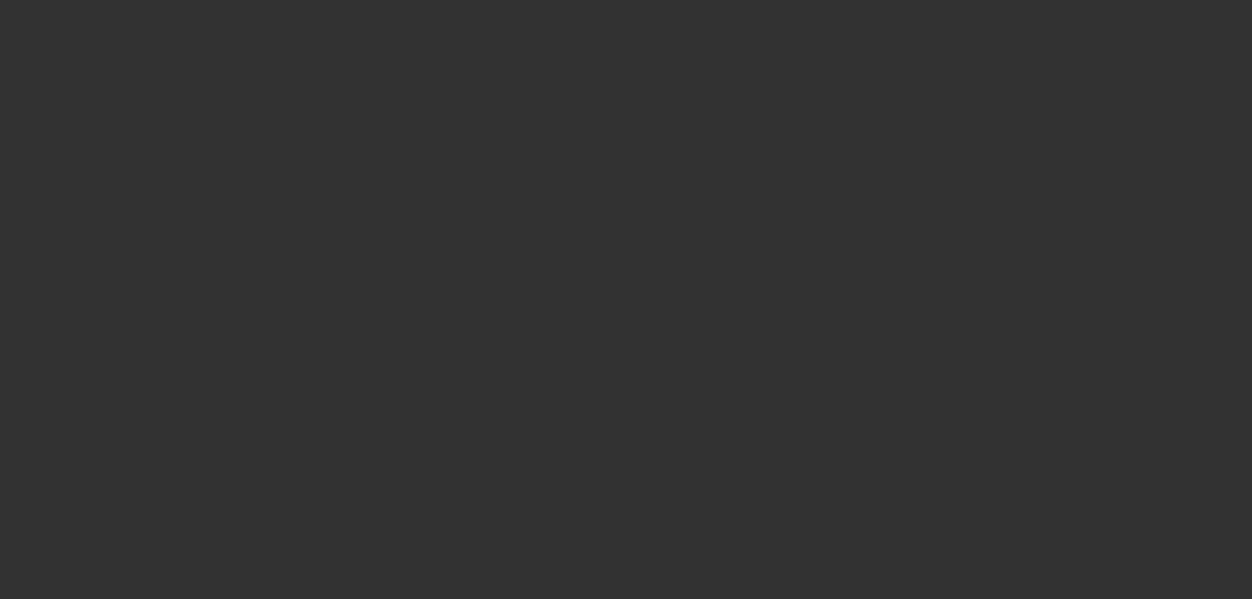
select select "0"
select select "3"
select select "0"
select select "6"
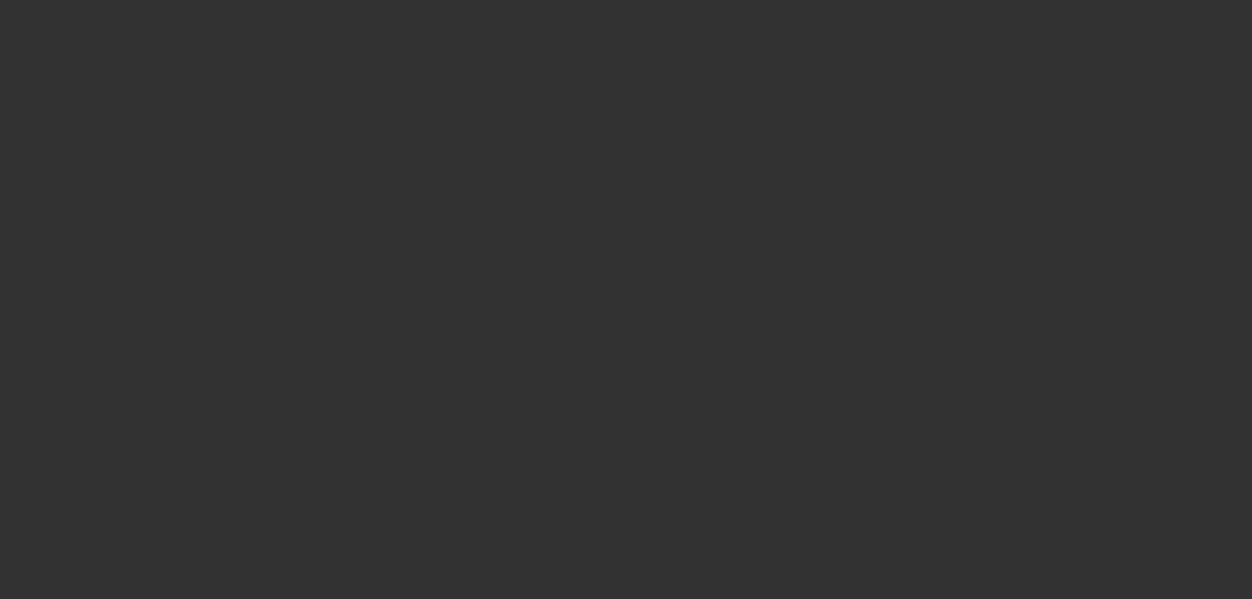
select select "0"
select select "3"
select select "0"
select select "6"
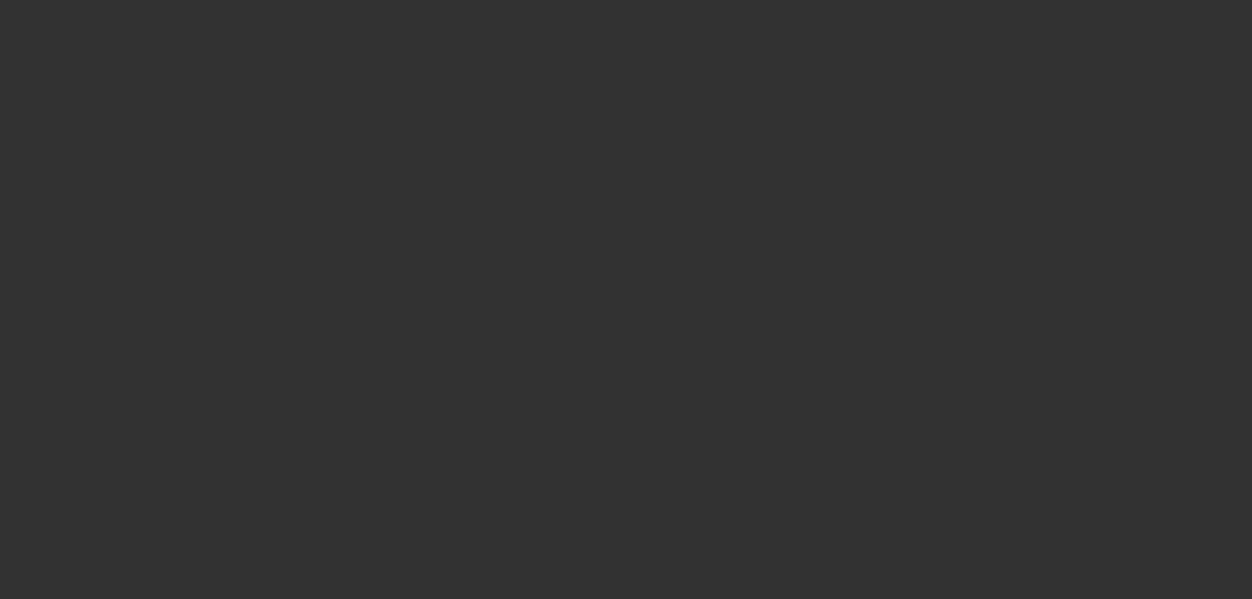
select select "0"
select select "3"
select select "0"
select select "6"
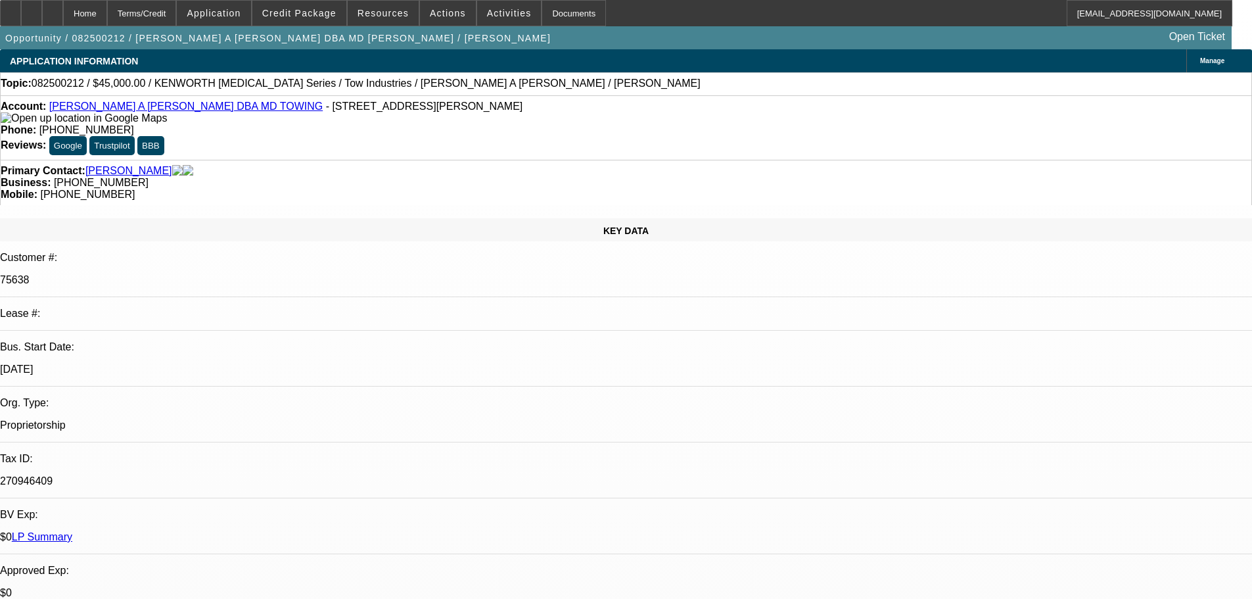
select select "0"
select select "2"
select select "0"
select select "5"
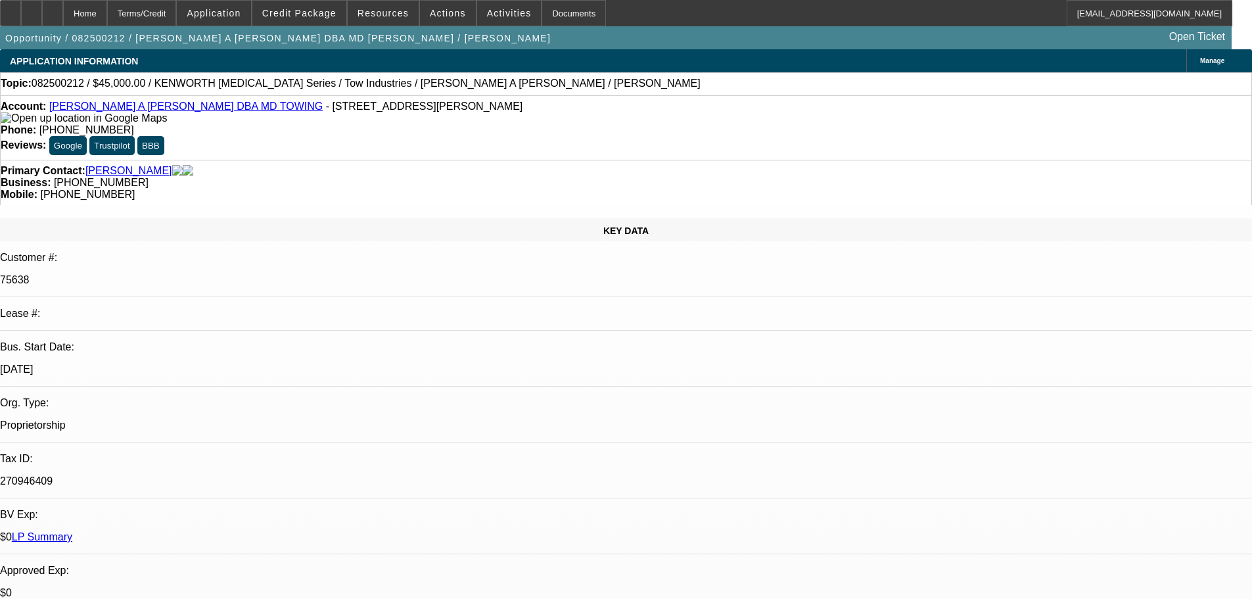
select select "0"
select select "2"
select select "0.1"
select select "4"
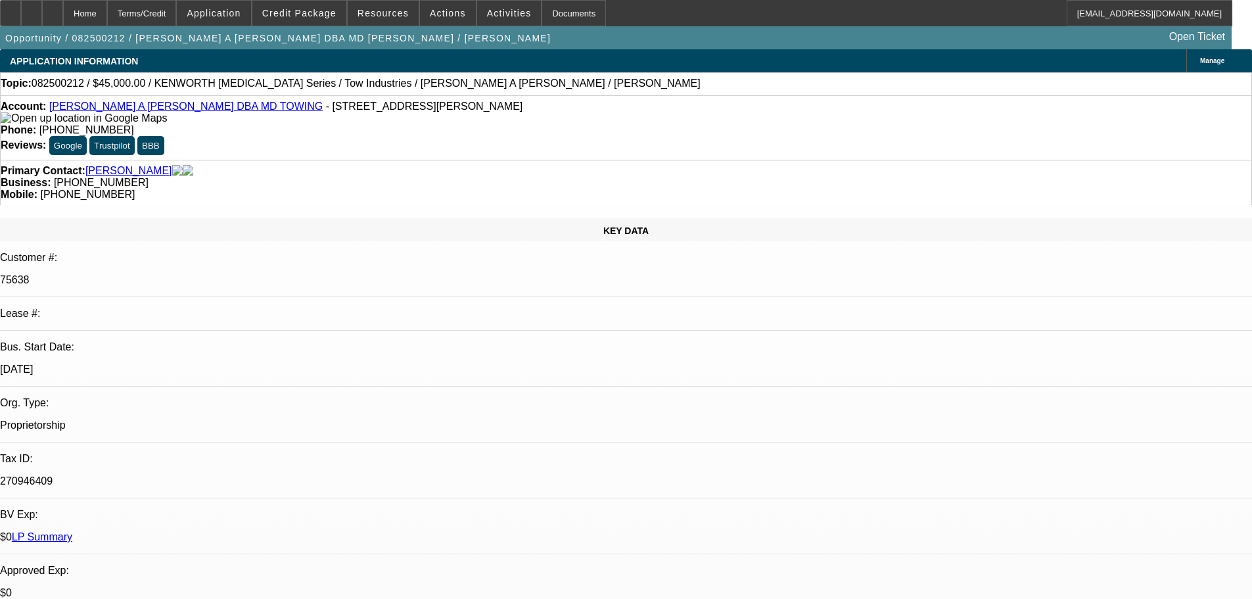
select select "0"
select select "2"
select select "0.1"
select select "4"
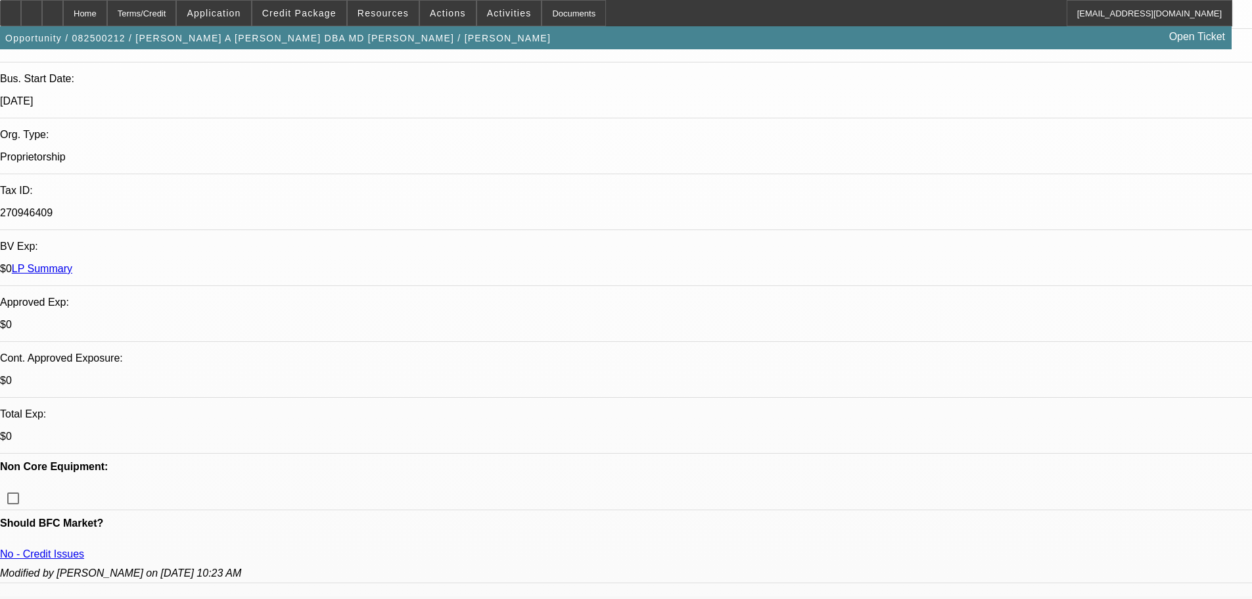
scroll to position [394, 0]
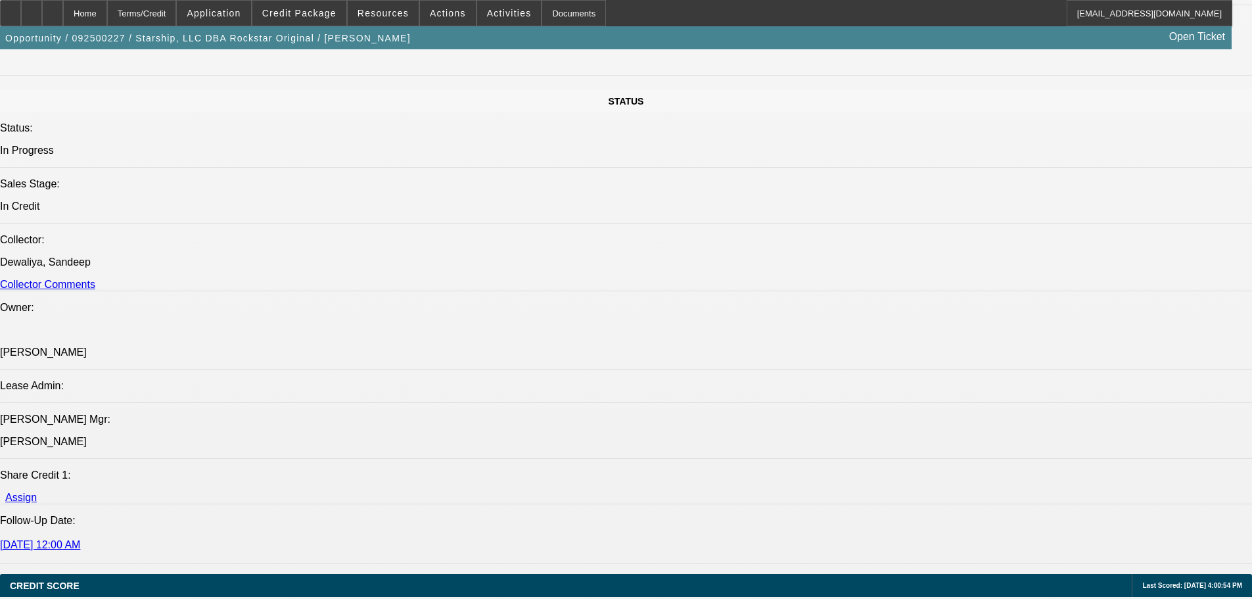
select select "0"
select select "0.1"
select select "4"
select select "0"
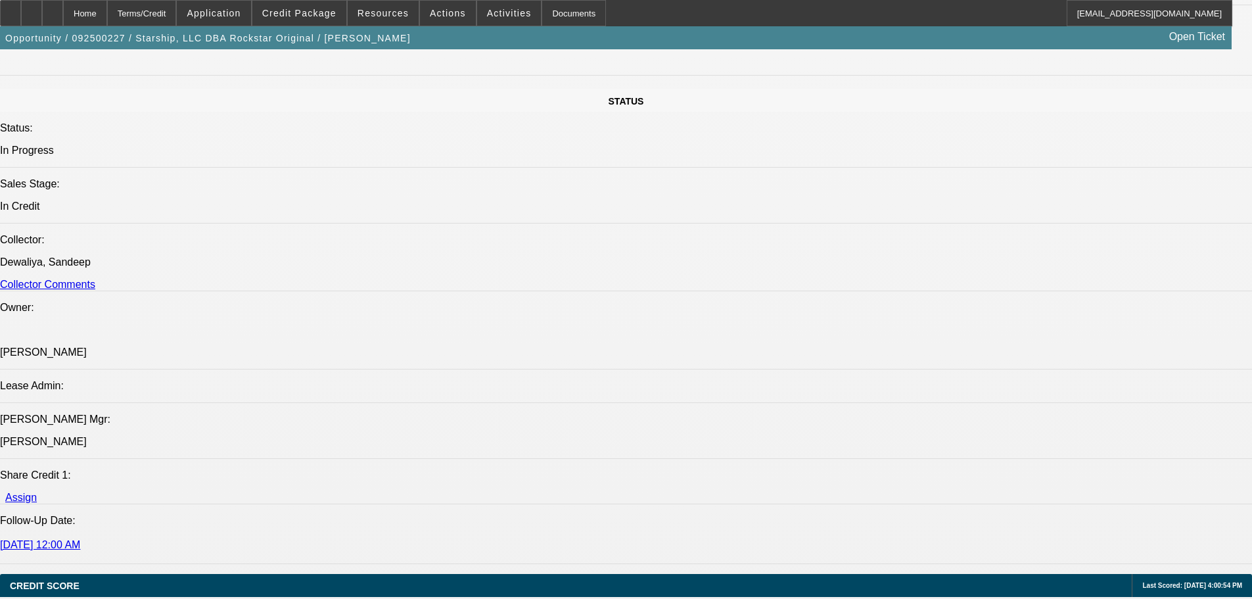
select select "0"
select select "0.1"
select select "4"
select select "0"
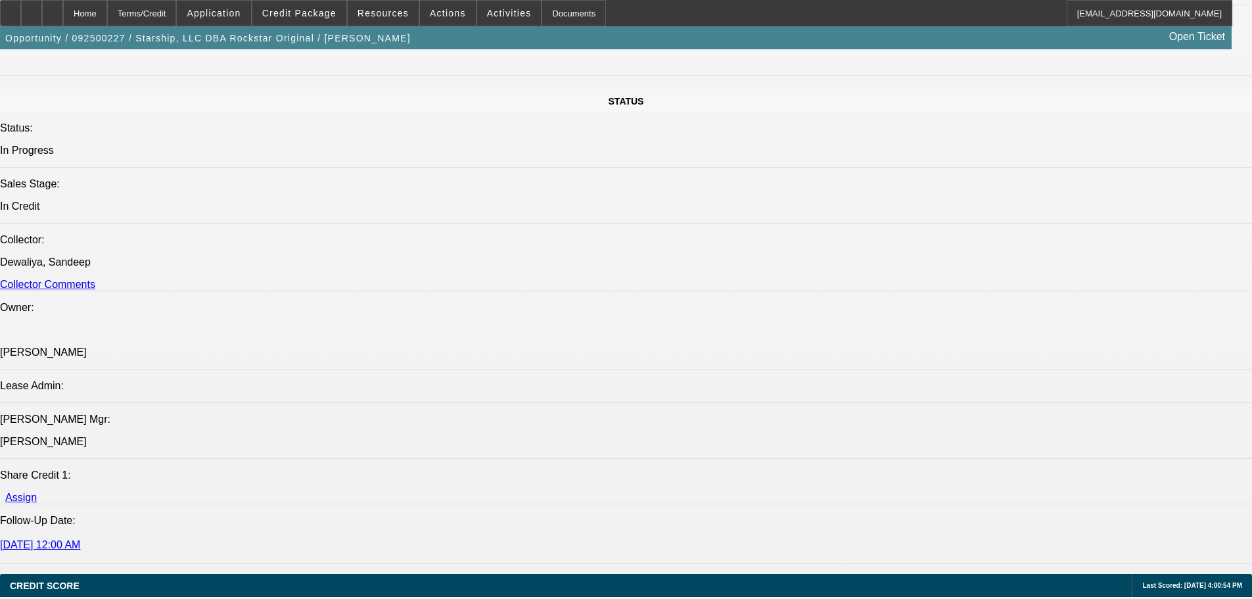
select select "0.1"
select select "4"
select select "0"
select select "0.1"
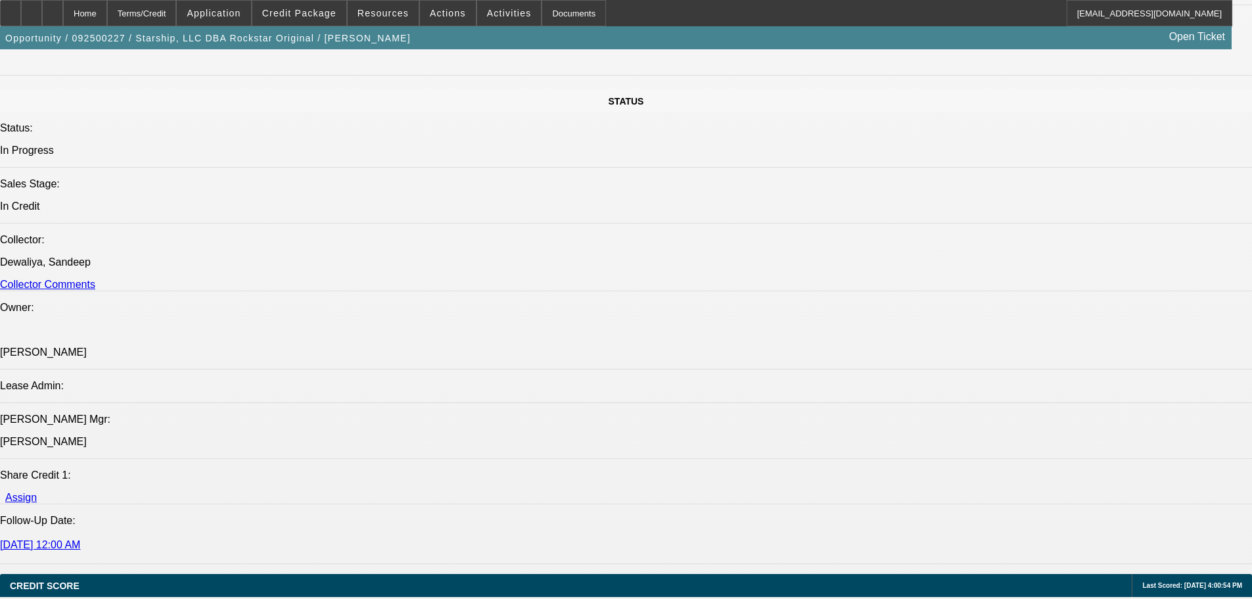
select select "4"
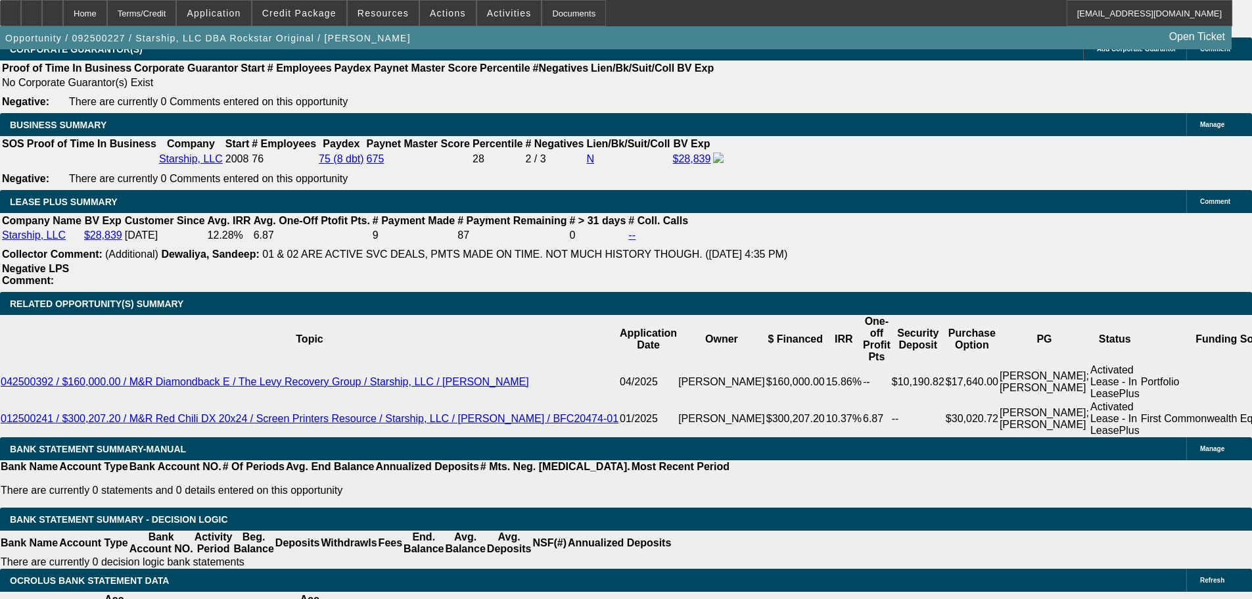
scroll to position [2104, 0]
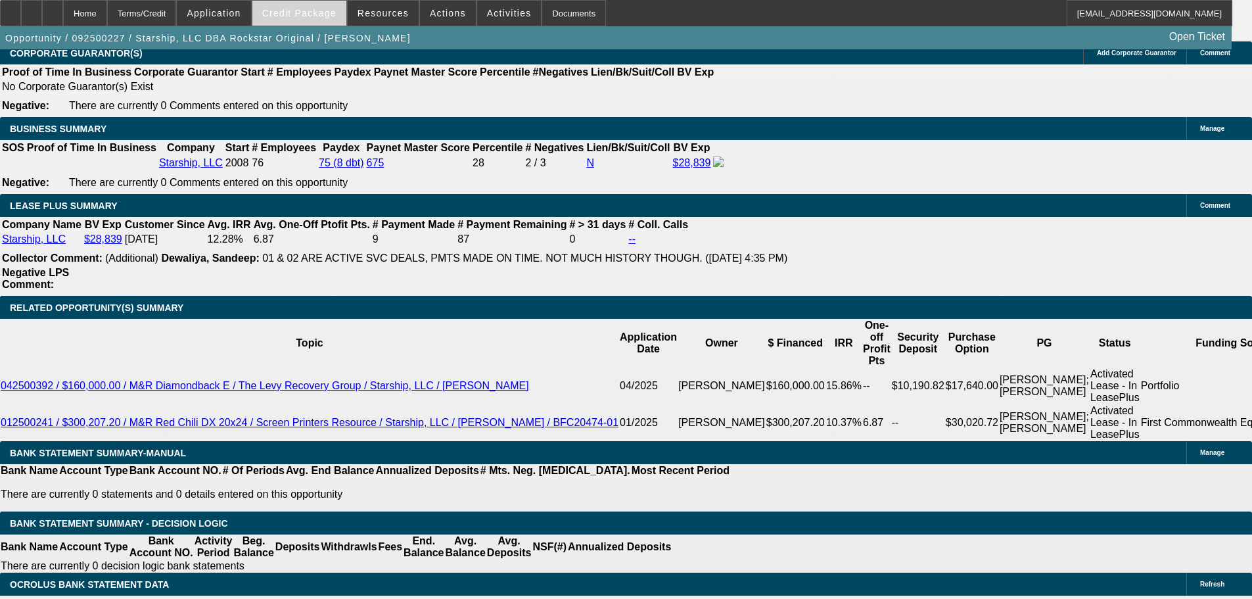
click at [295, 7] on span at bounding box center [299, 13] width 94 height 32
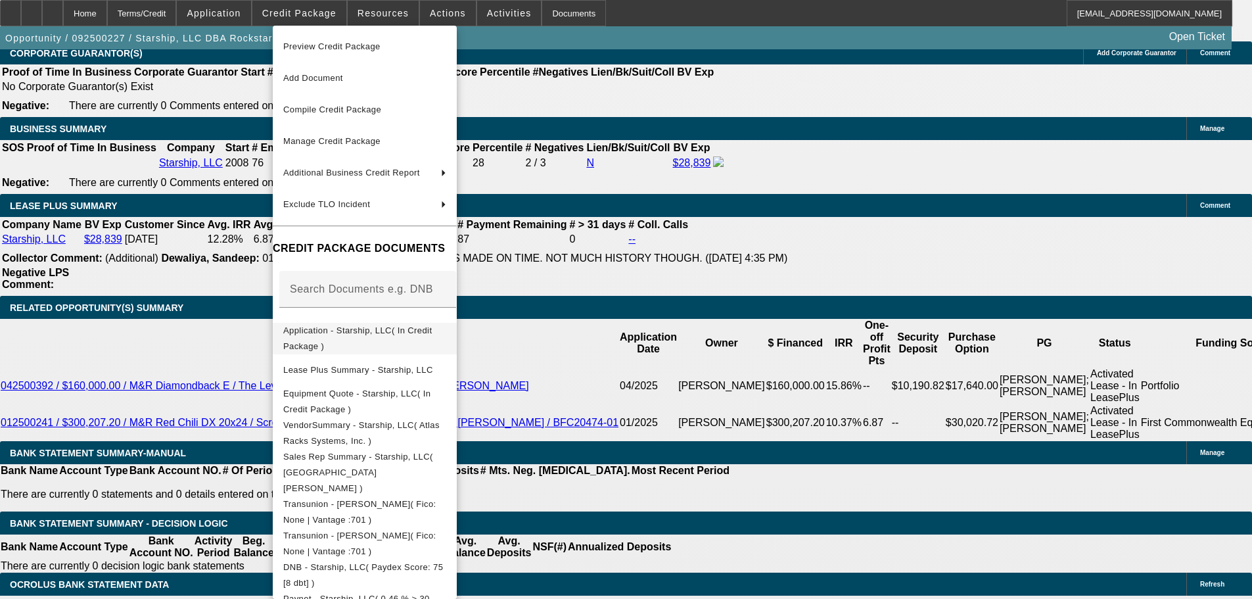
click at [339, 326] on span "Application - Starship, LLC( In Credit Package )" at bounding box center [364, 339] width 163 height 32
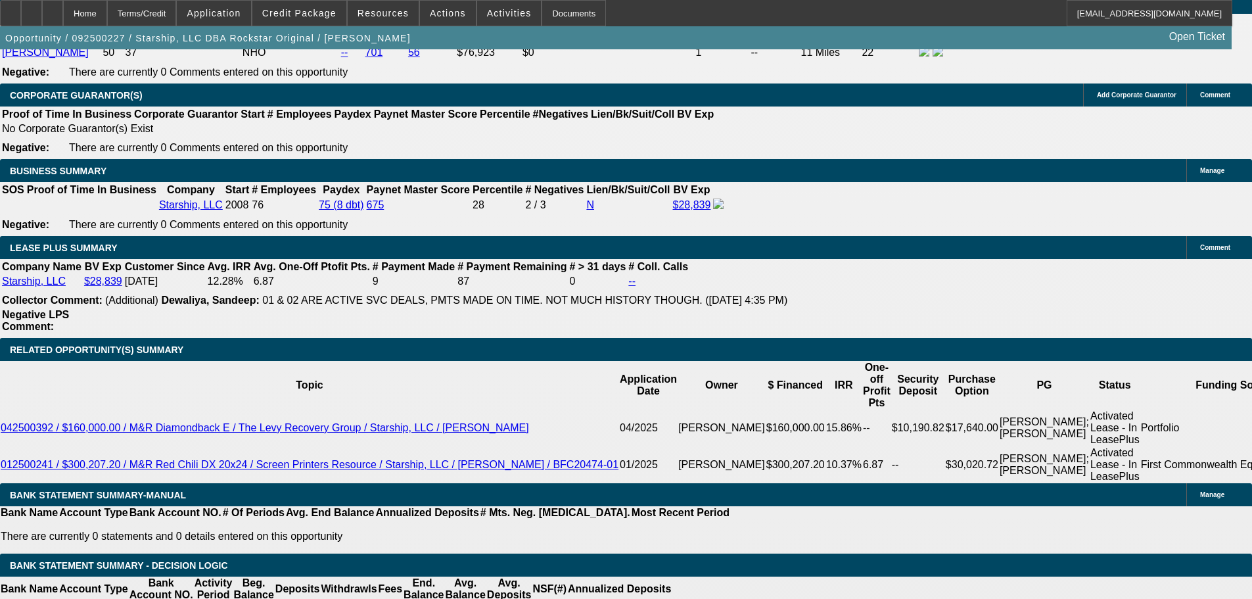
scroll to position [2038, 0]
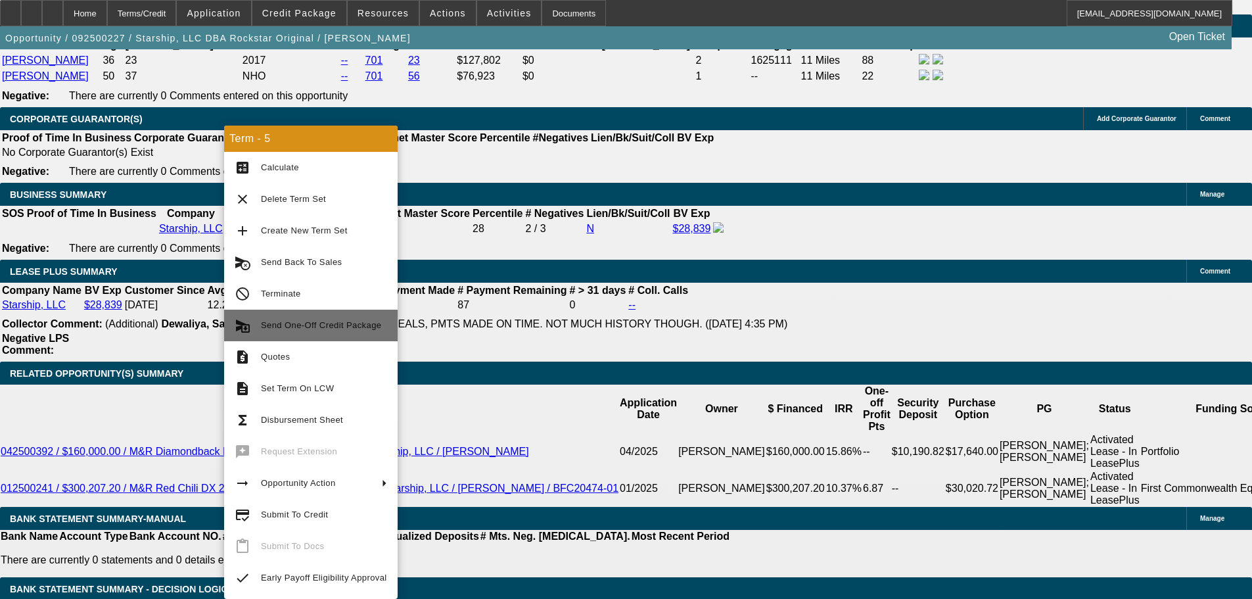
click at [325, 329] on span "Send One-Off Credit Package" at bounding box center [321, 325] width 120 height 10
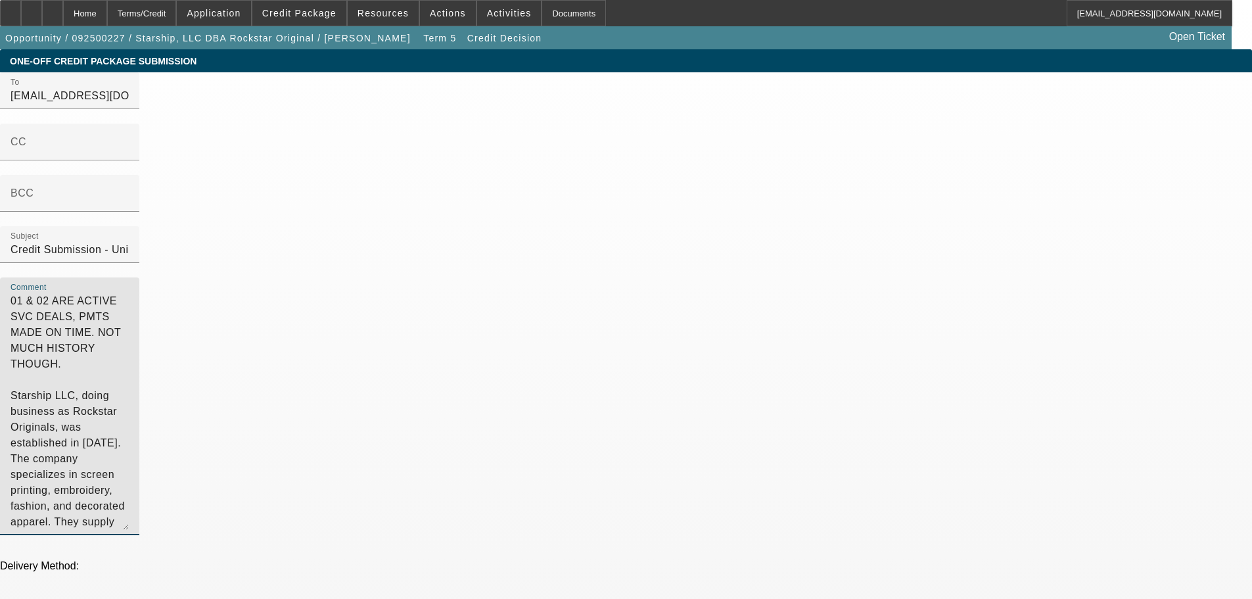
drag, startPoint x: 702, startPoint y: 135, endPoint x: 500, endPoint y: 81, distance: 209.7
click at [129, 305] on textarea "Starship LLC, doing business as Rockstar Originals, was established in [DATE]. …" at bounding box center [70, 411] width 118 height 237
type textarea "Starship LLC, doing business as Rockstar Originals, was established in [DATE]. …"
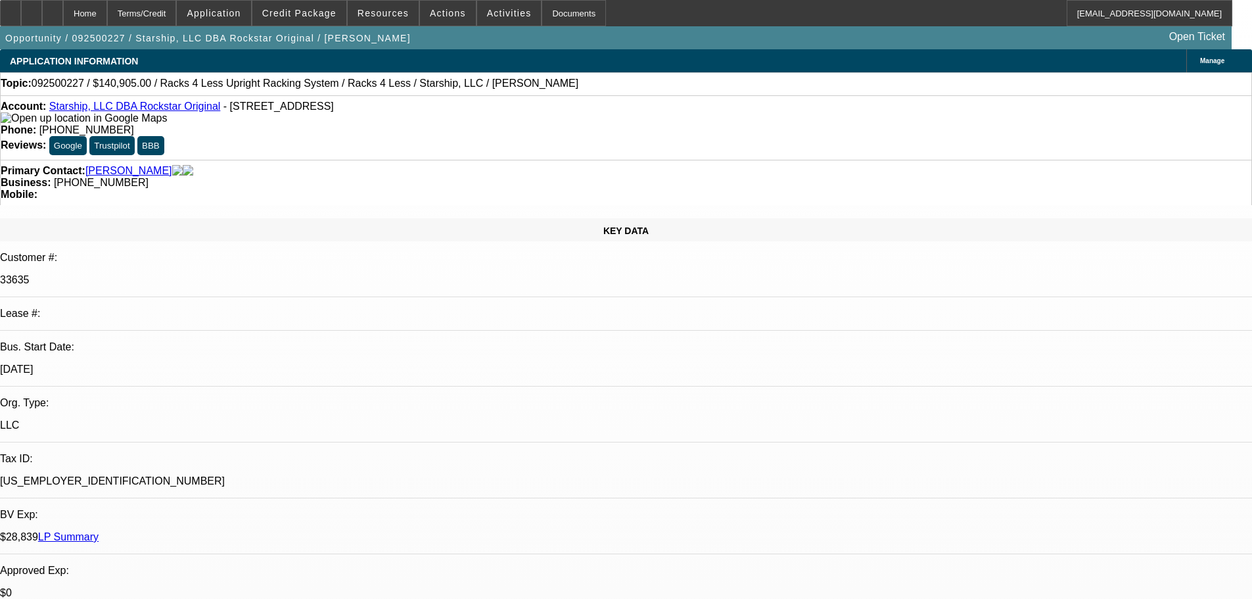
select select "0"
select select "0.1"
select select "4"
select select "0"
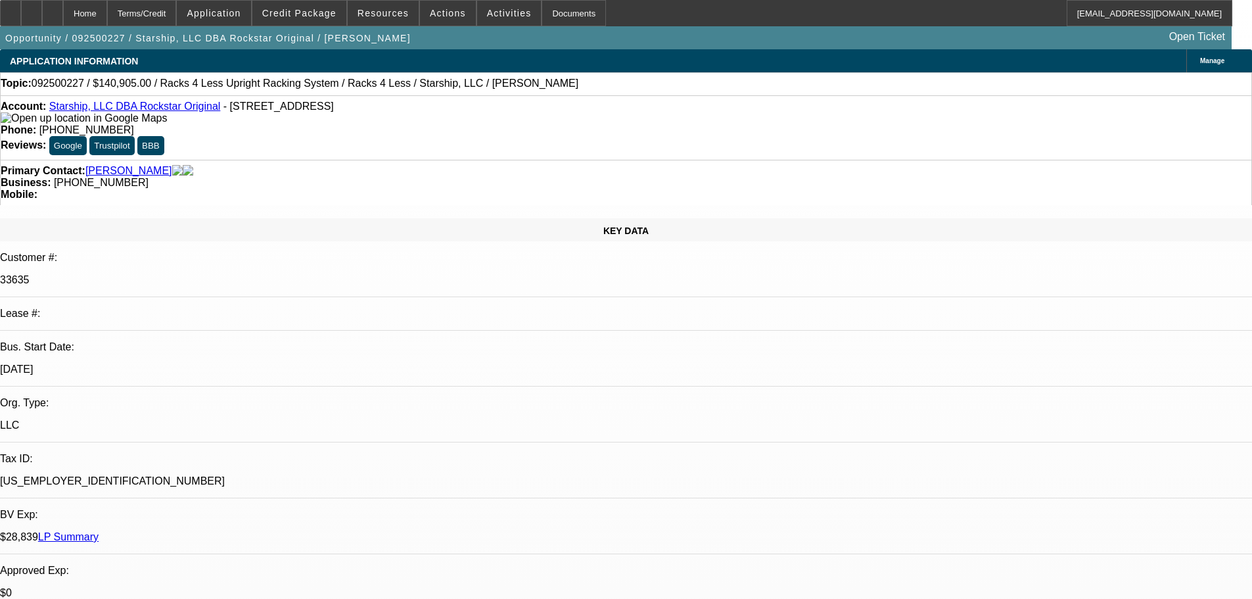
select select "0"
select select "0.1"
select select "4"
select select "0"
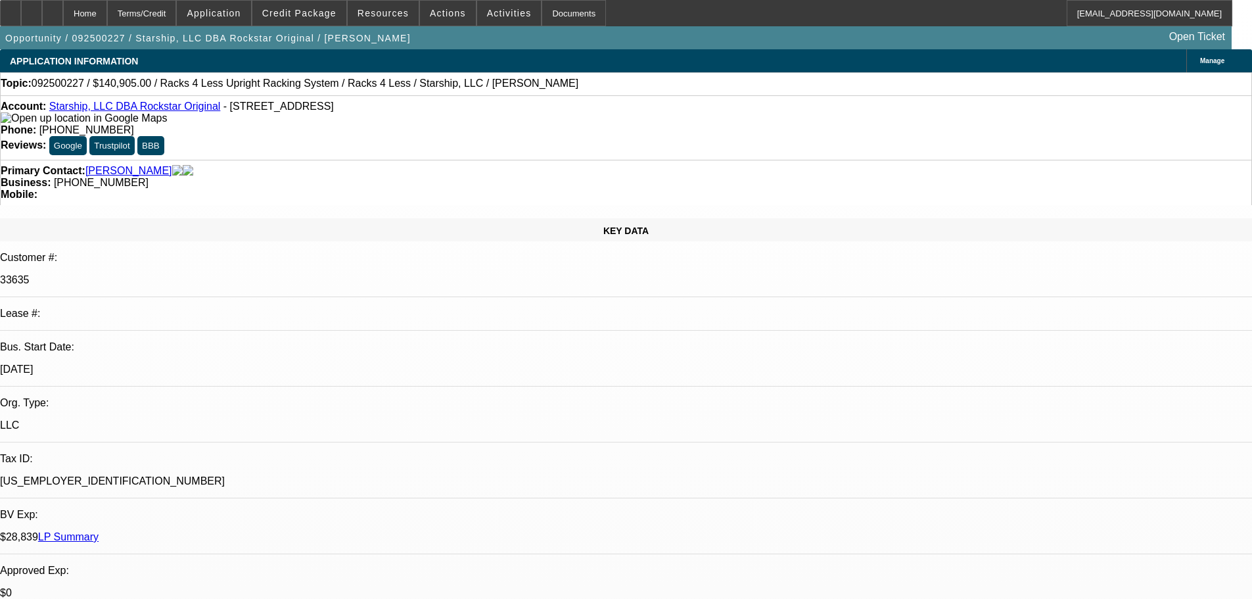
select select "0.1"
select select "4"
select select "0"
select select "0.1"
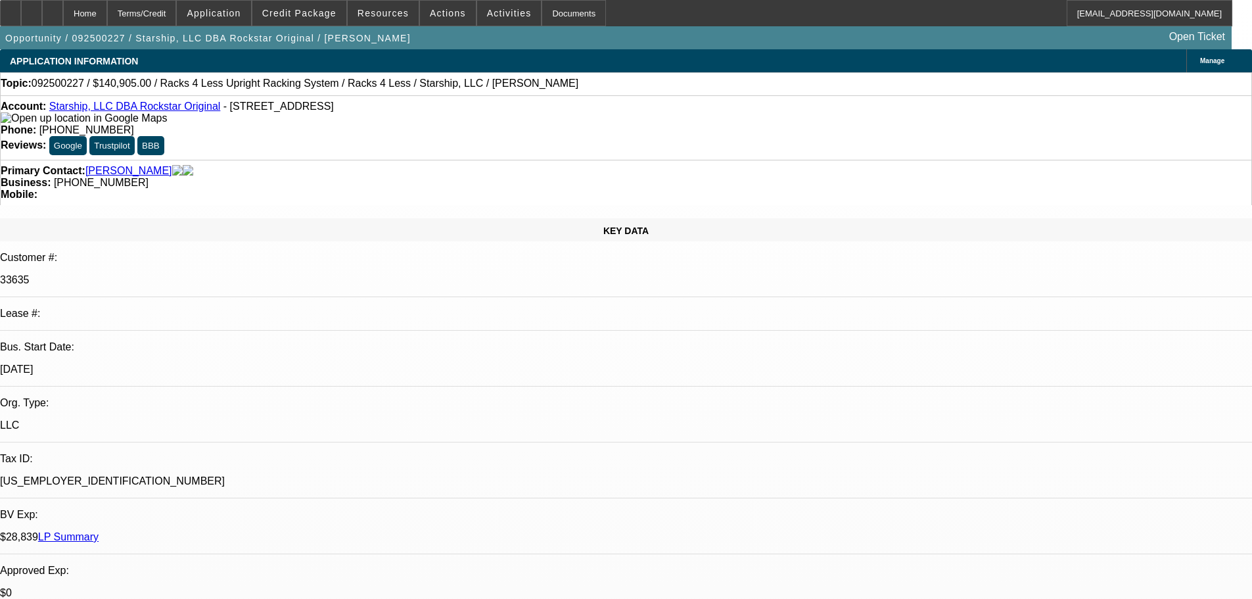
select select "4"
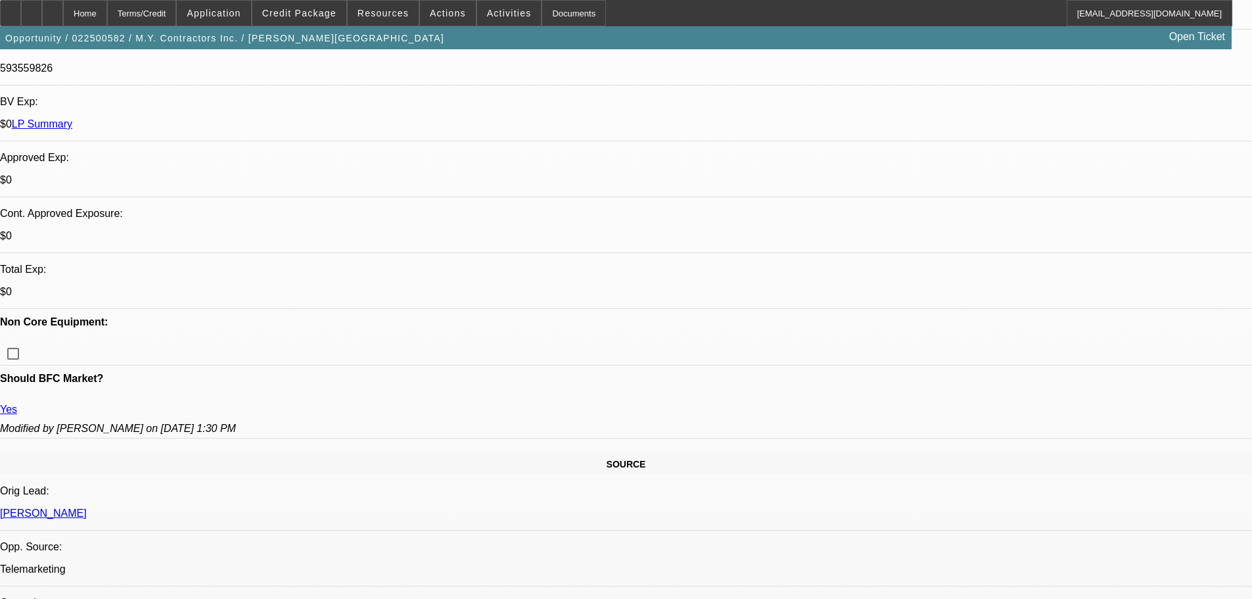
select select "0"
select select "6"
select select "0"
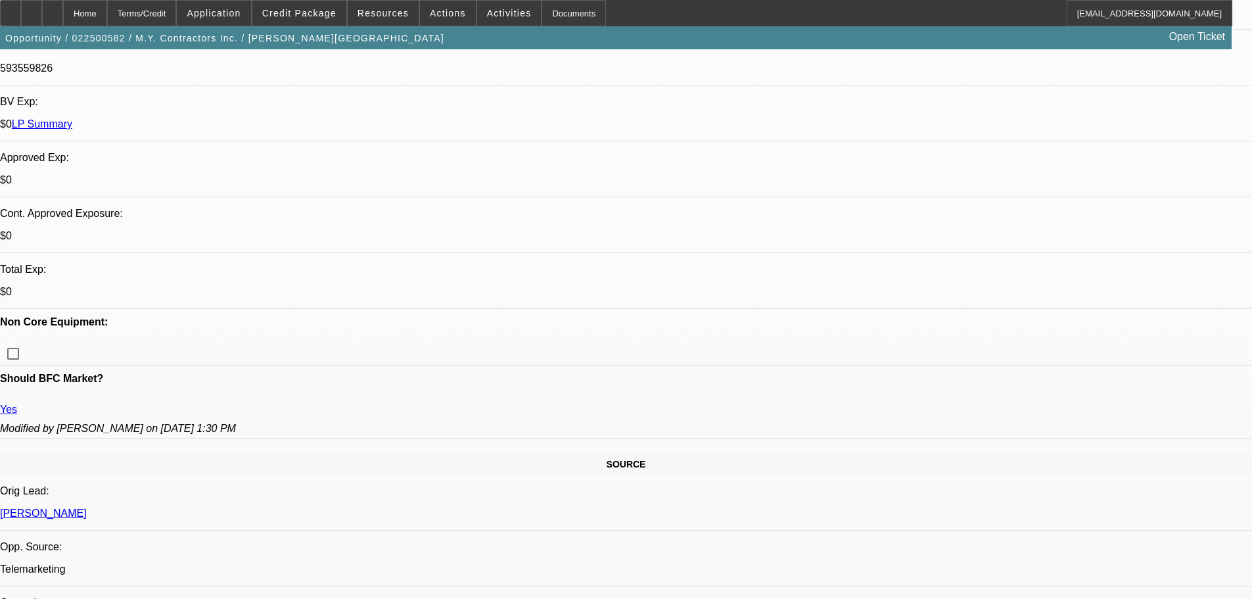
select select "0"
select select "6"
select select "0"
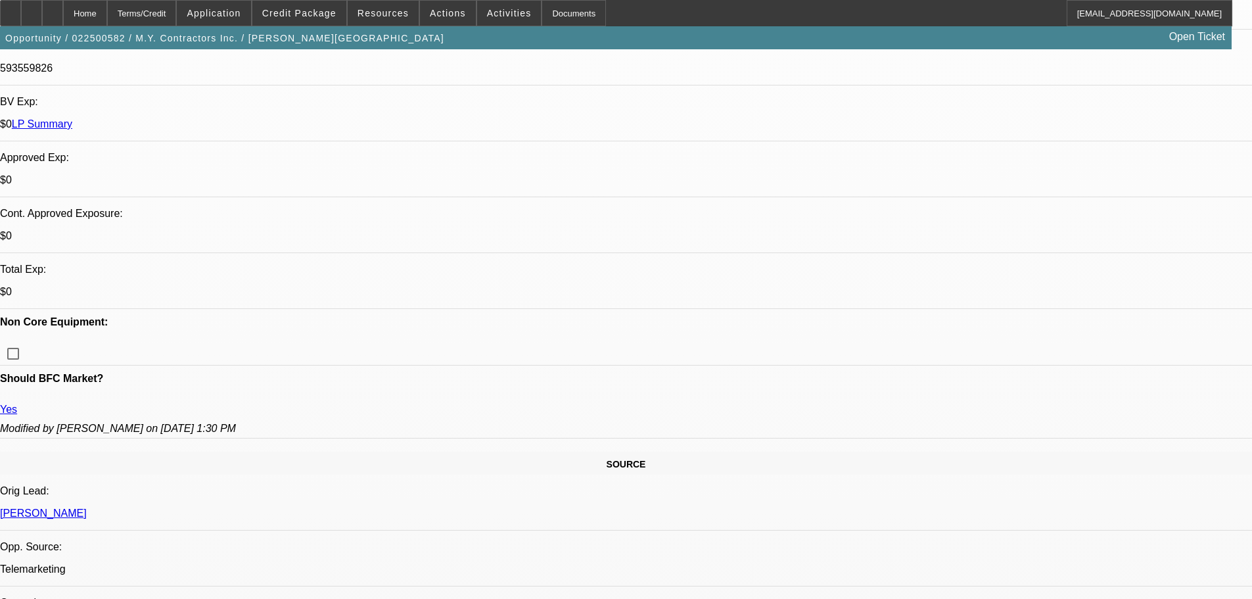
select select "0"
select select "6"
select select "0"
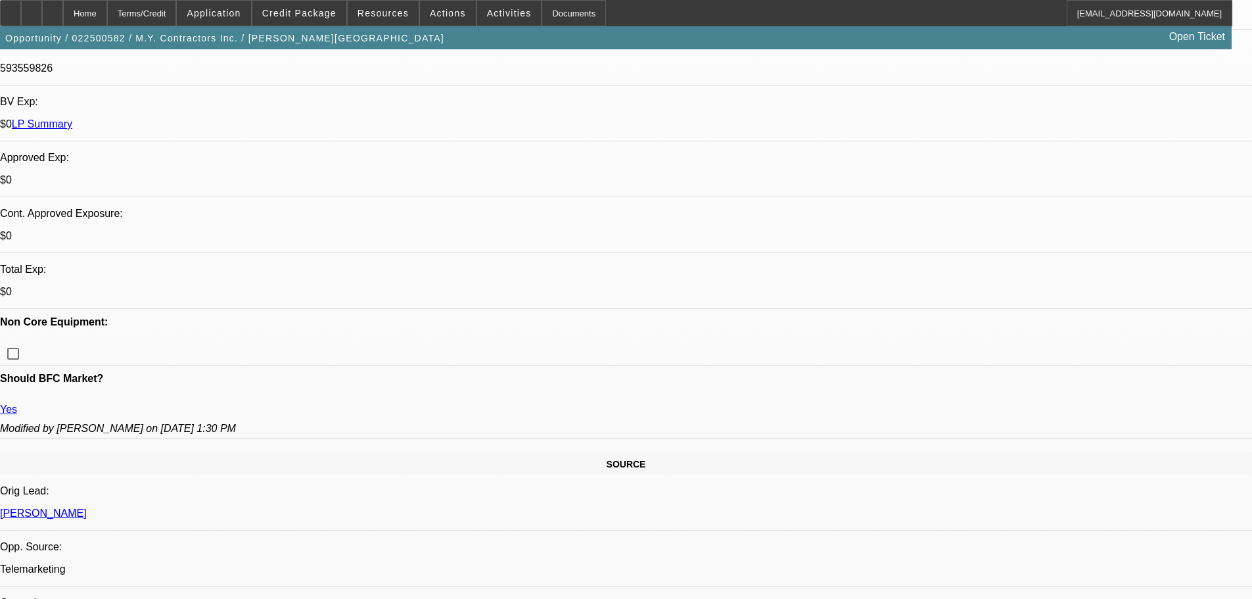
select select "6"
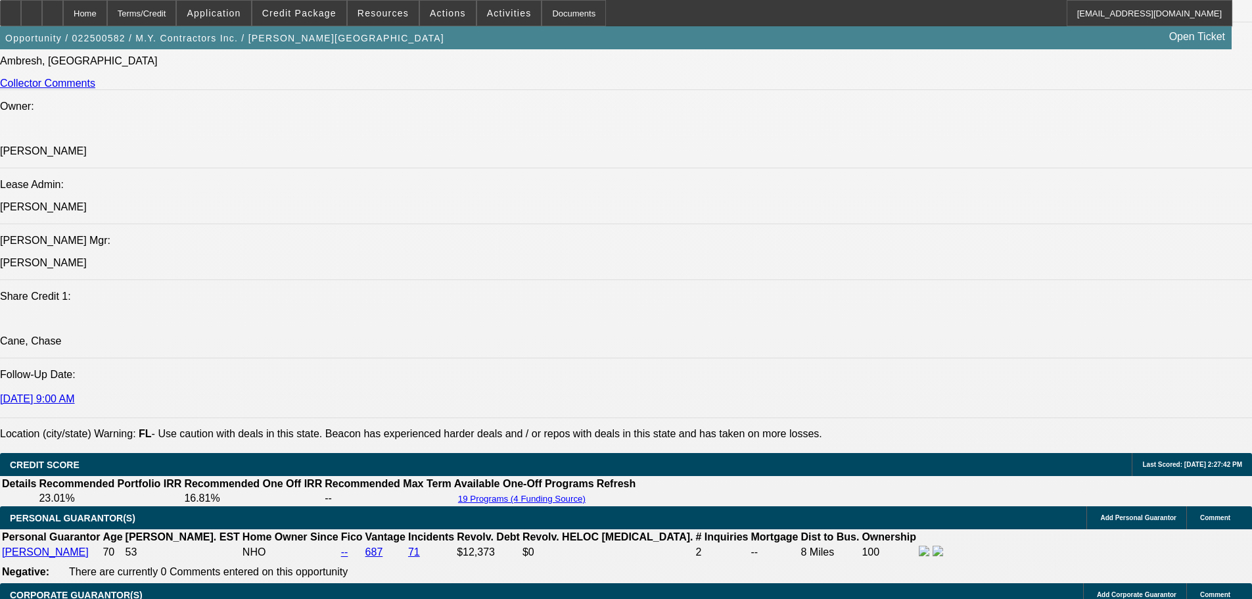
scroll to position [1619, 0]
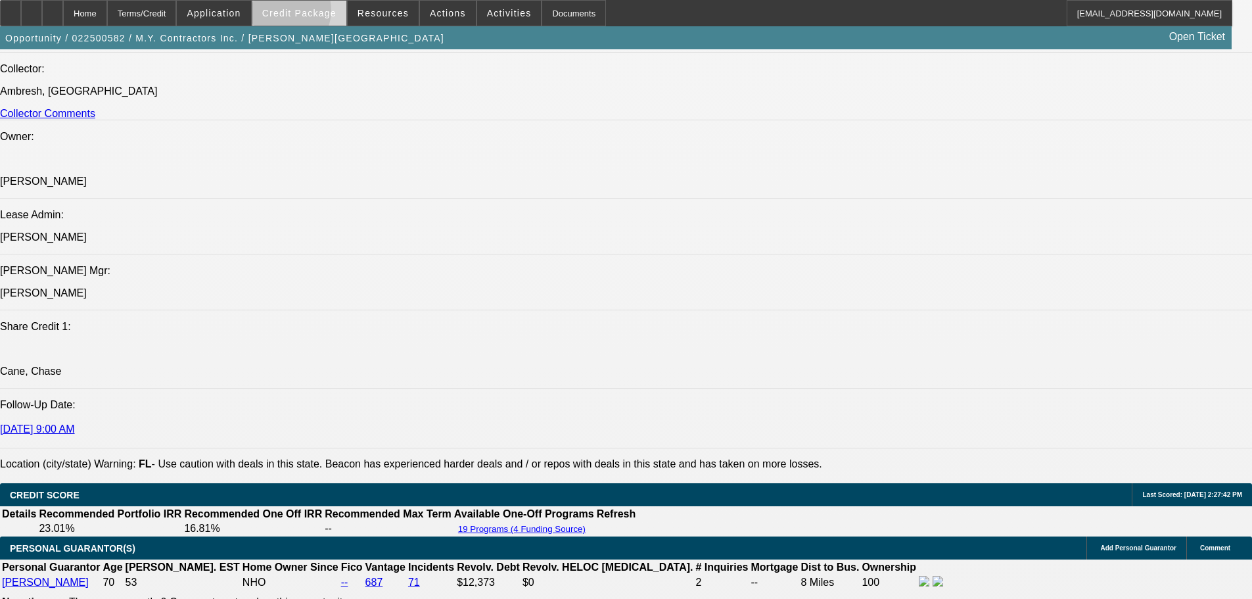
click at [298, 13] on span "Credit Package" at bounding box center [299, 13] width 74 height 11
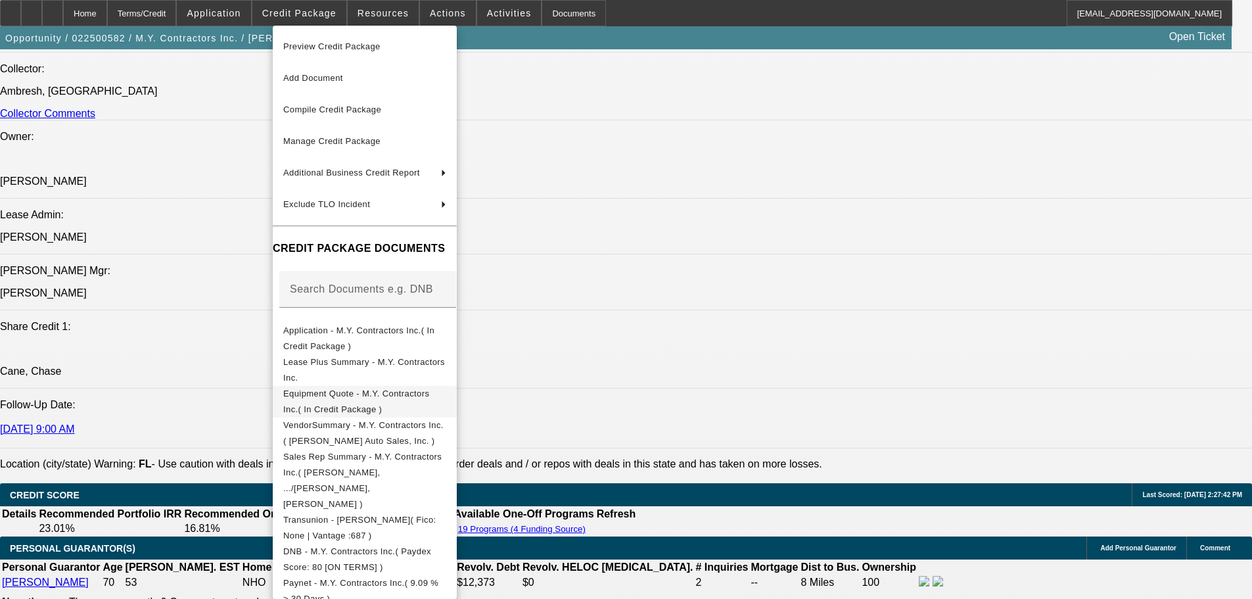
click at [351, 397] on span "Equipment Quote - M.Y. Contractors Inc.( In Credit Package )" at bounding box center [356, 402] width 146 height 26
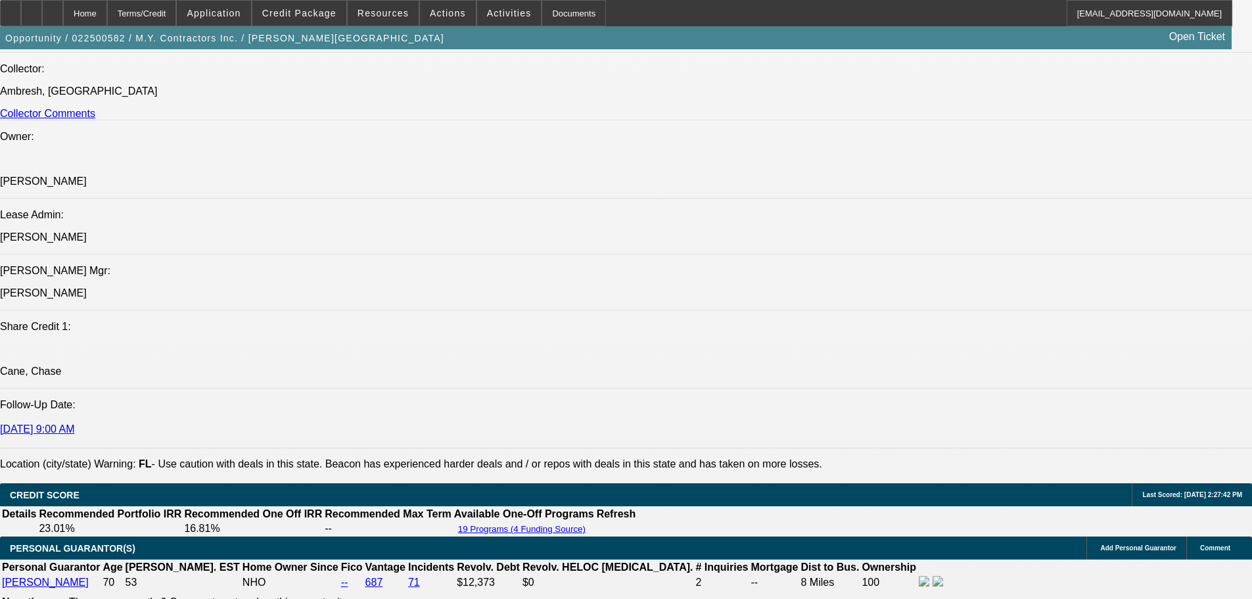
scroll to position [2079, 0]
